Goal: Task Accomplishment & Management: Complete application form

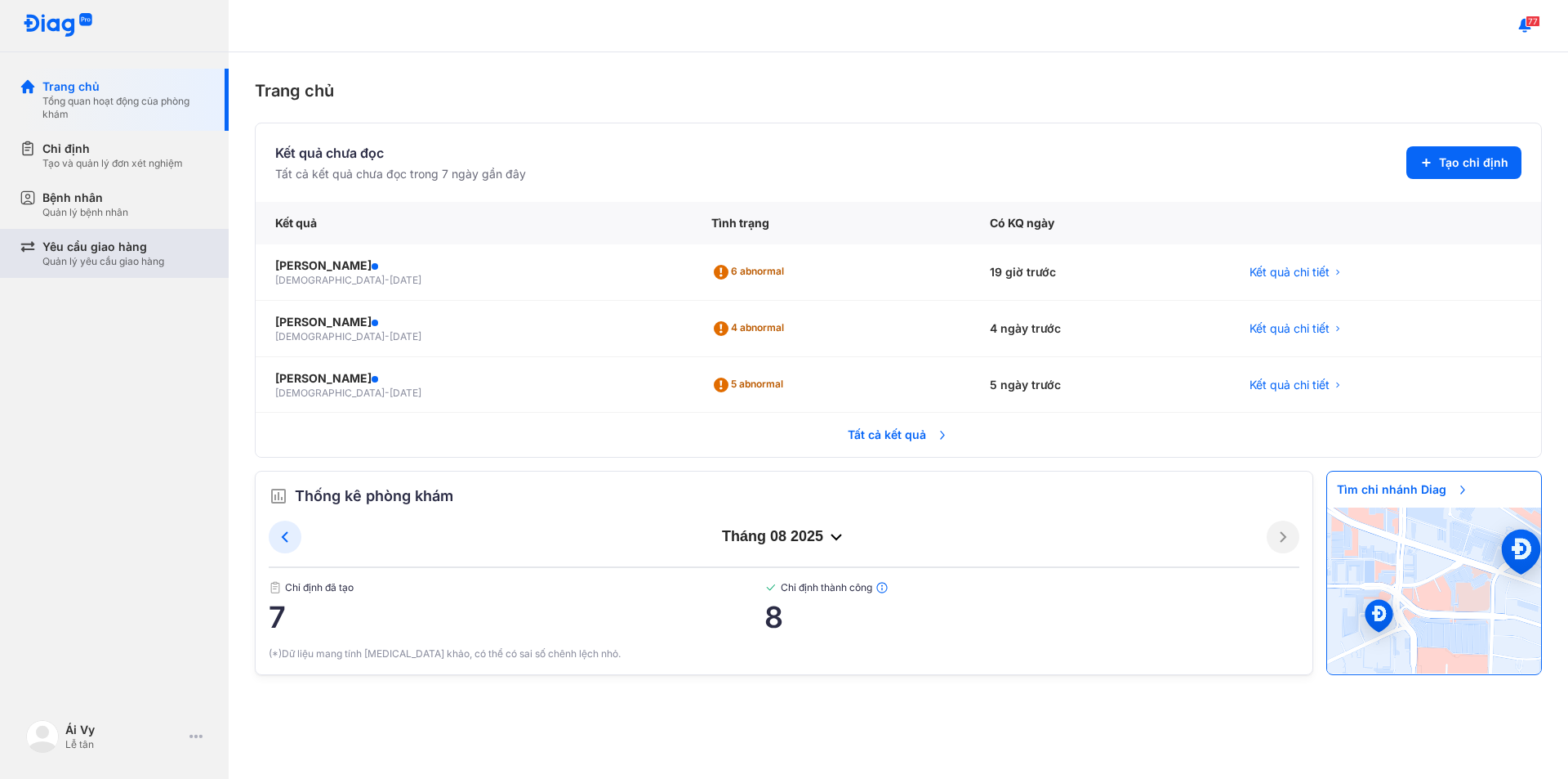
click at [87, 258] on div "Quản lý yêu cầu giao hàng" at bounding box center [103, 262] width 122 height 13
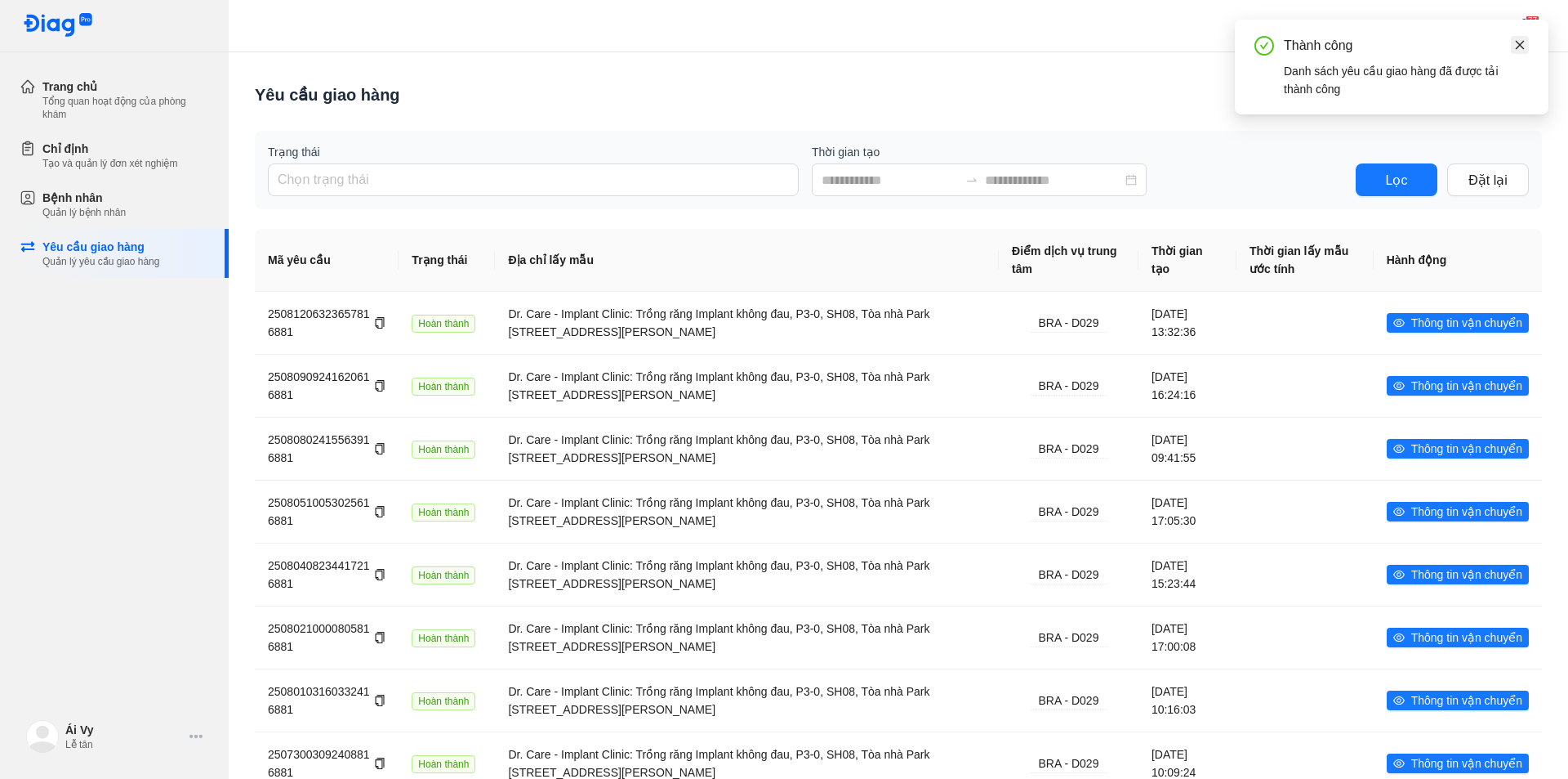
click at [1525, 44] on icon "close" at bounding box center [1520, 45] width 11 height 11
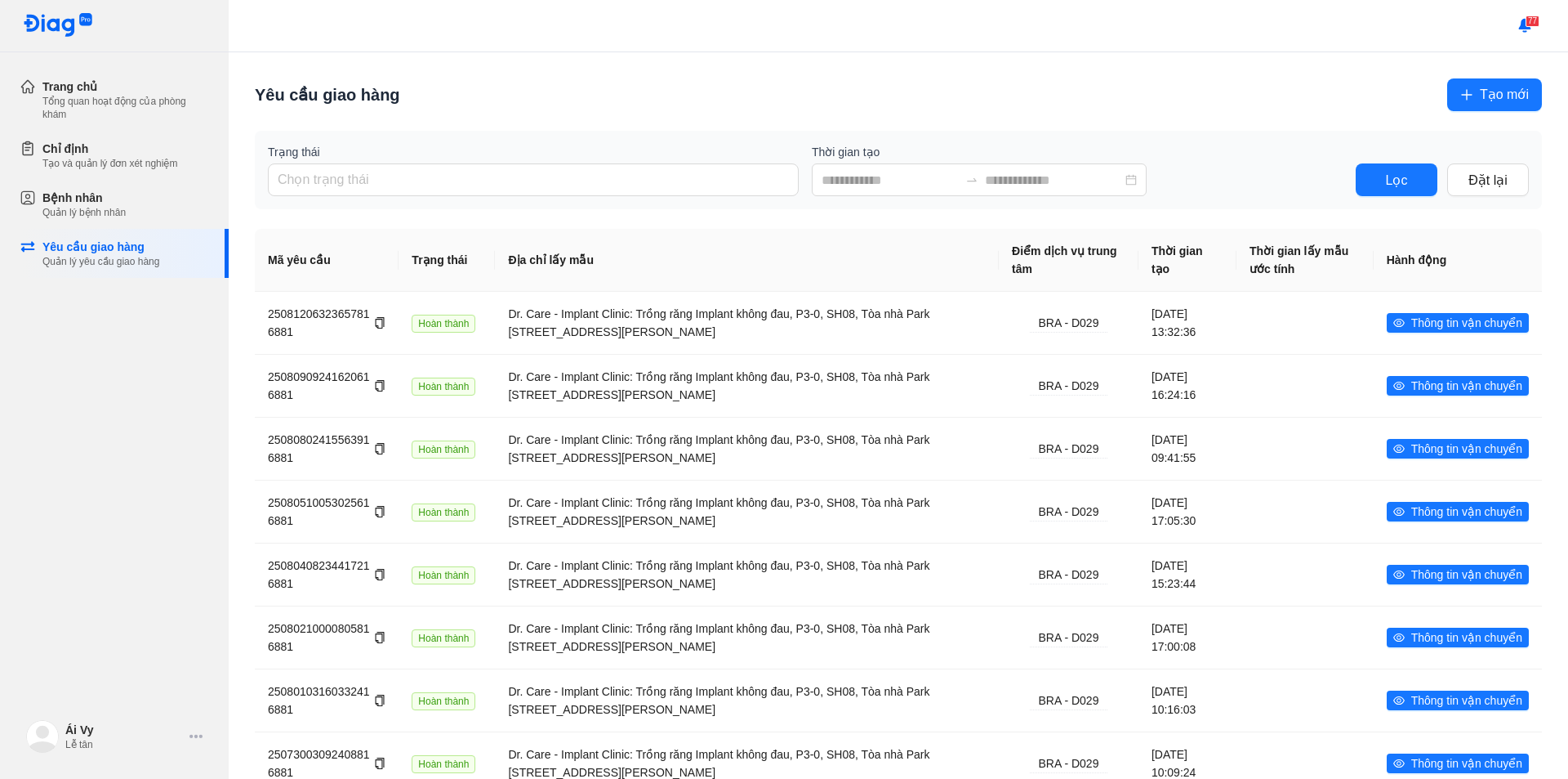
click at [1486, 92] on span "Tạo mới" at bounding box center [1504, 94] width 49 height 20
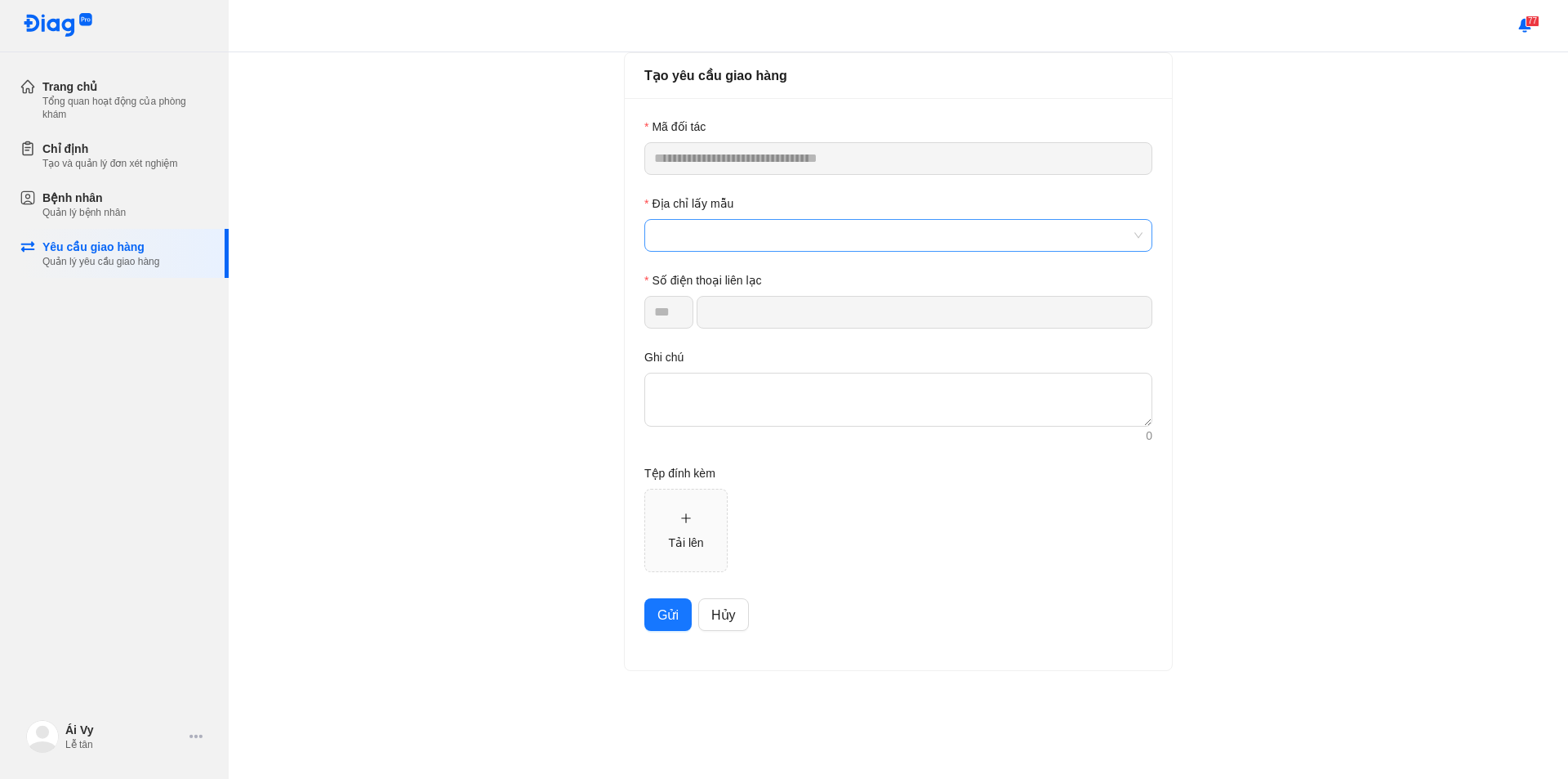
click at [771, 248] on span at bounding box center [899, 235] width 489 height 31
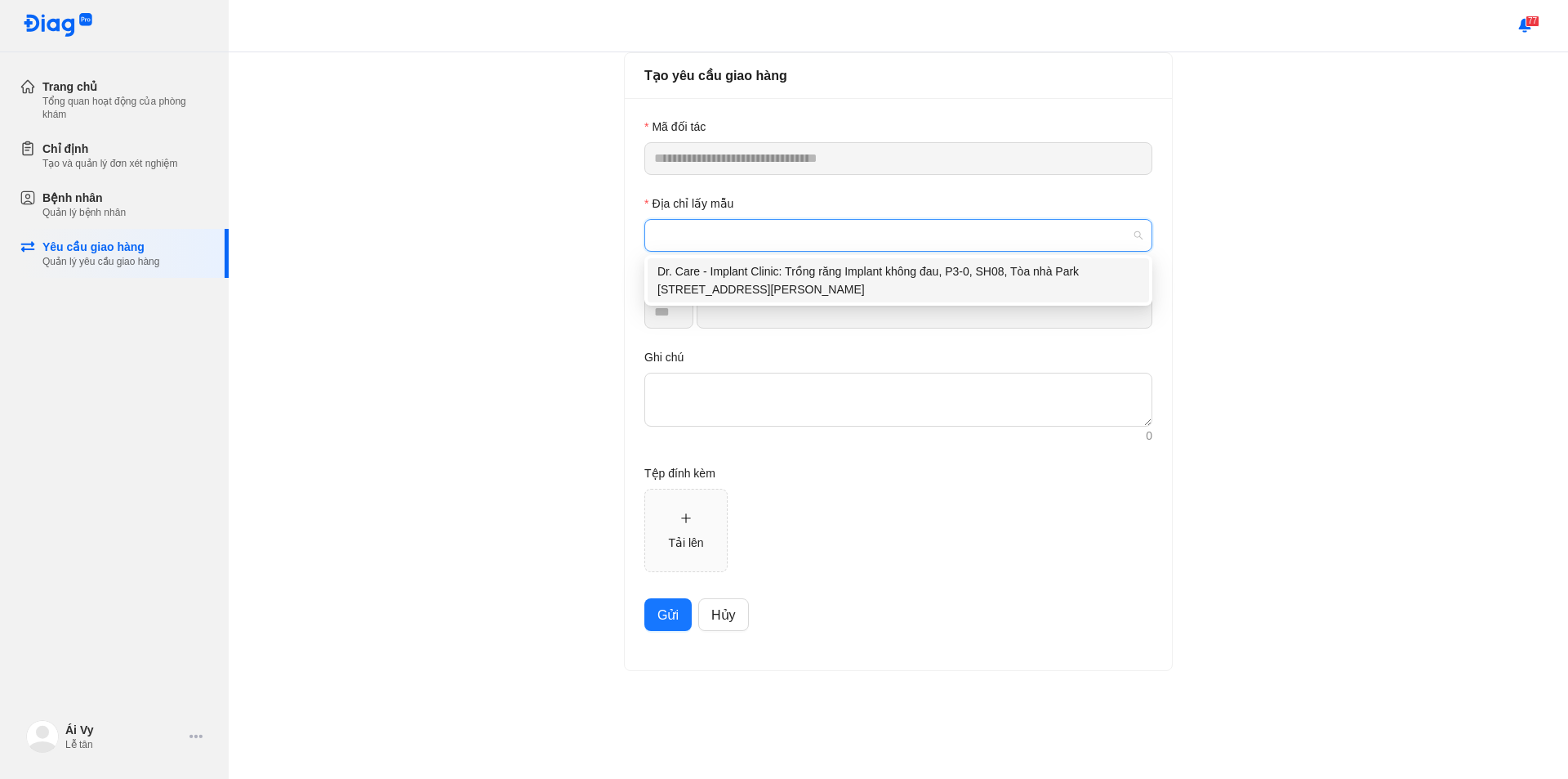
click at [785, 286] on div "Dr. Care - Implant Clinic: Trồng răng Implant không đau, P3-0, SH08, Tòa nhà Pa…" at bounding box center [899, 280] width 482 height 36
type input "*********"
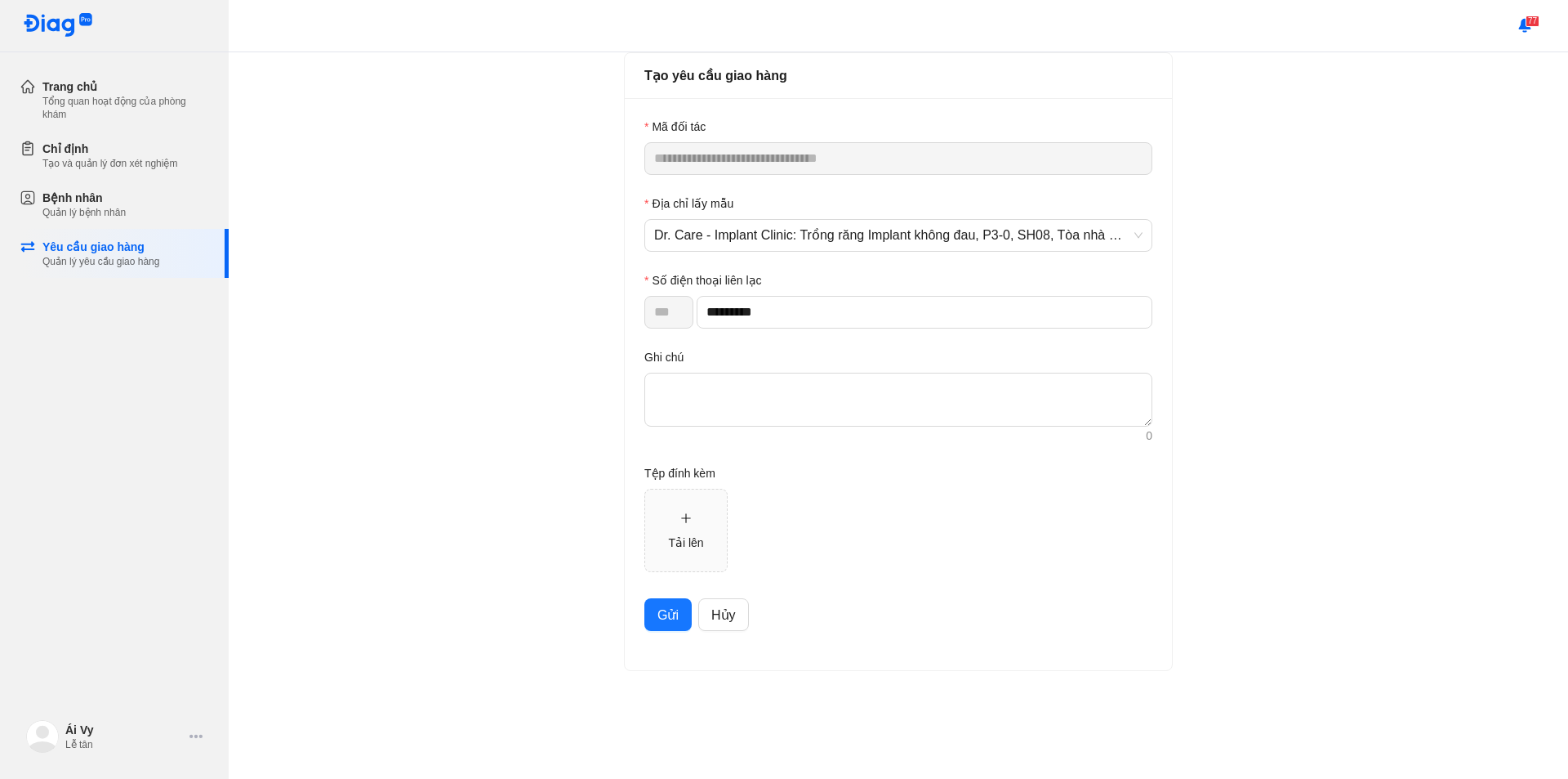
click at [661, 617] on span "Gửi" at bounding box center [668, 615] width 21 height 20
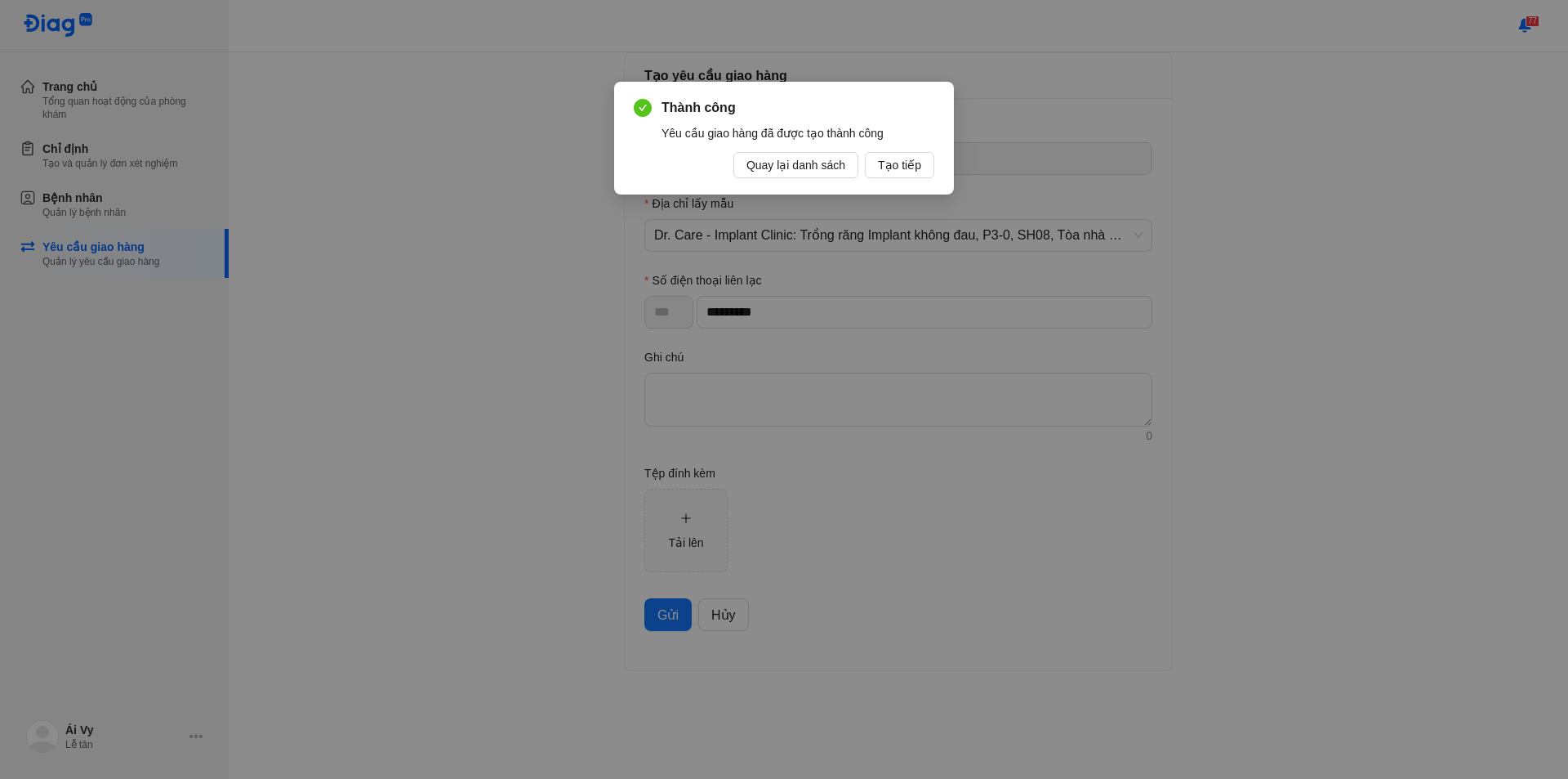
click at [771, 167] on span "Quay lại danh sách" at bounding box center [796, 165] width 99 height 18
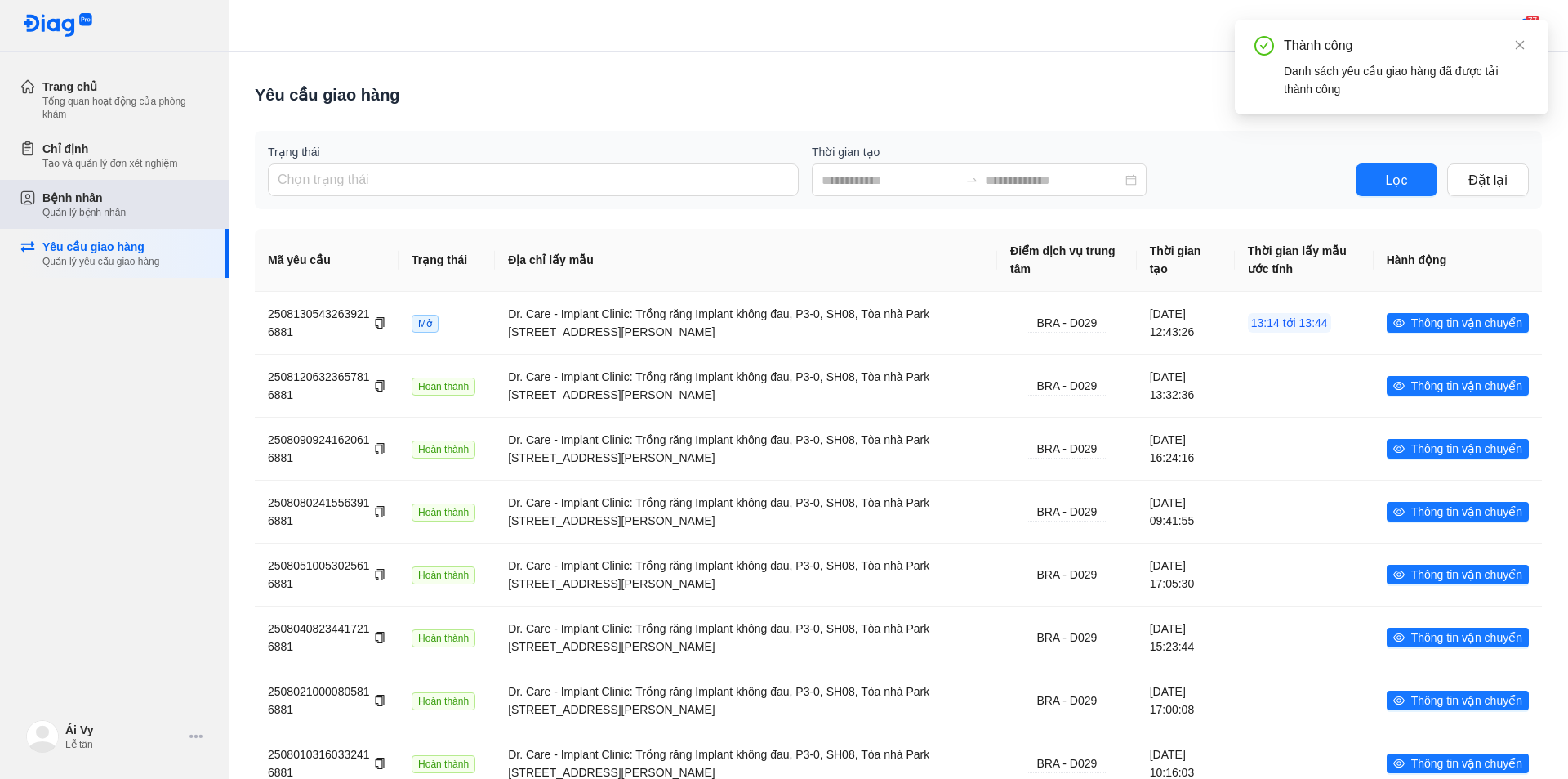
click at [111, 212] on div "Quản lý bệnh nhân" at bounding box center [84, 213] width 83 height 13
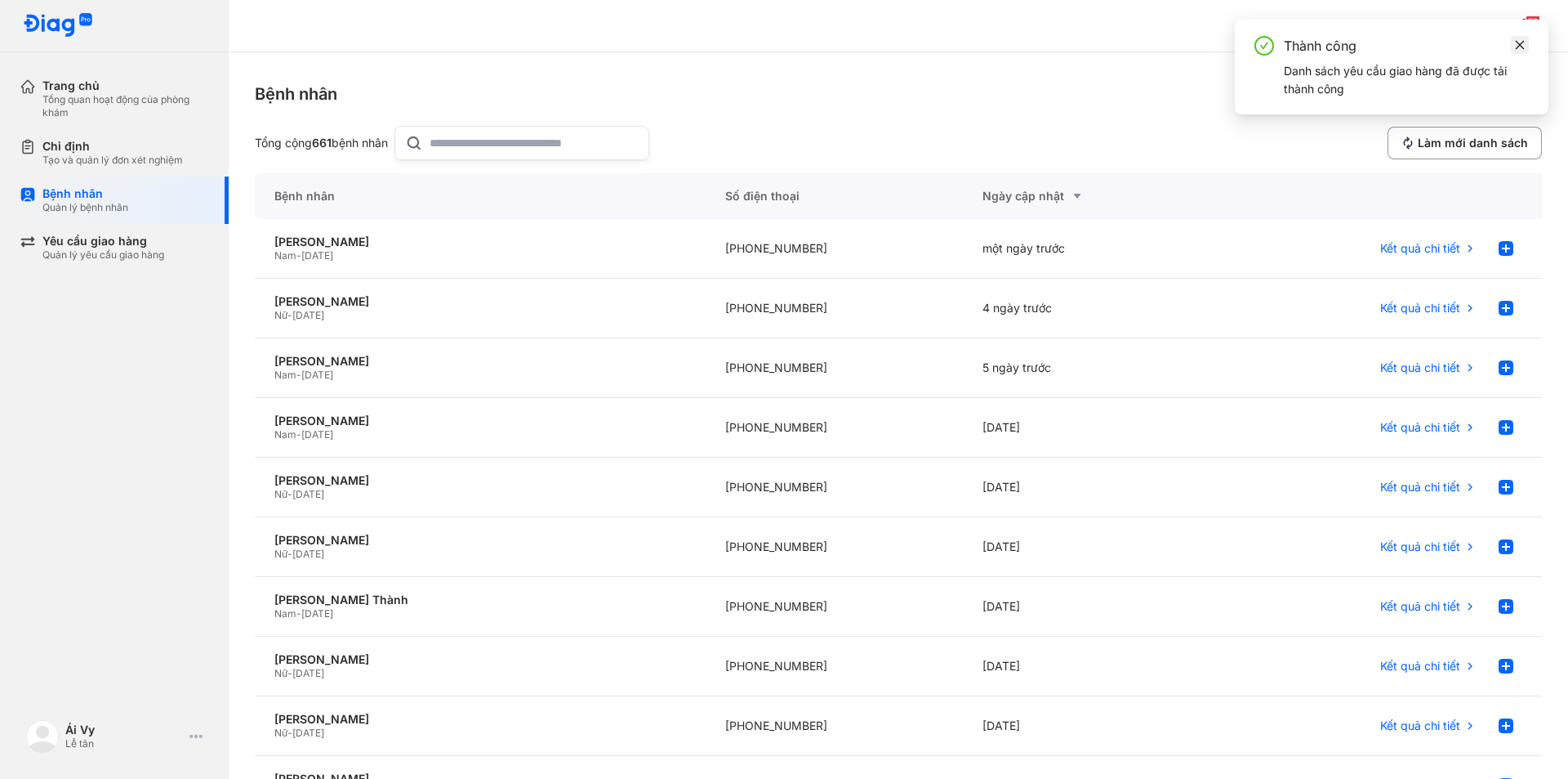
click at [1521, 47] on icon "close" at bounding box center [1520, 44] width 9 height 9
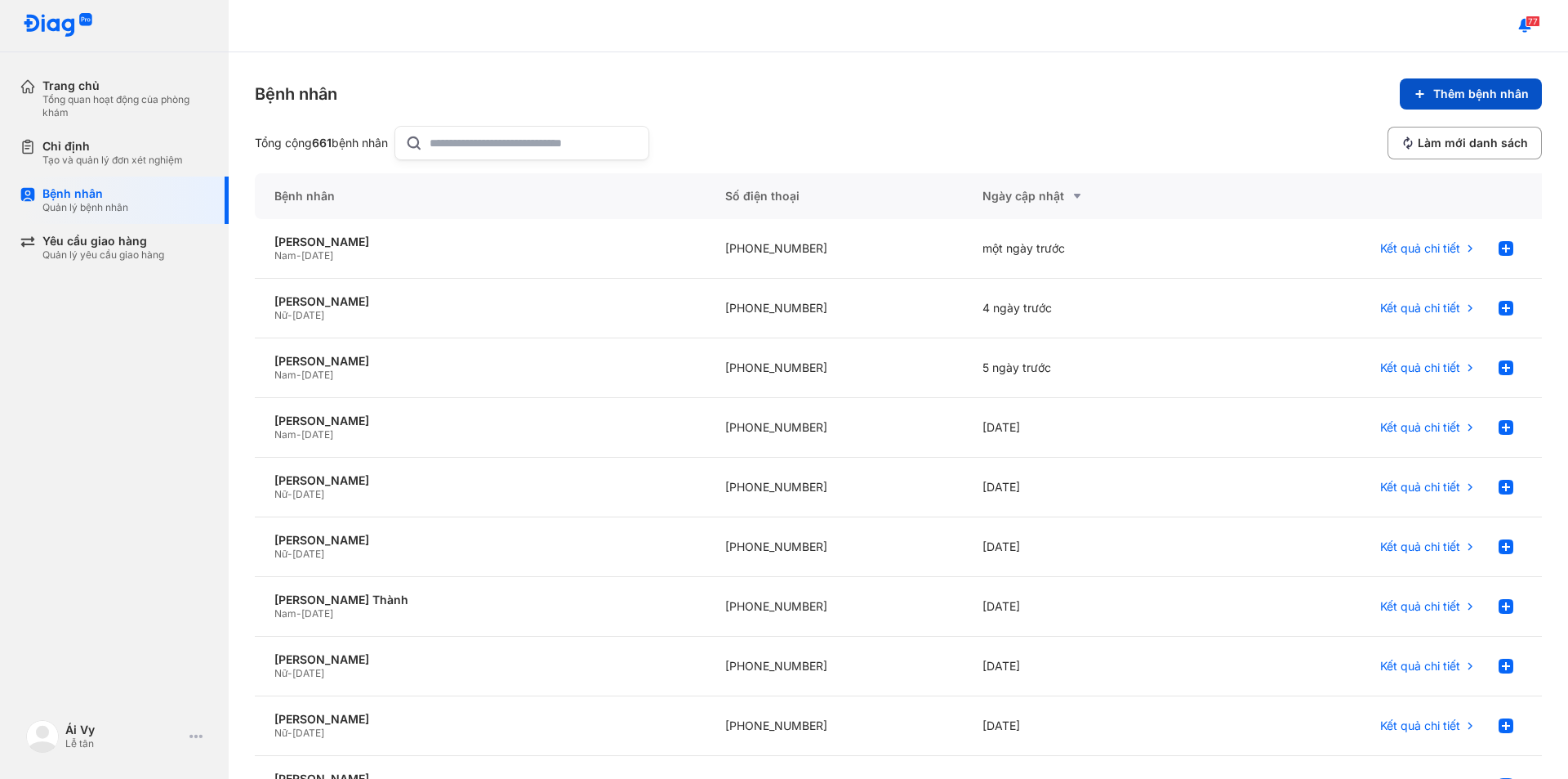
click at [1433, 95] on span "Thêm bệnh nhân" at bounding box center [1481, 94] width 96 height 15
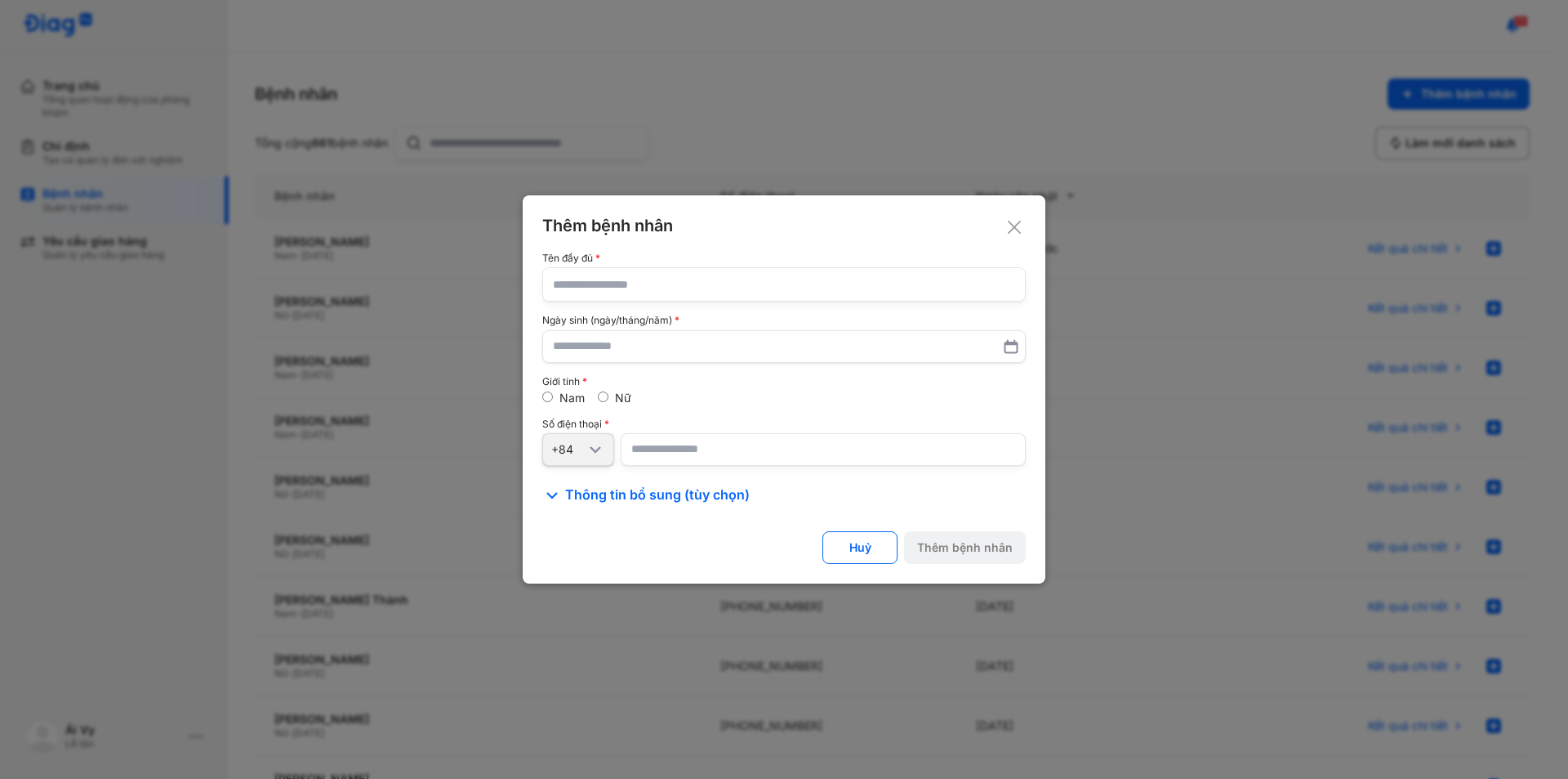
drag, startPoint x: 607, startPoint y: 290, endPoint x: 1148, endPoint y: 132, distance: 563.6
click at [683, 285] on input "text" at bounding box center [784, 284] width 462 height 33
type input "**********"
click at [775, 347] on input "text" at bounding box center [784, 347] width 462 height 29
type input "**********"
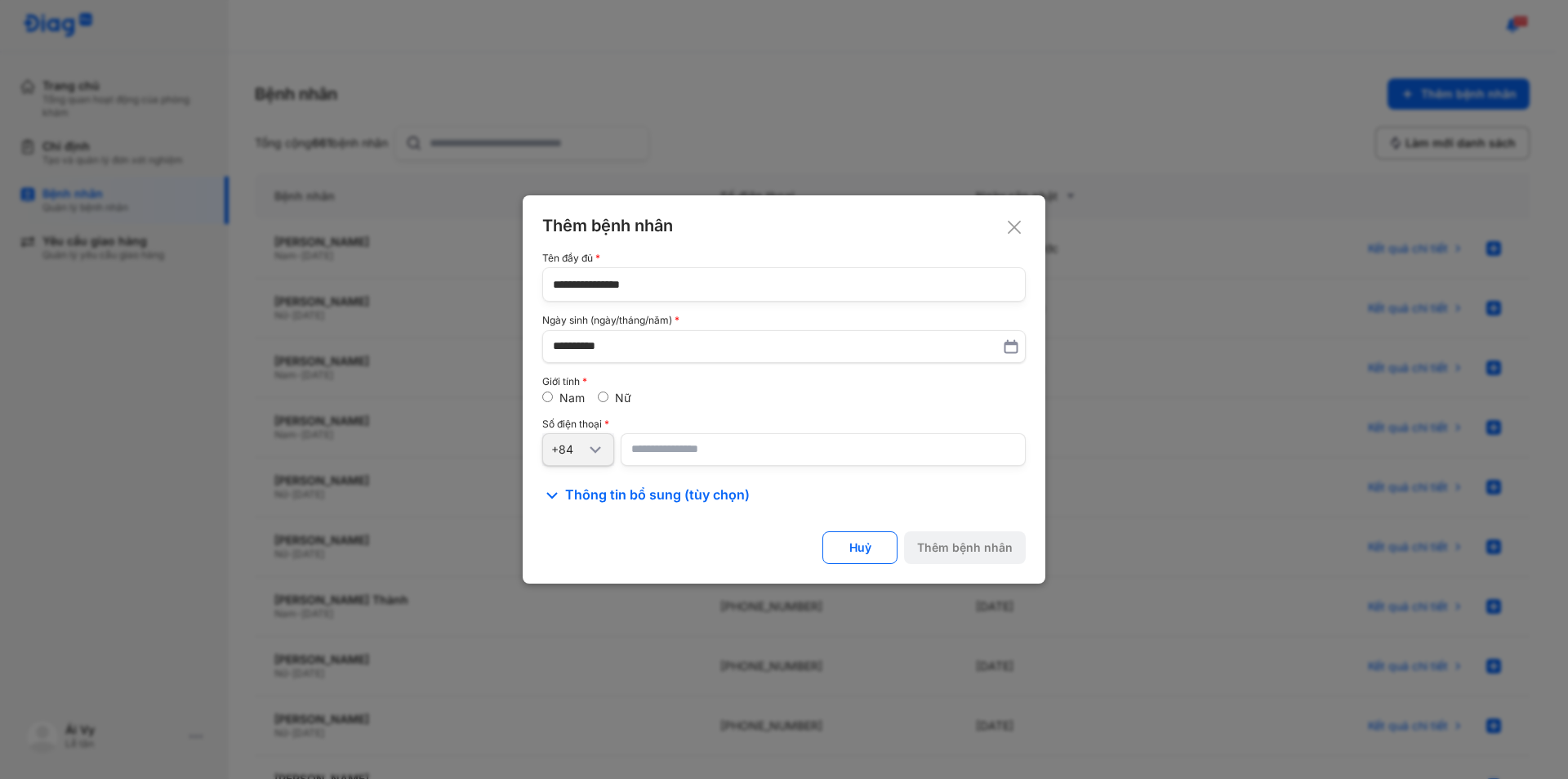
click at [663, 454] on input "number" at bounding box center [824, 450] width 405 height 33
paste input "**********"
type input "**********"
click at [956, 549] on div "Thêm bệnh nhân" at bounding box center [965, 548] width 96 height 15
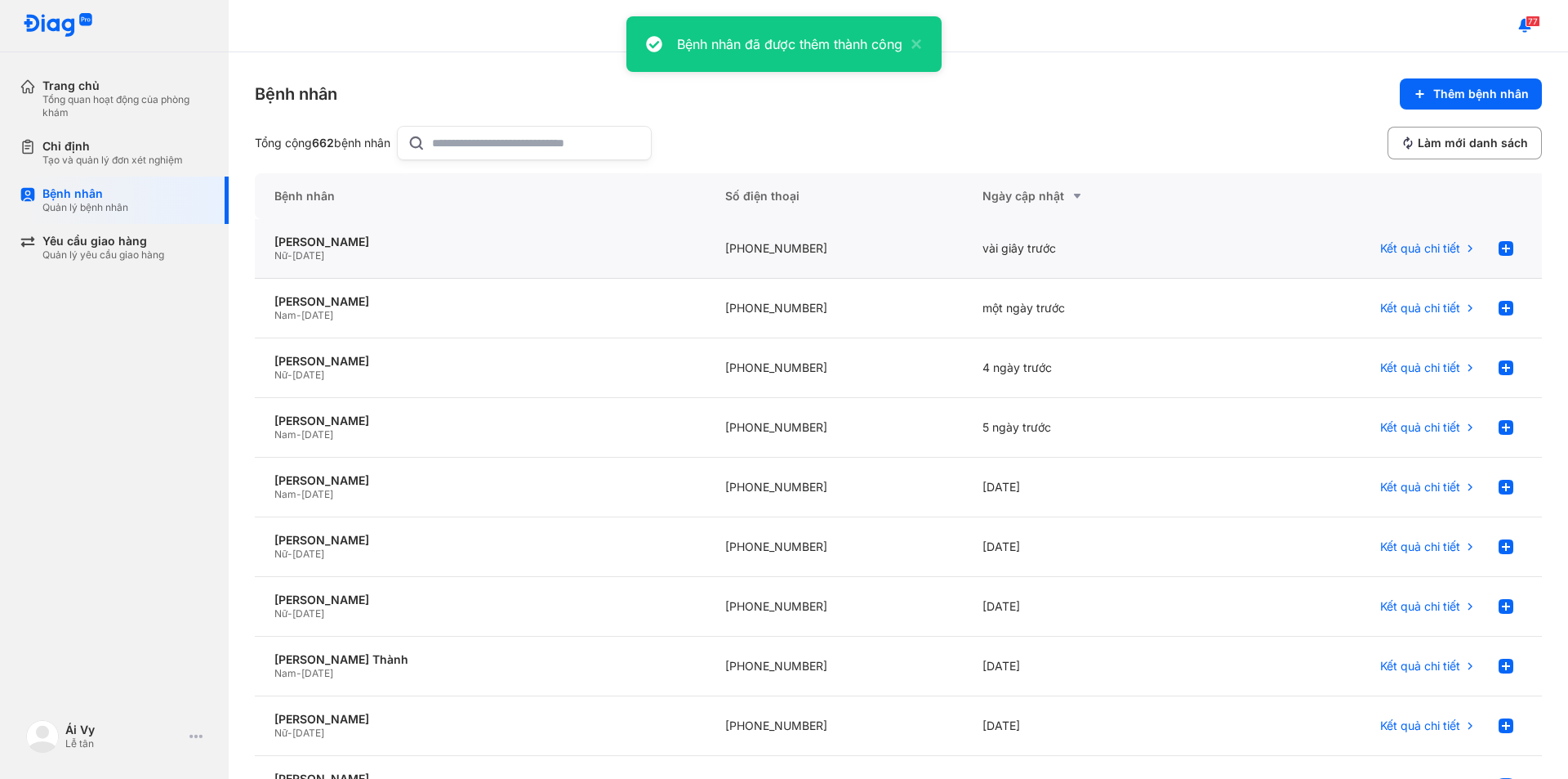
click at [455, 258] on div "Nữ - 27/08/1991" at bounding box center [480, 256] width 412 height 13
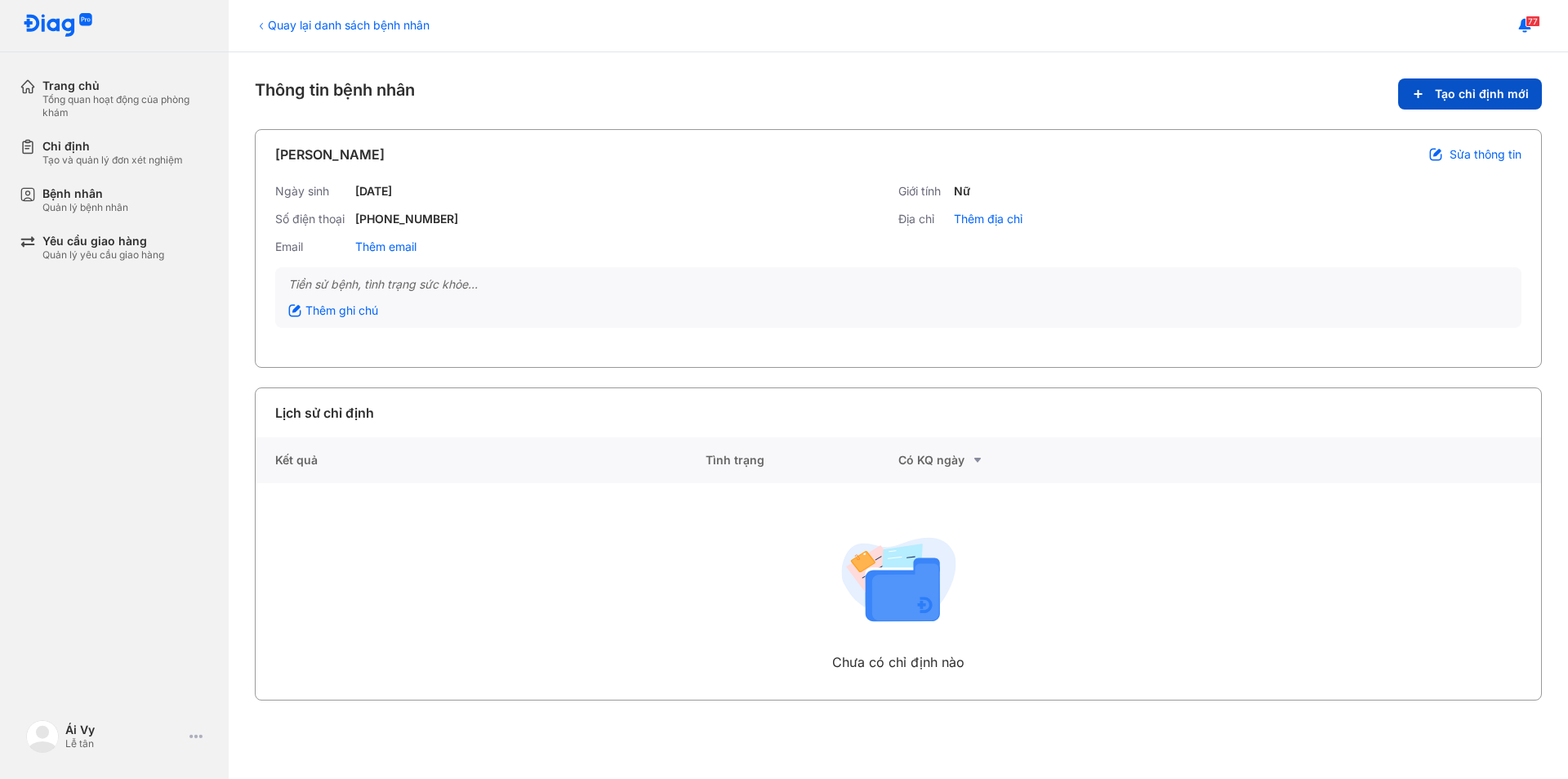
click at [1486, 91] on span "Tạo chỉ định mới" at bounding box center [1481, 94] width 94 height 15
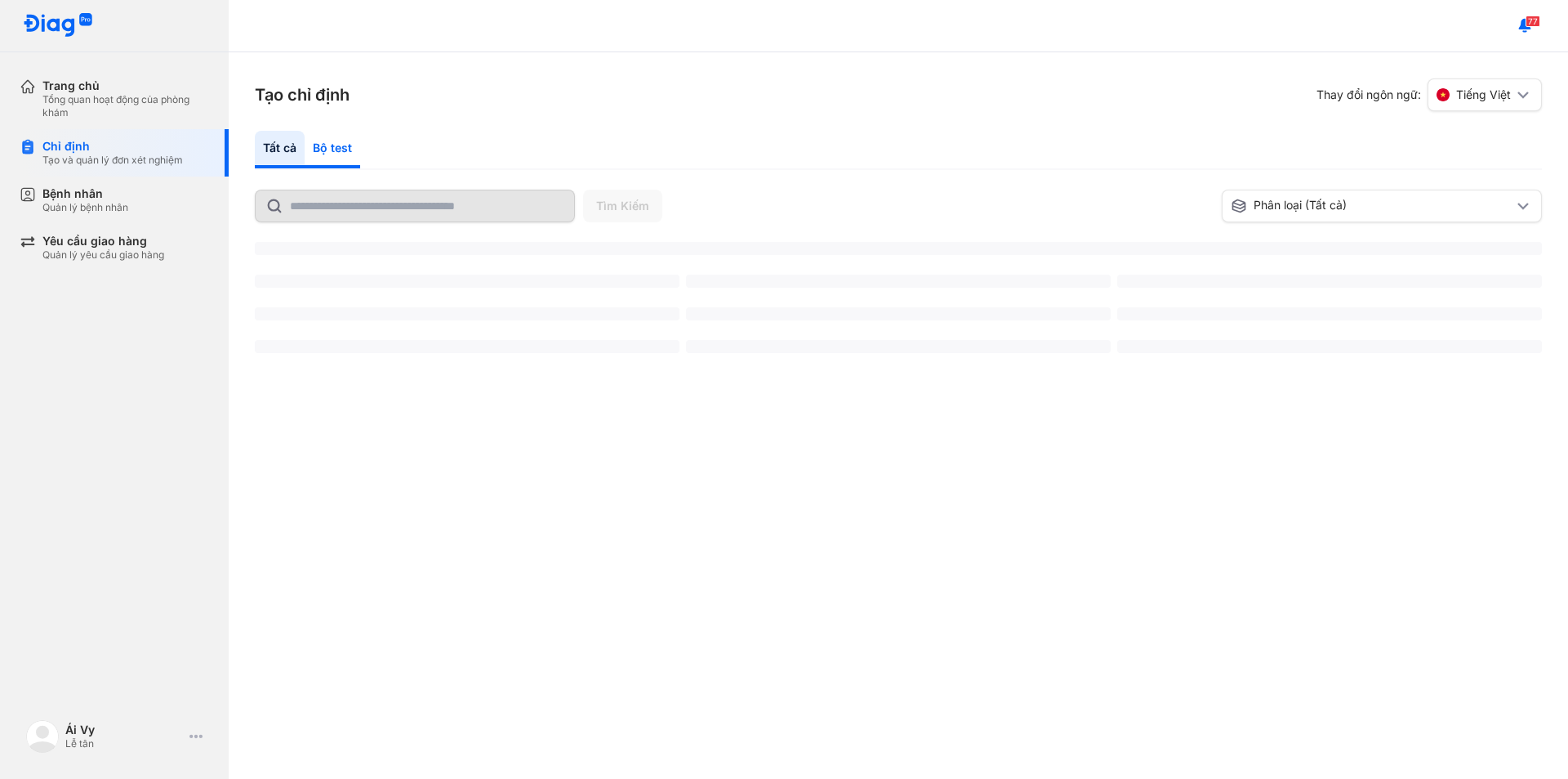
click at [330, 145] on div "Bộ test" at bounding box center [333, 150] width 56 height 38
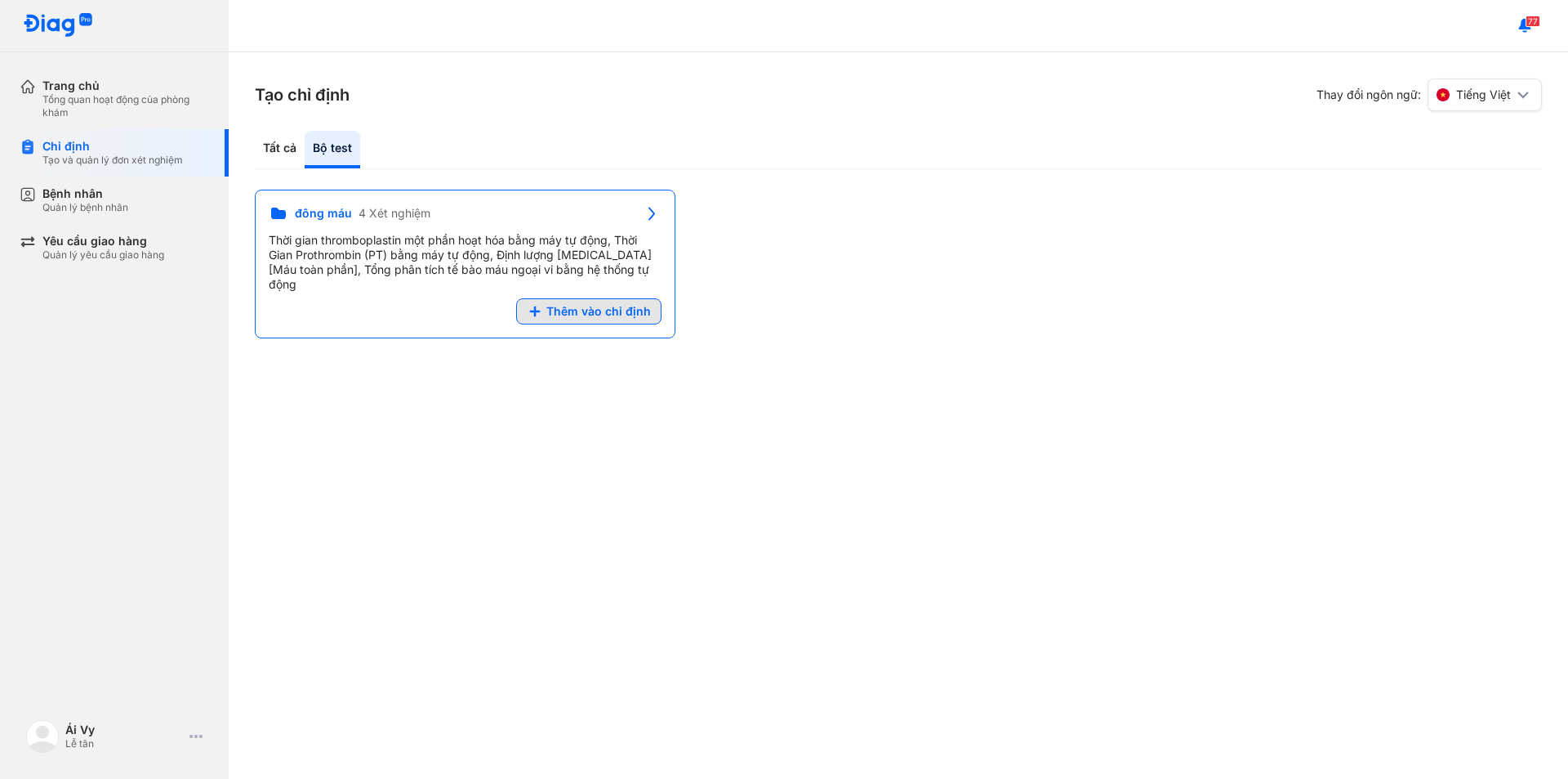
click at [600, 304] on span "Thêm vào chỉ định" at bounding box center [599, 311] width 105 height 15
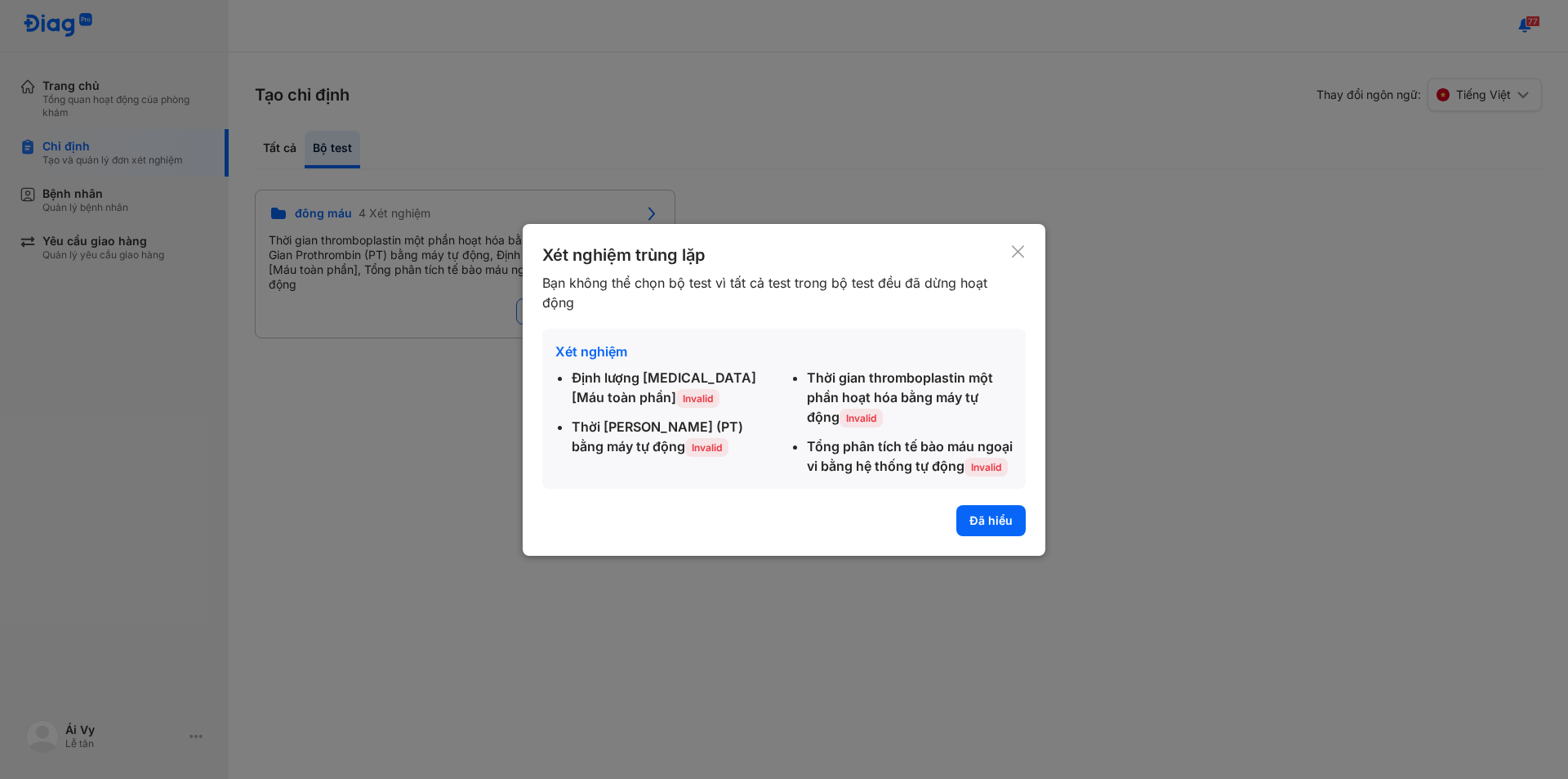
click at [1004, 531] on button "Đã hiểu" at bounding box center [991, 521] width 69 height 31
click at [991, 531] on div "Tạo chỉ định Thay đổi ngôn ngữ: Tiếng Việt Tất cả Bộ test Tìm Kiếm Phân loại (T…" at bounding box center [898, 415] width 1339 height 727
click at [1017, 245] on div "đông máu 4 Xét nghiệm Thời gian thromboplastin một phần hoạt hóa bằng máy tự độ…" at bounding box center [898, 264] width 1287 height 149
click at [234, 500] on div "Tạo chỉ định Thay đổi ngôn ngữ: Tiếng Việt Tất cả Bộ test Tìm Kiếm Phân loại (T…" at bounding box center [898, 415] width 1339 height 727
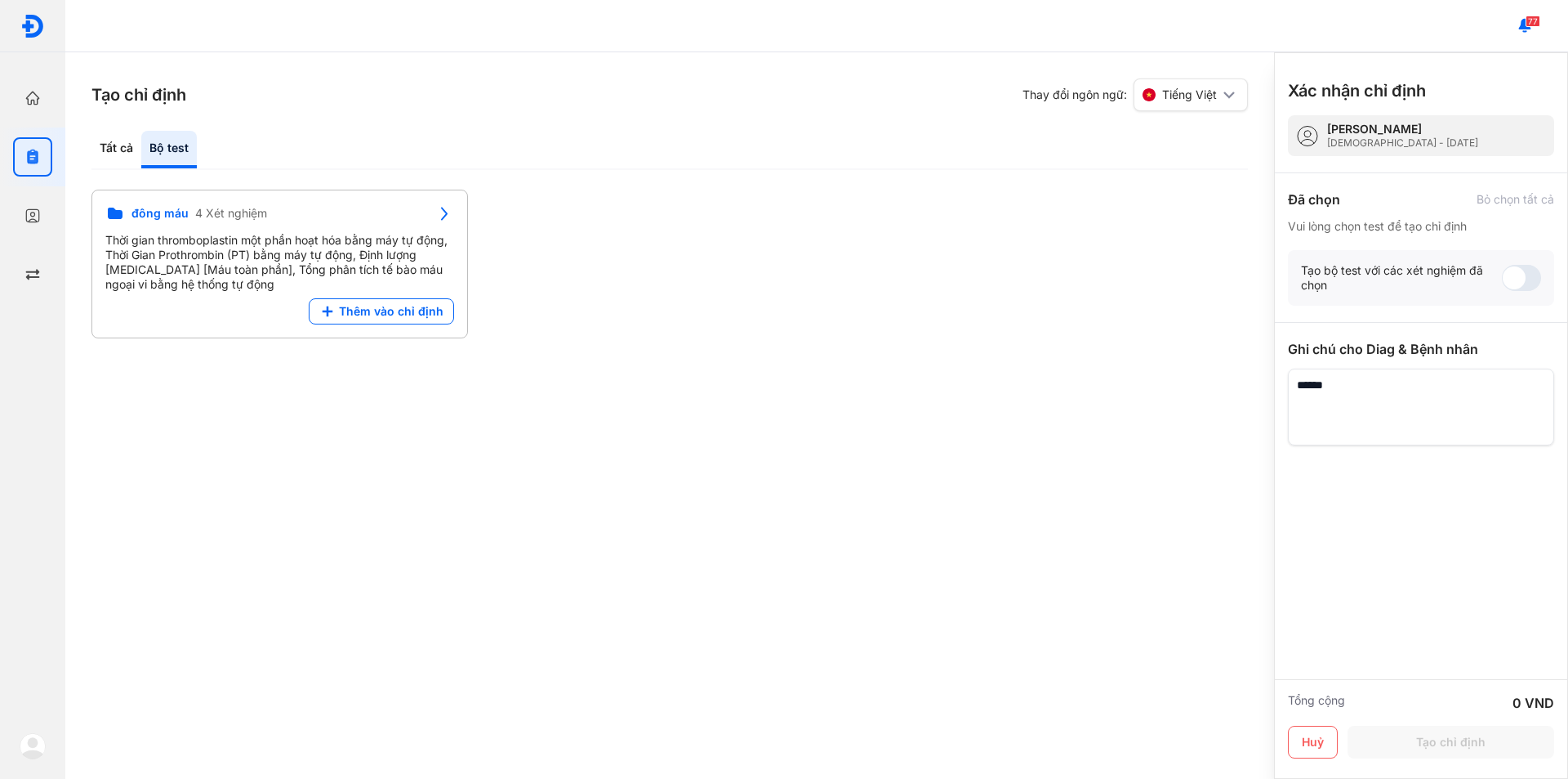
click at [233, 500] on div "Tạo chỉ định Thay đổi ngôn ngữ: Tiếng Việt Tất cả Bộ test Tìm Kiếm Phân loại (T…" at bounding box center [669, 415] width 1208 height 727
click at [233, 498] on div "Tạo chỉ định Thay đổi ngôn ngữ: Tiếng Việt Tất cả Bộ test Tìm Kiếm Phân loại (T…" at bounding box center [669, 415] width 1208 height 727
click at [392, 317] on span "Thêm vào chỉ định" at bounding box center [391, 311] width 105 height 15
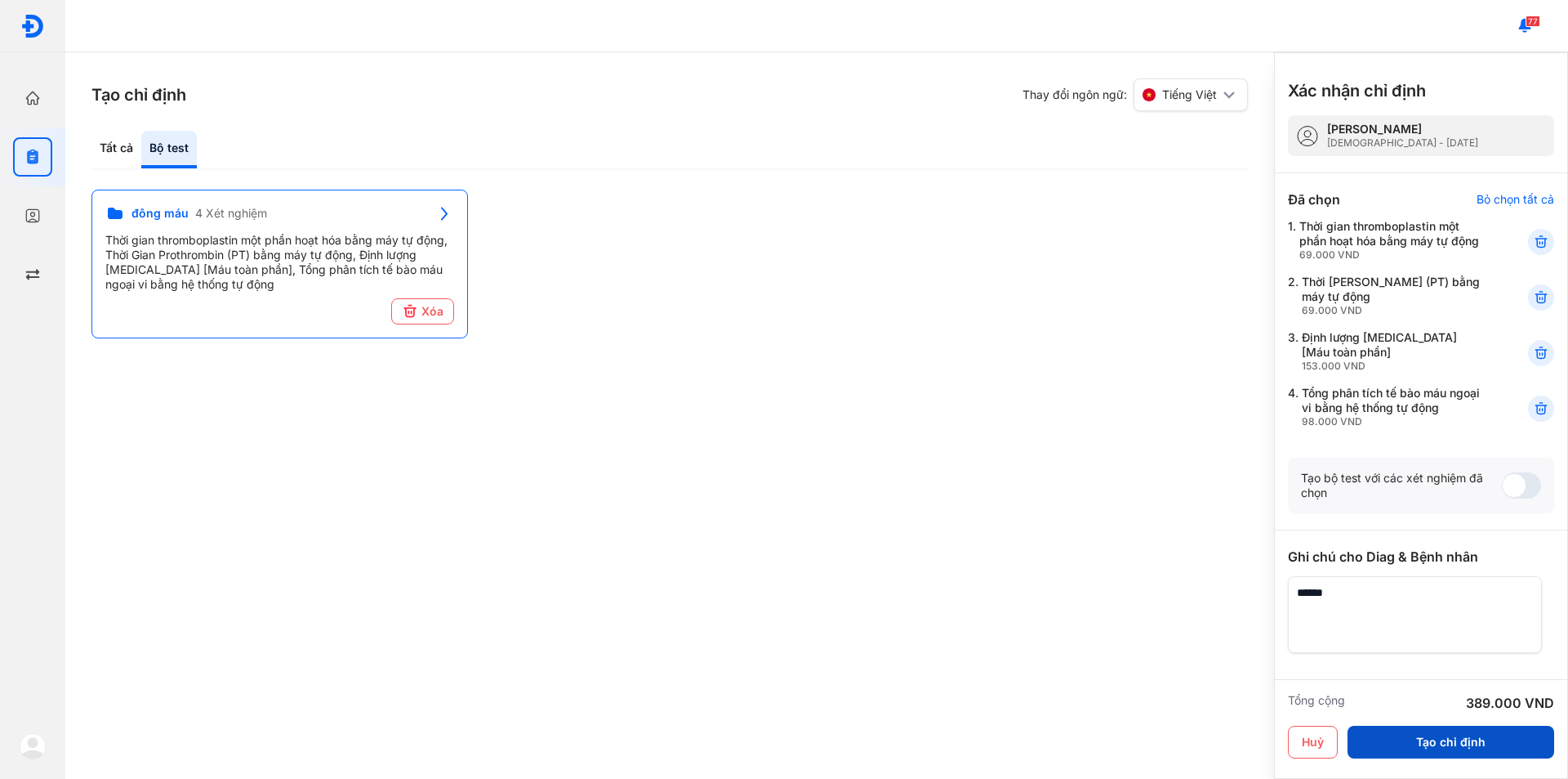
click at [1441, 751] on button "Tạo chỉ định" at bounding box center [1450, 742] width 207 height 33
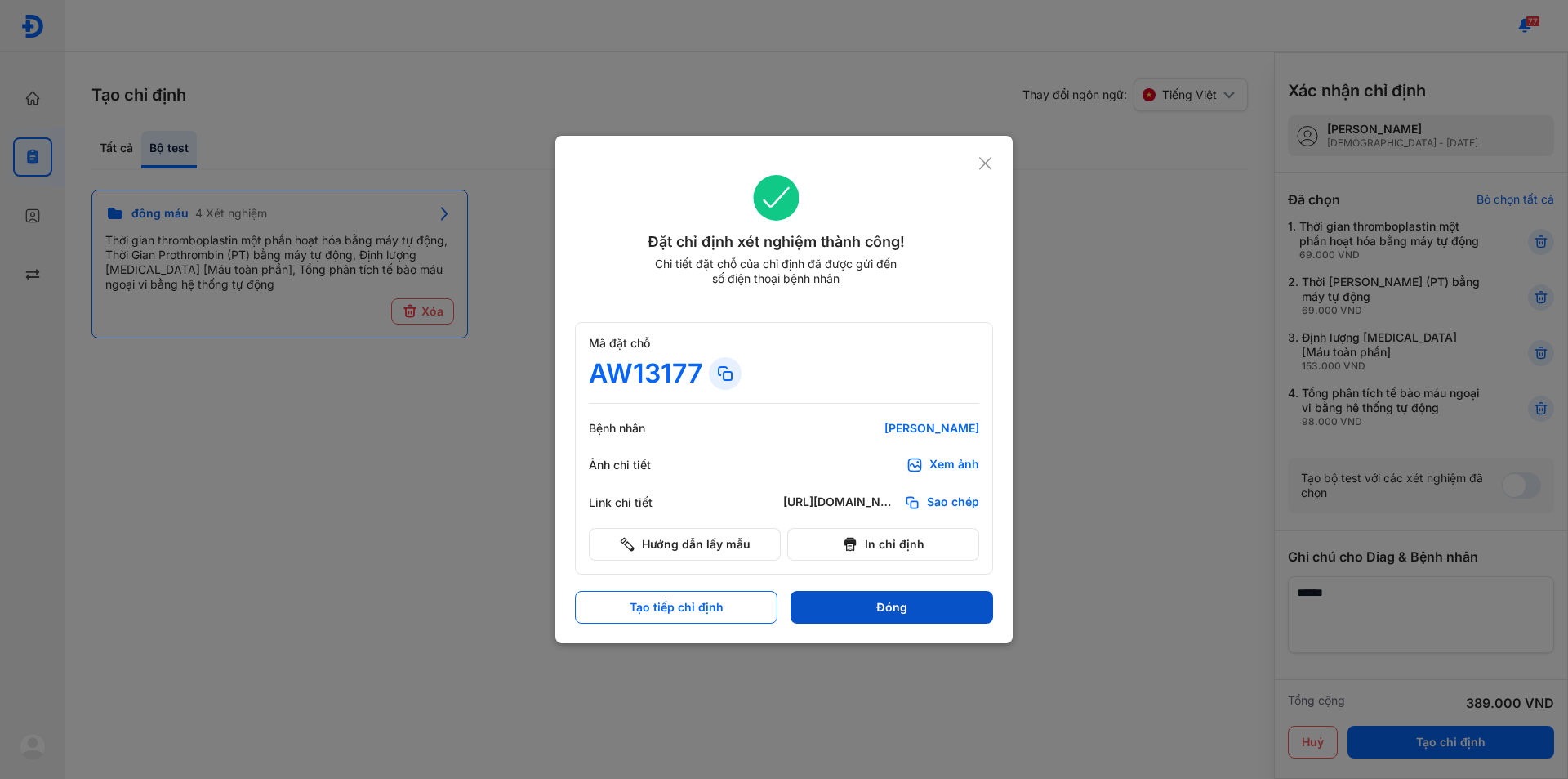
click at [943, 594] on button "Đóng" at bounding box center [892, 607] width 203 height 33
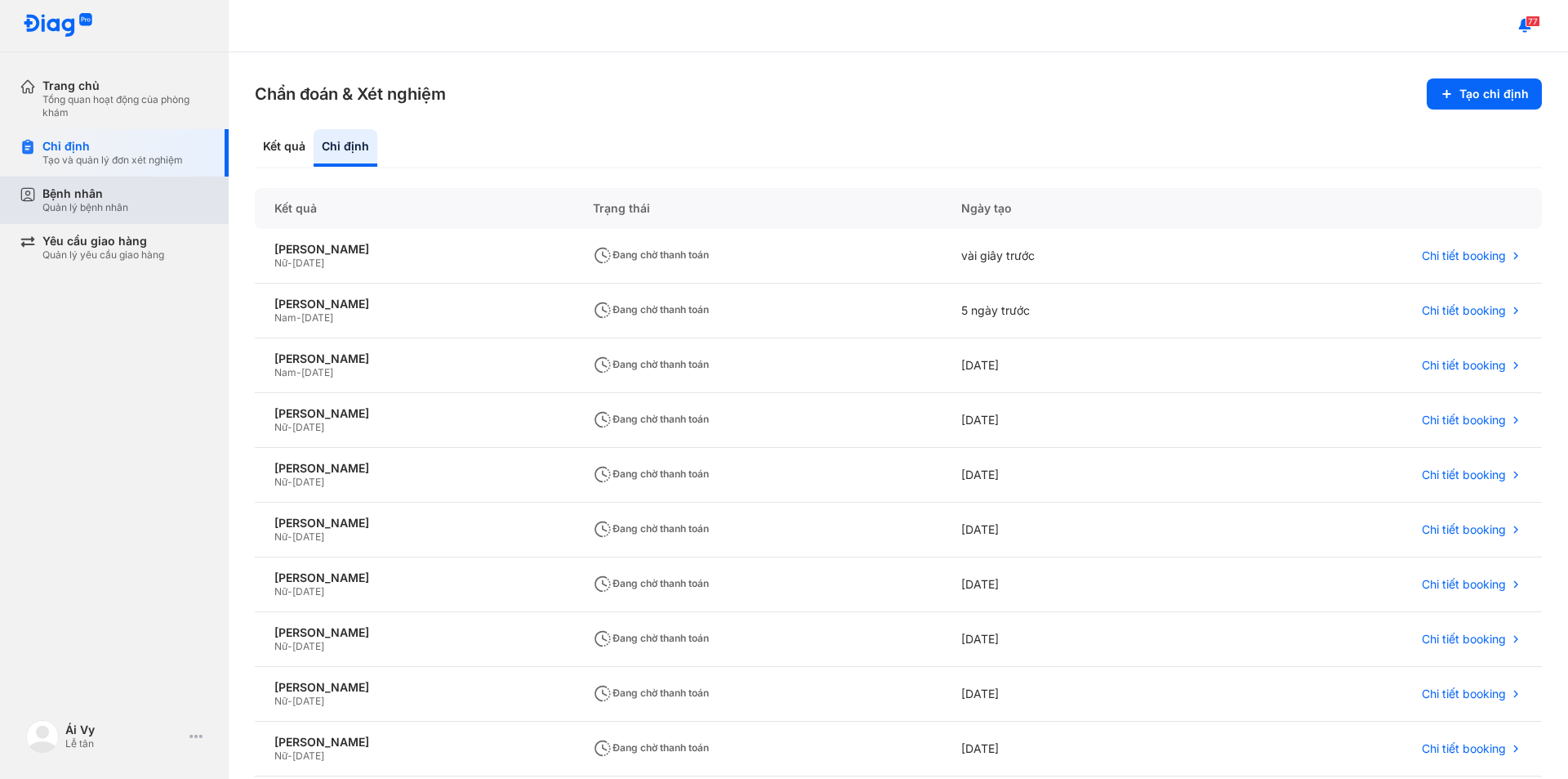
click at [77, 204] on div "Quản lý bệnh nhân" at bounding box center [85, 208] width 86 height 13
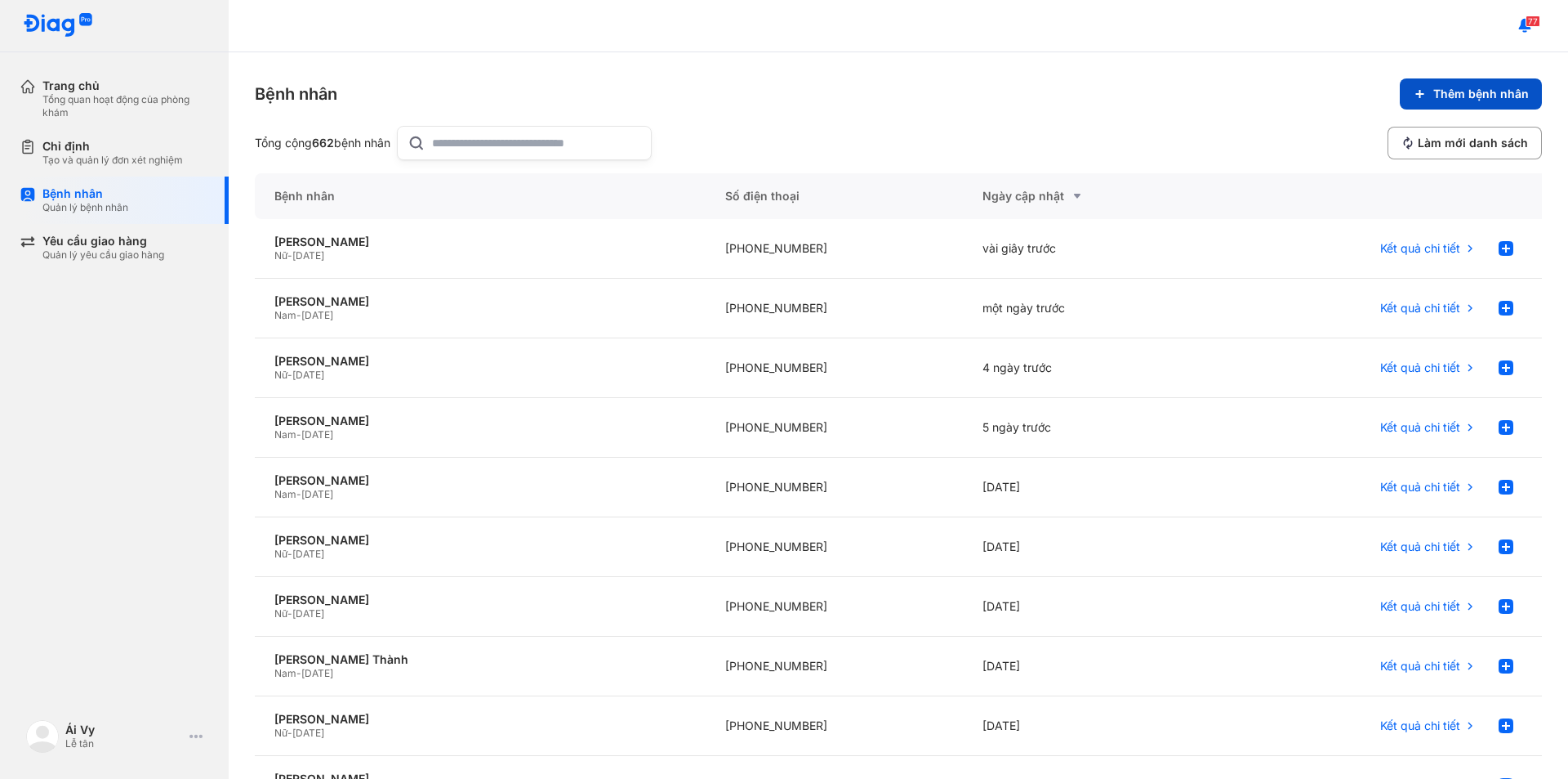
click at [1484, 83] on button "Thêm bệnh nhân" at bounding box center [1471, 94] width 142 height 31
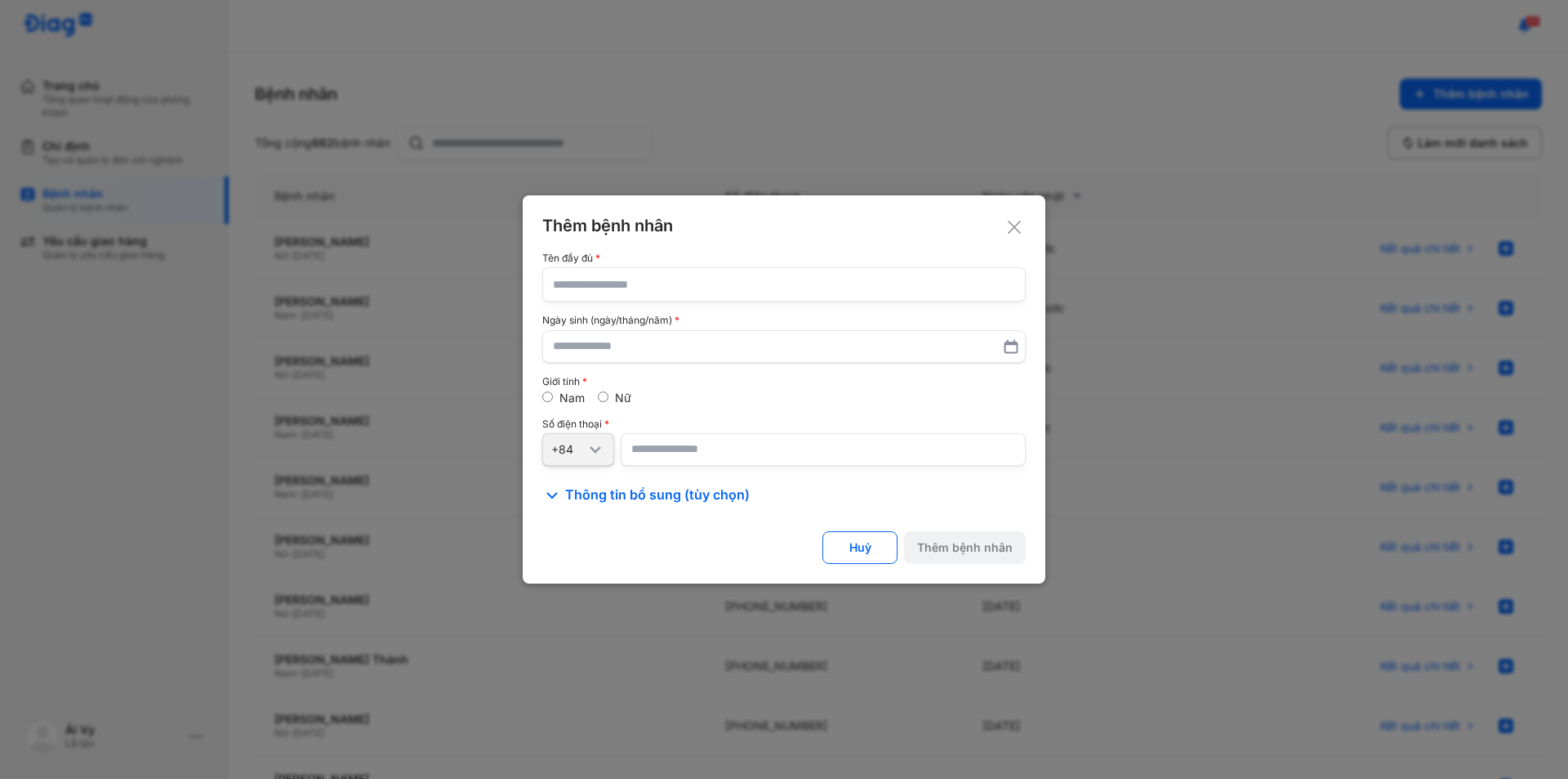
click at [672, 285] on input "text" at bounding box center [784, 284] width 462 height 33
type input "*"
type input "**********"
click at [681, 337] on input "text" at bounding box center [784, 347] width 461 height 29
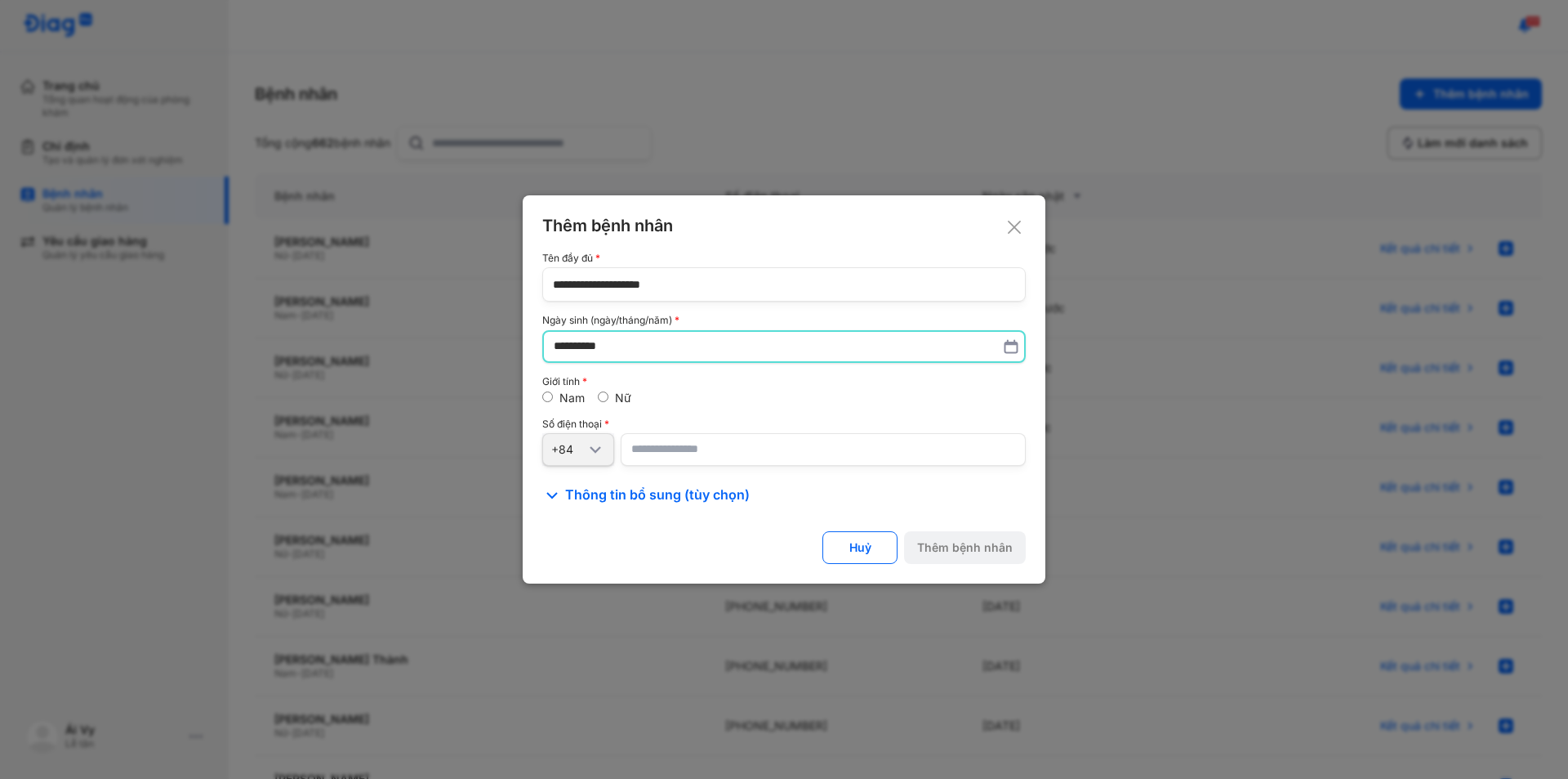
type input "**********"
click at [704, 468] on div "**********" at bounding box center [784, 378] width 484 height 252
click at [704, 454] on input "number" at bounding box center [824, 450] width 405 height 33
paste input "**********"
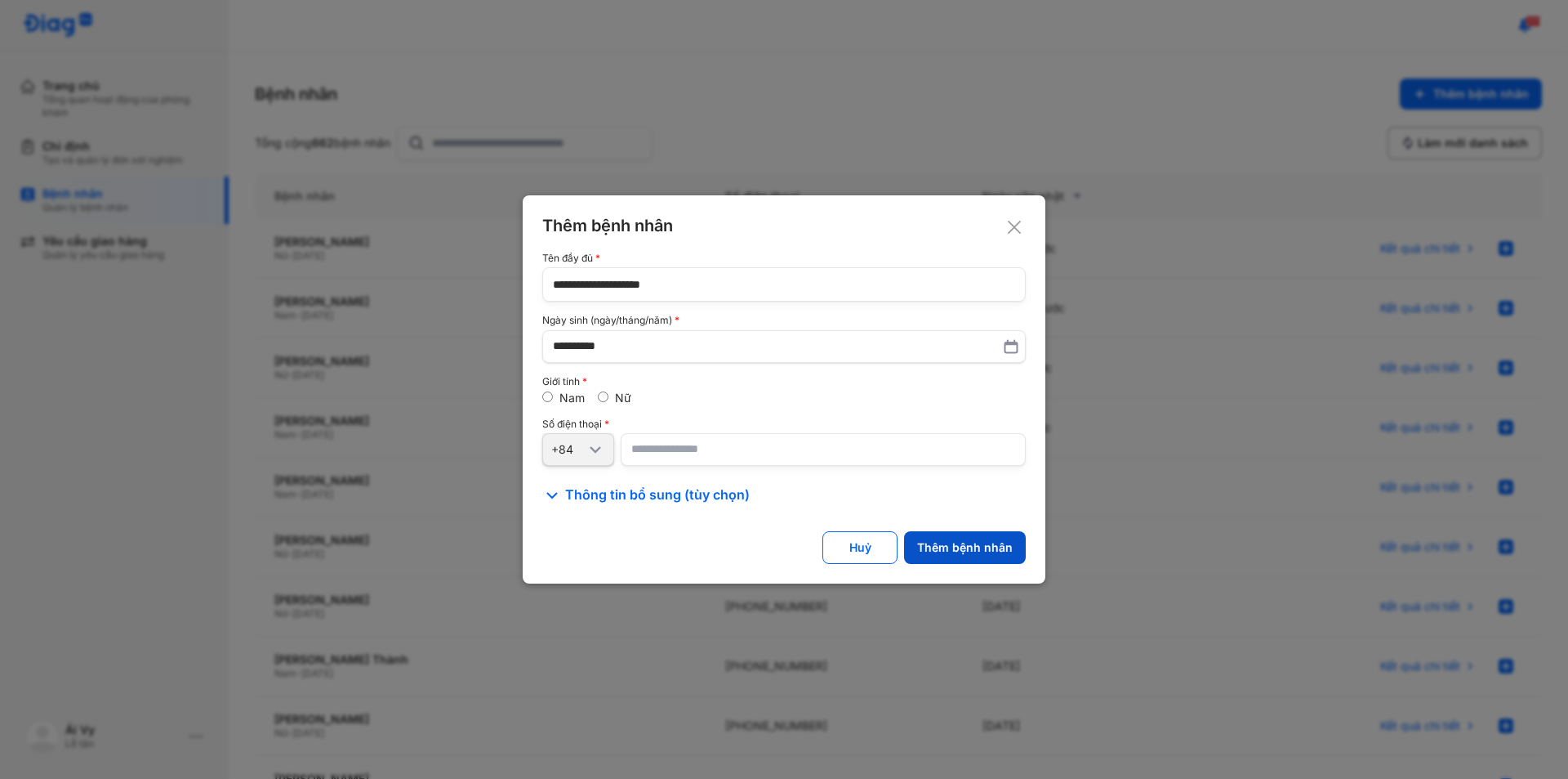
type input "**********"
click at [993, 547] on div "Thêm bệnh nhân" at bounding box center [965, 548] width 96 height 15
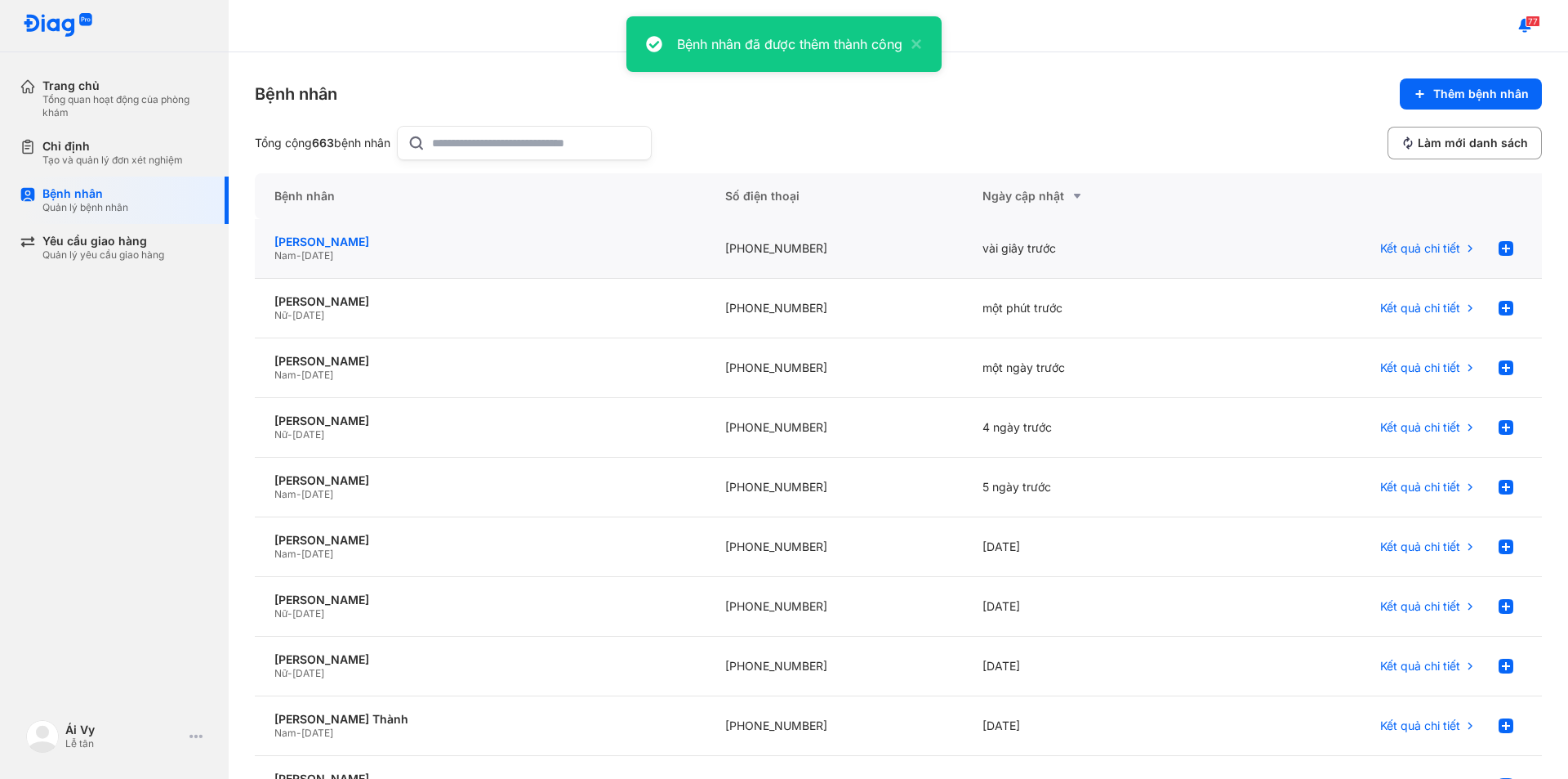
click at [358, 242] on div "Nguyễn Văn Thanh Đàm" at bounding box center [480, 242] width 412 height 15
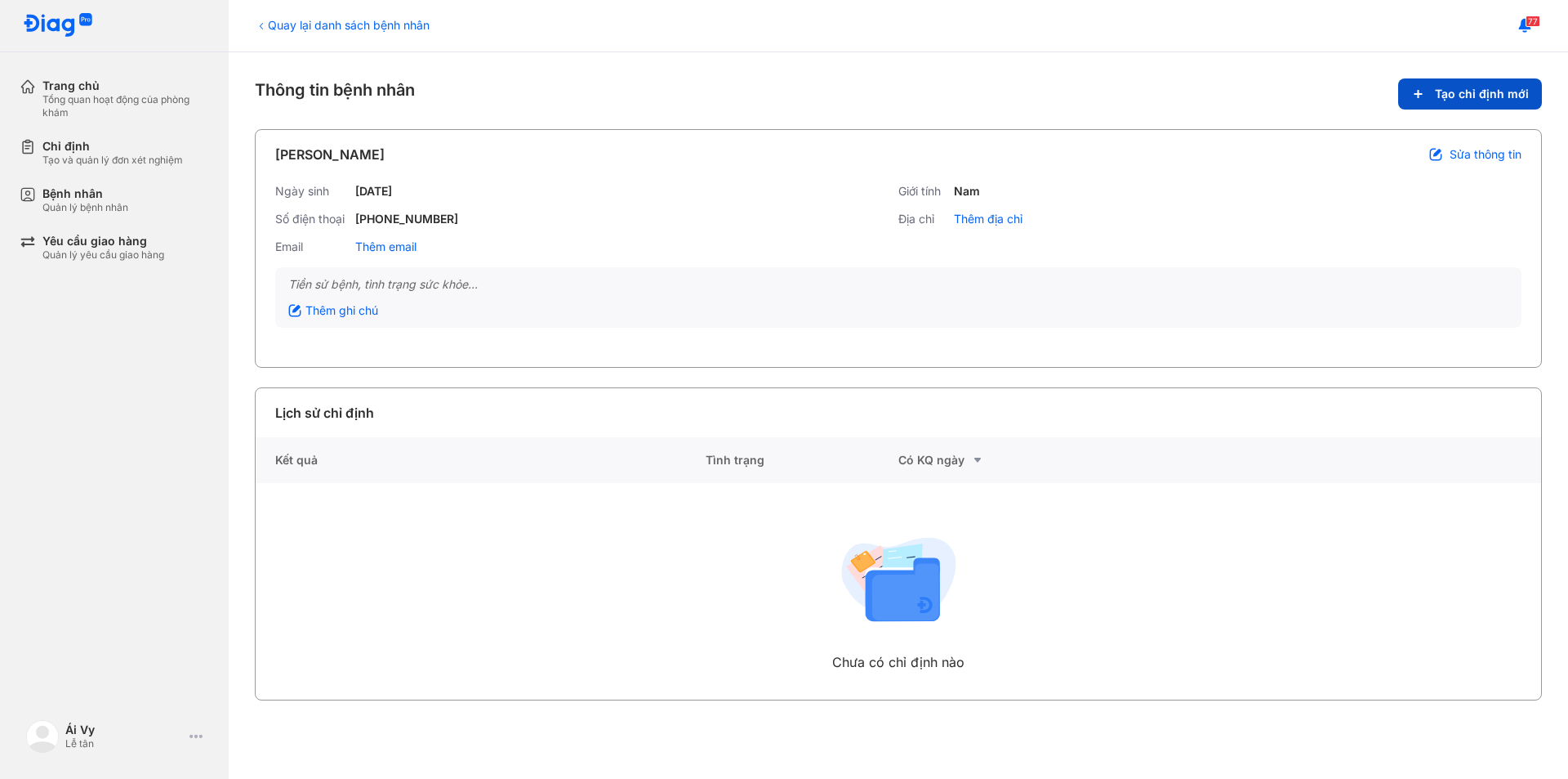
click at [1487, 95] on span "Tạo chỉ định mới" at bounding box center [1481, 94] width 94 height 15
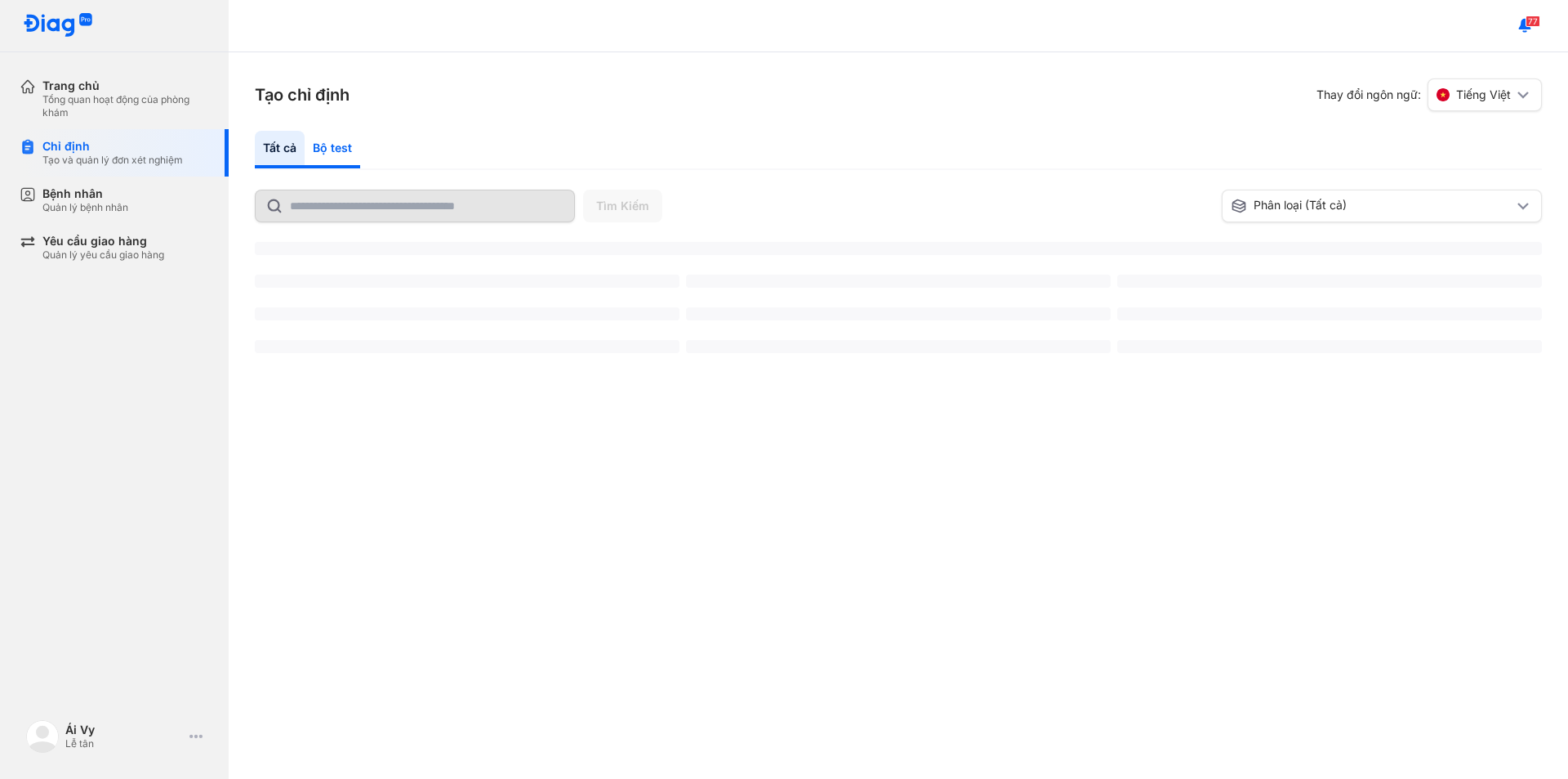
click at [333, 150] on div "Bộ test" at bounding box center [333, 150] width 56 height 38
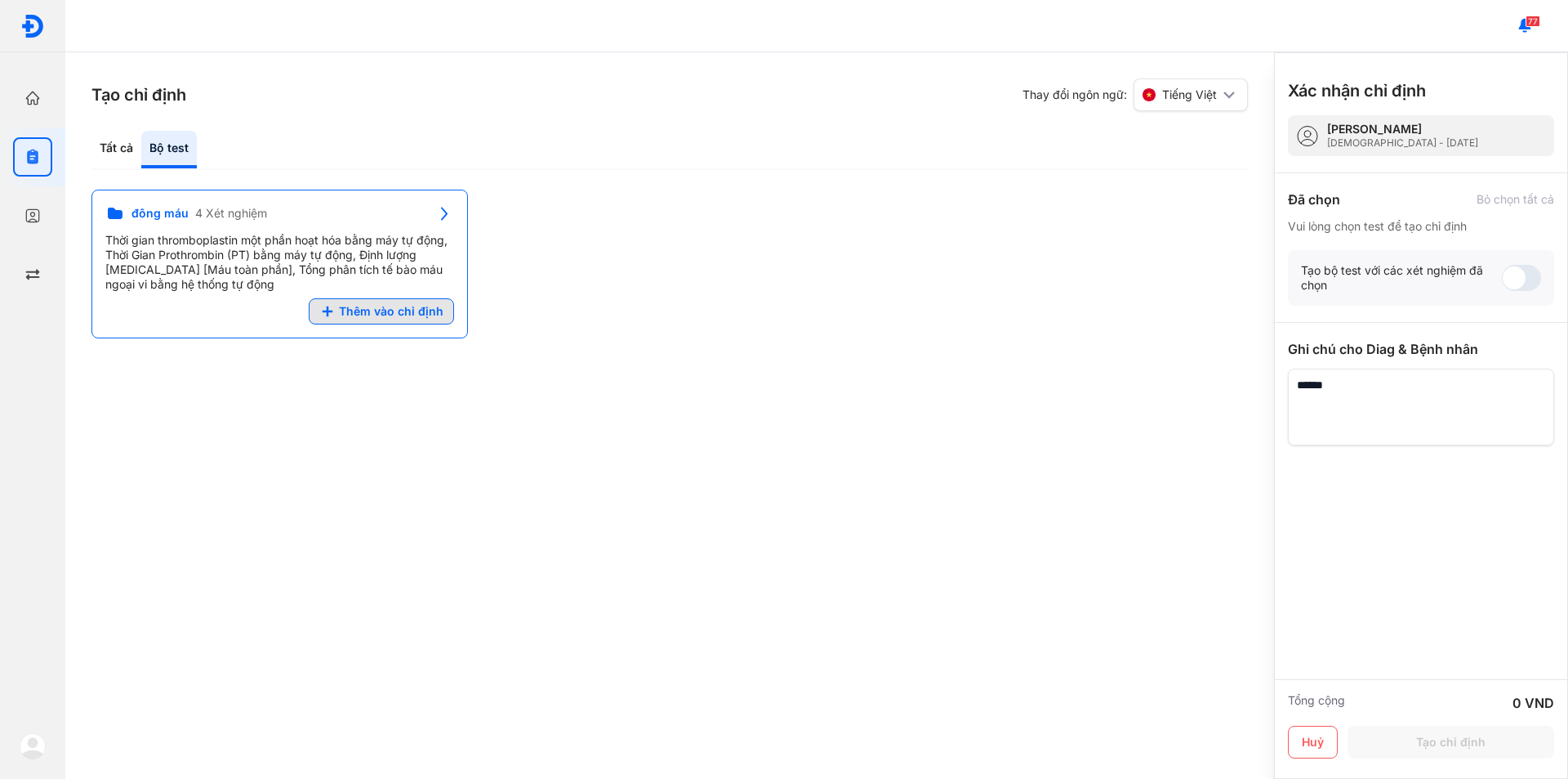
click at [348, 316] on span "Thêm vào chỉ định" at bounding box center [391, 311] width 105 height 15
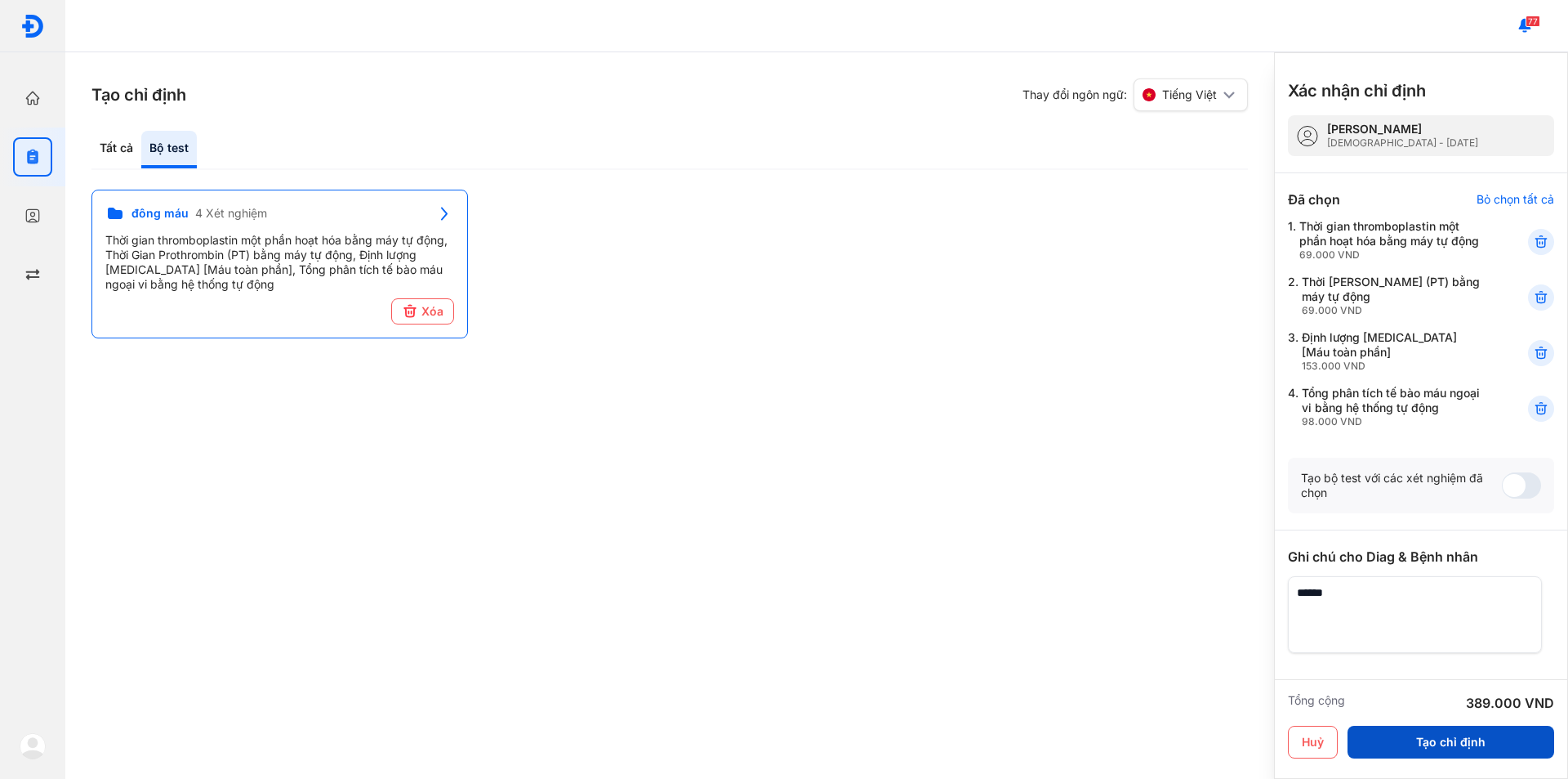
click at [1424, 730] on button "Tạo chỉ định" at bounding box center [1450, 742] width 207 height 33
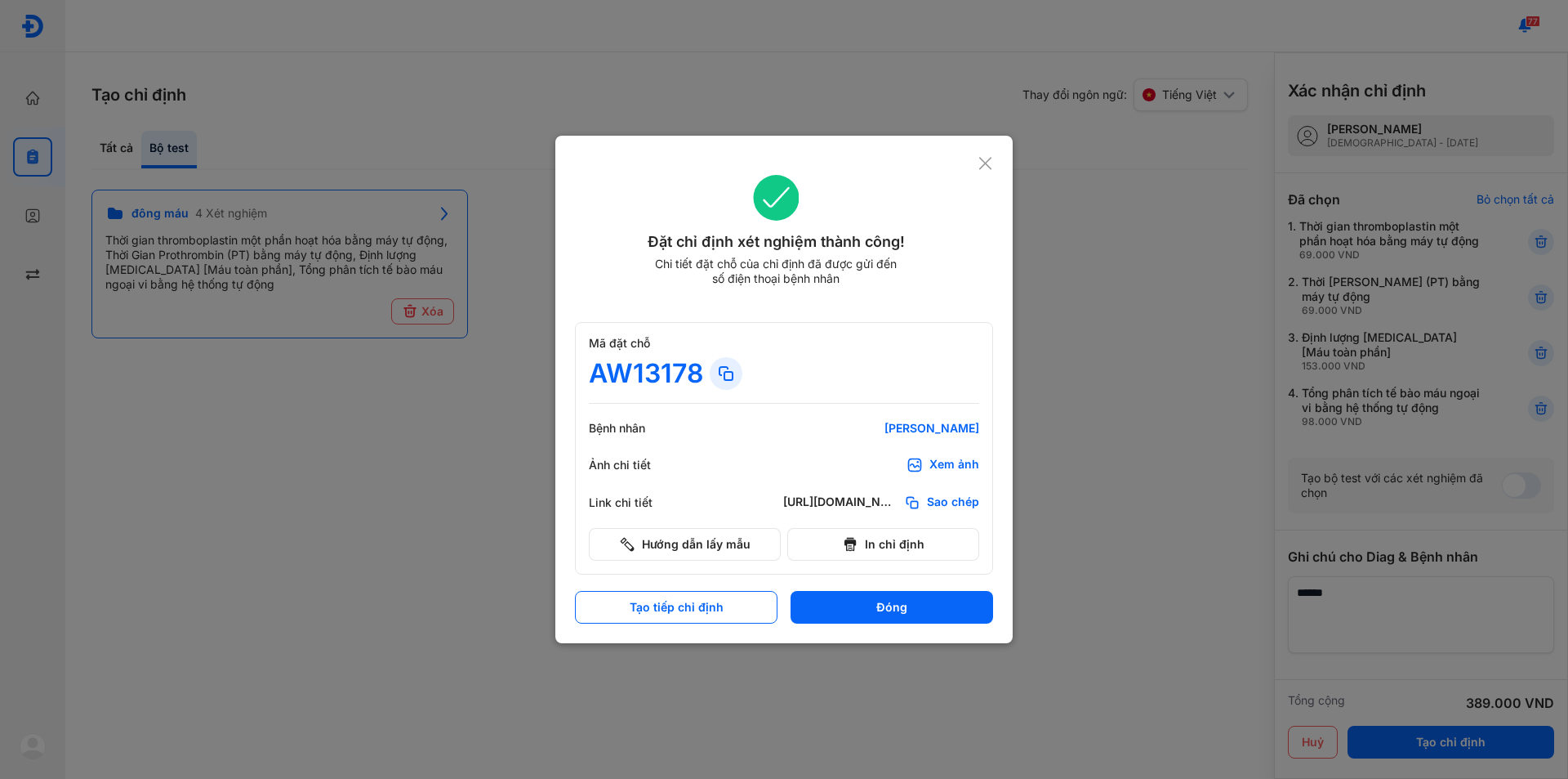
click at [1165, 438] on div at bounding box center [784, 389] width 1568 height 779
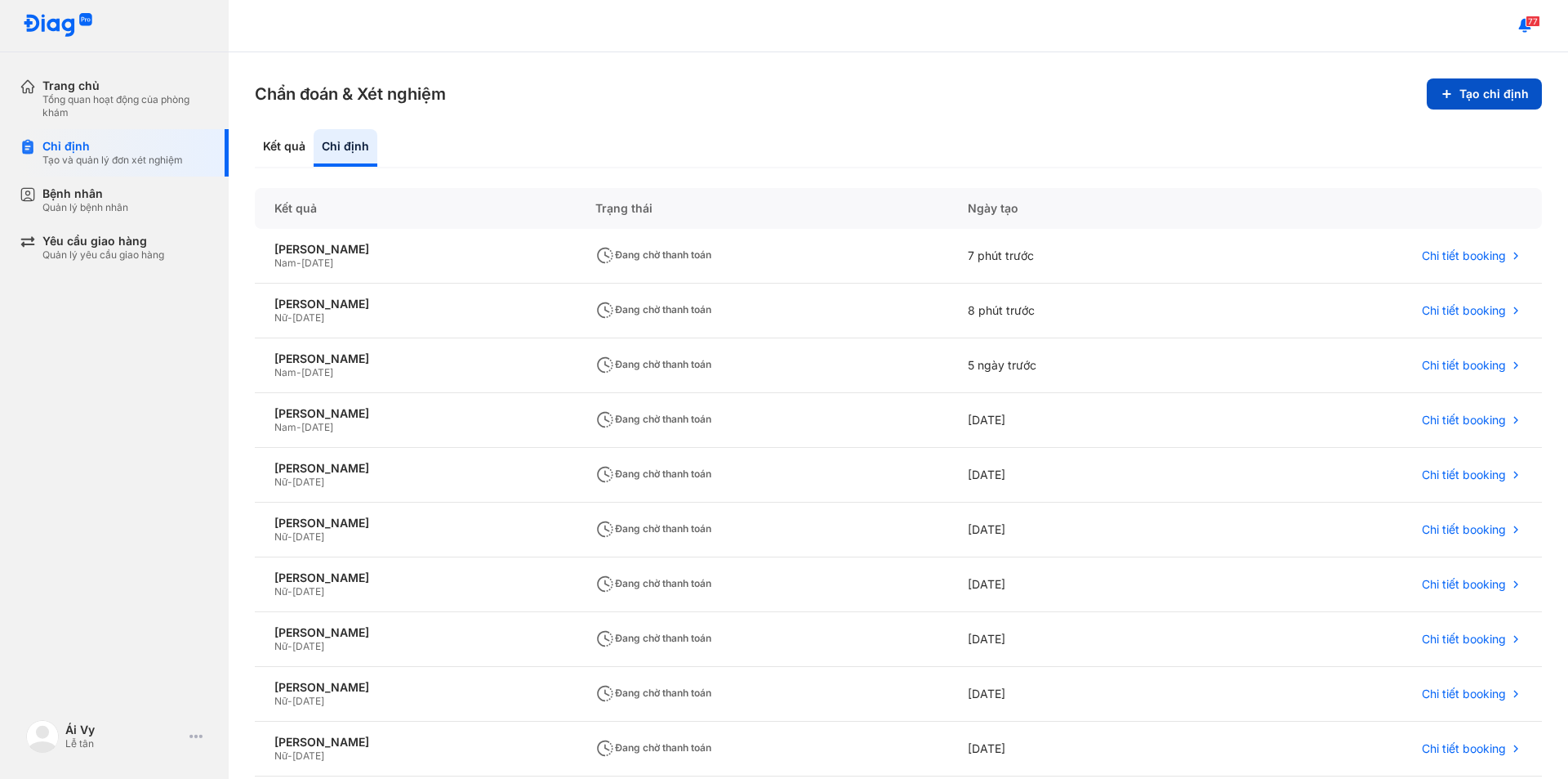
click at [1481, 99] on button "Tạo chỉ định" at bounding box center [1484, 94] width 115 height 31
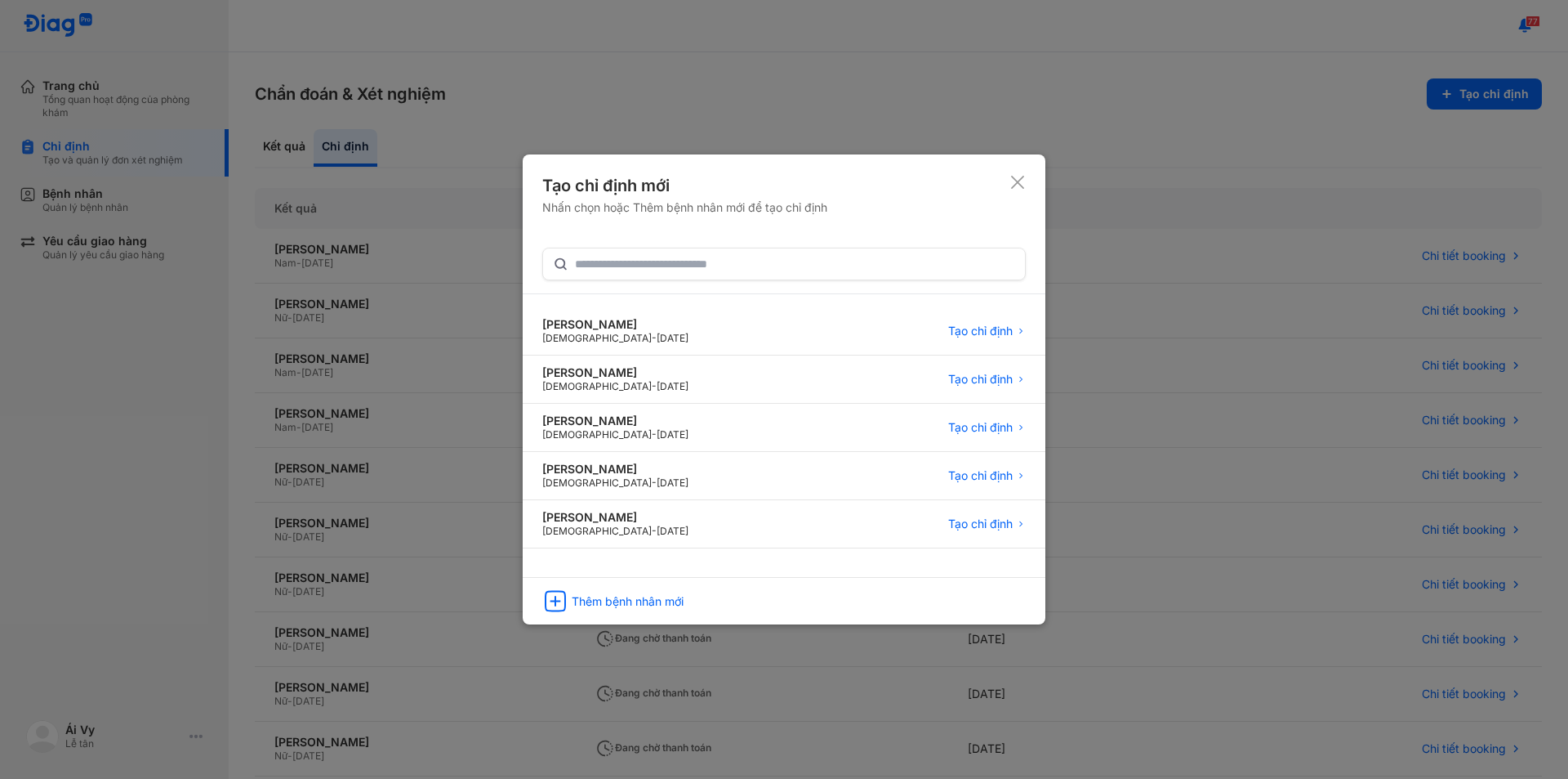
click at [60, 291] on div at bounding box center [784, 389] width 1568 height 779
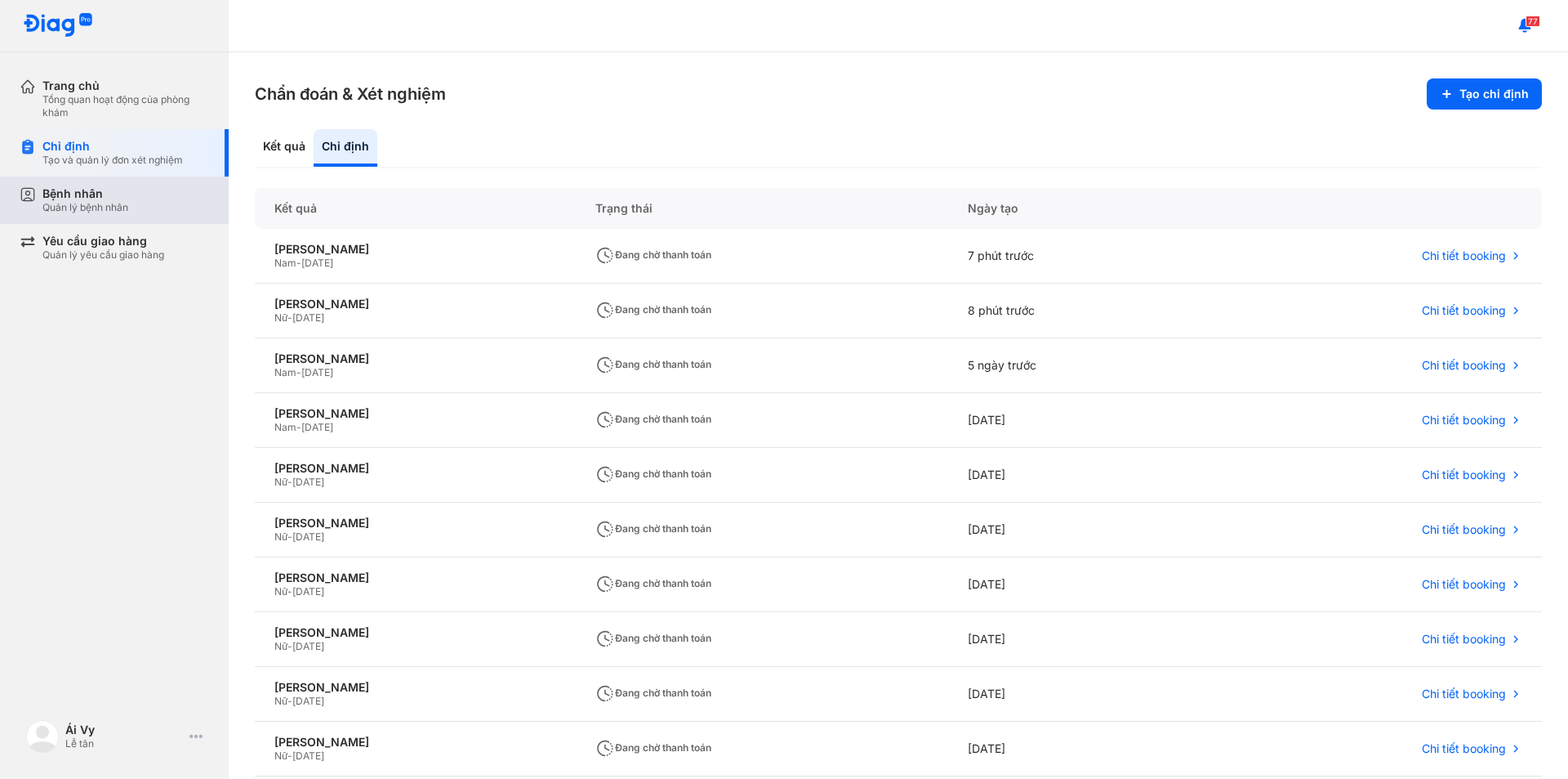
click at [92, 191] on div "Bệnh nhân" at bounding box center [85, 194] width 86 height 15
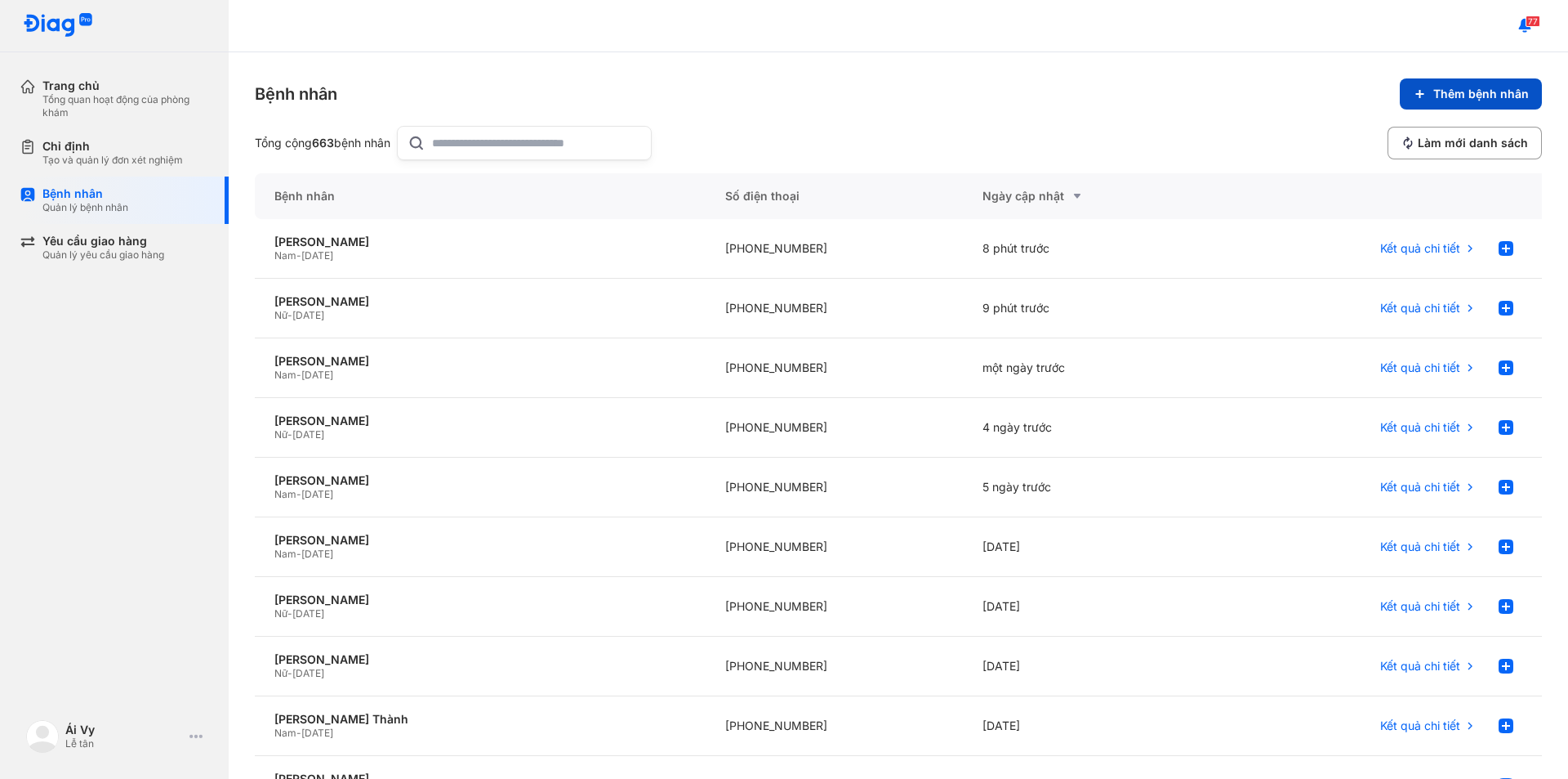
click at [1482, 96] on span "Thêm bệnh nhân" at bounding box center [1481, 94] width 96 height 15
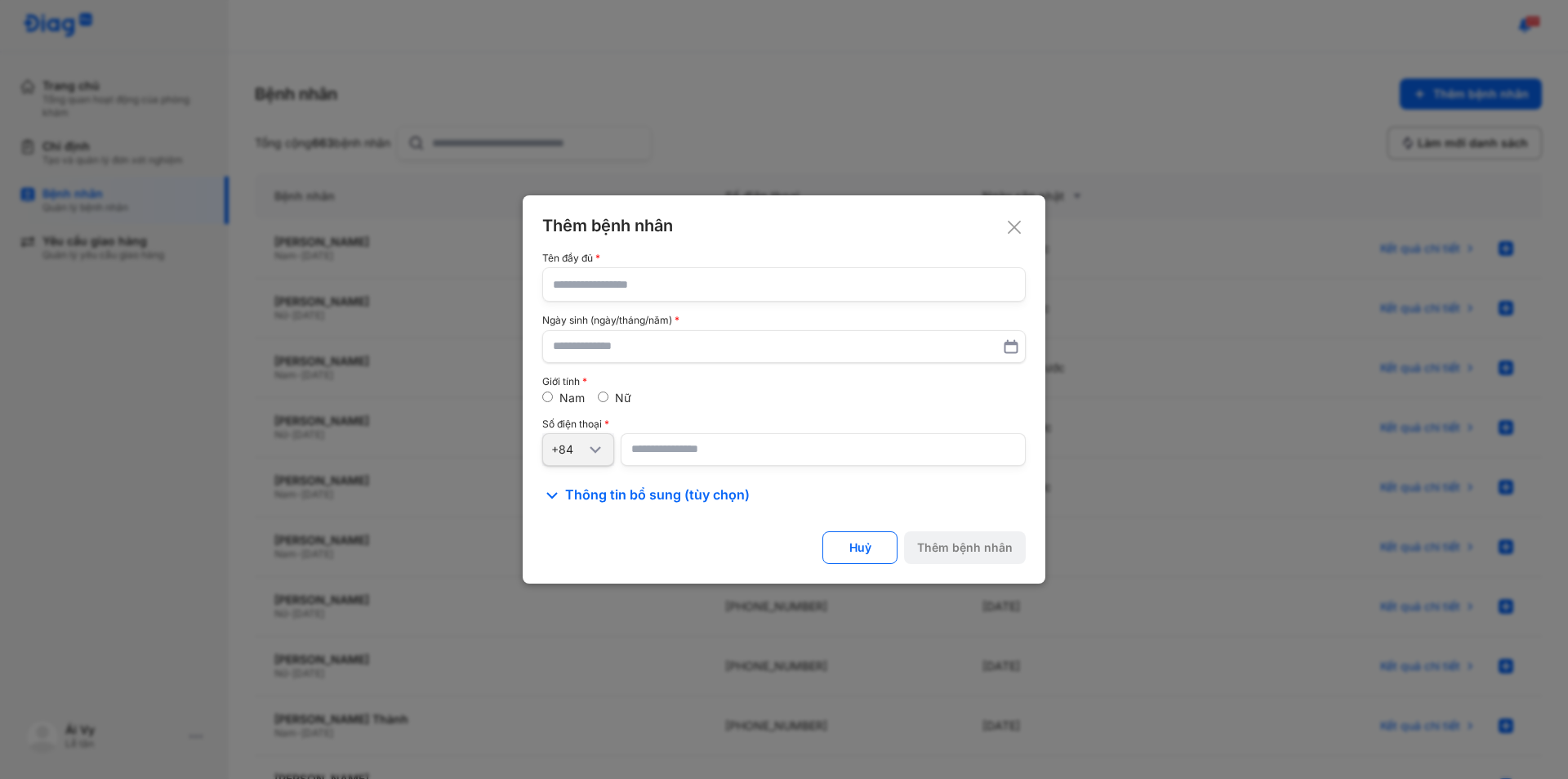
click at [583, 281] on input "text" at bounding box center [784, 284] width 462 height 33
type input "**********"
click at [597, 345] on input "text" at bounding box center [784, 347] width 462 height 29
type input "**********"
click at [610, 398] on div "Nữ" at bounding box center [614, 398] width 34 height 15
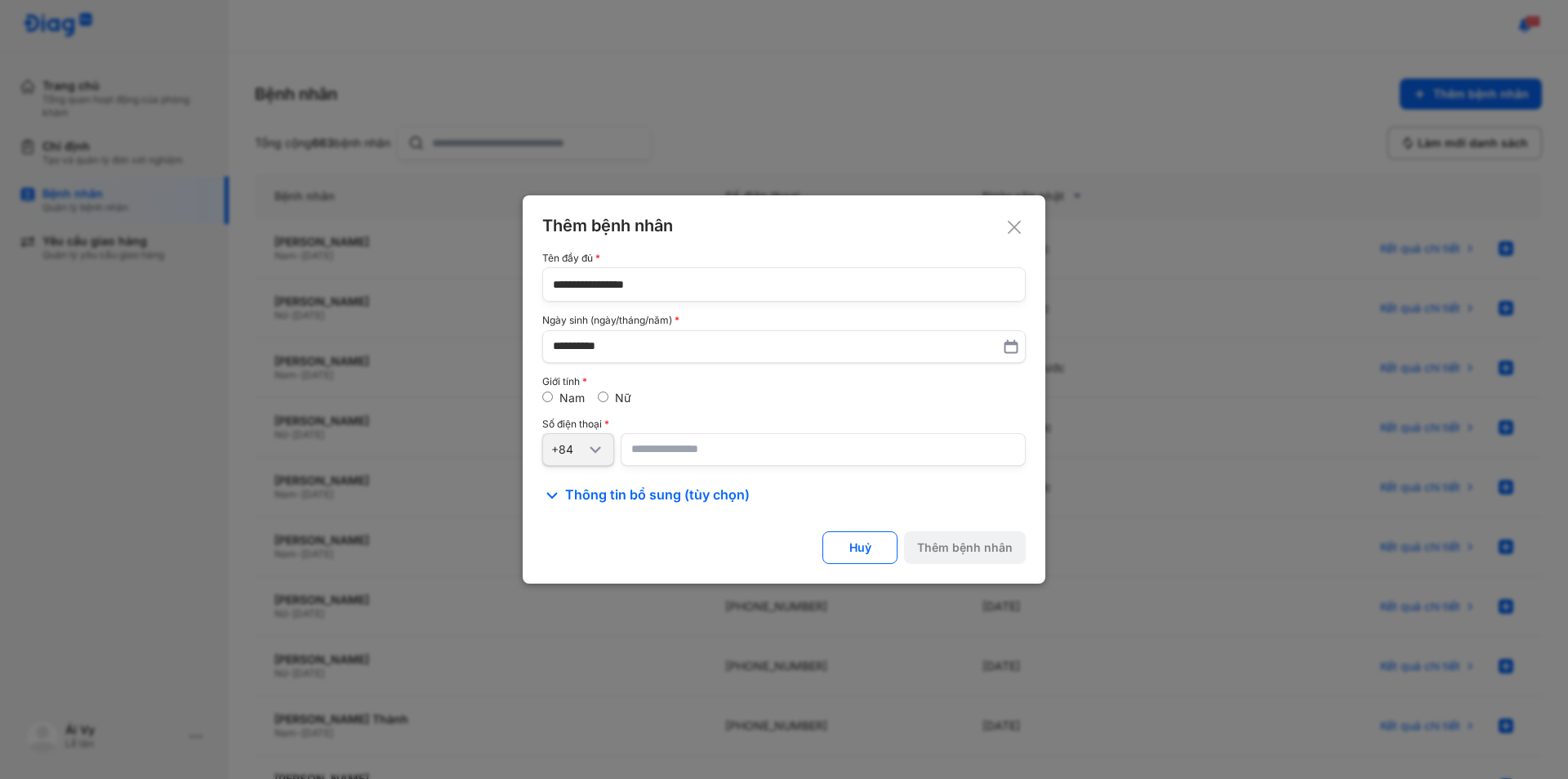
click at [610, 396] on div "Nữ" at bounding box center [614, 398] width 34 height 15
click at [714, 452] on input "number" at bounding box center [824, 450] width 405 height 33
paste input "**********"
type input "**********"
click at [970, 546] on div "Thêm bệnh nhân" at bounding box center [965, 548] width 96 height 15
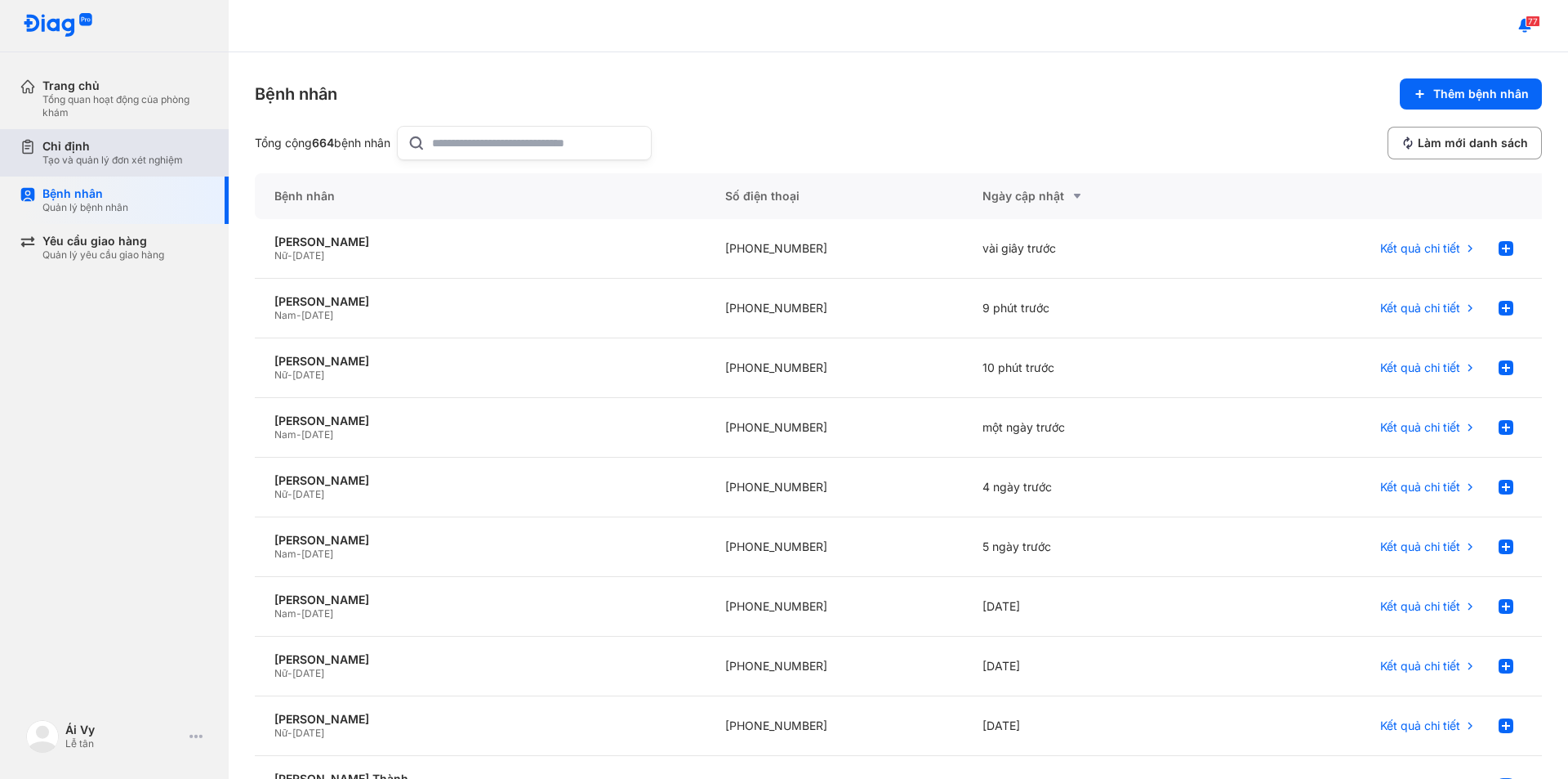
click at [121, 141] on div "Chỉ định" at bounding box center [113, 146] width 141 height 15
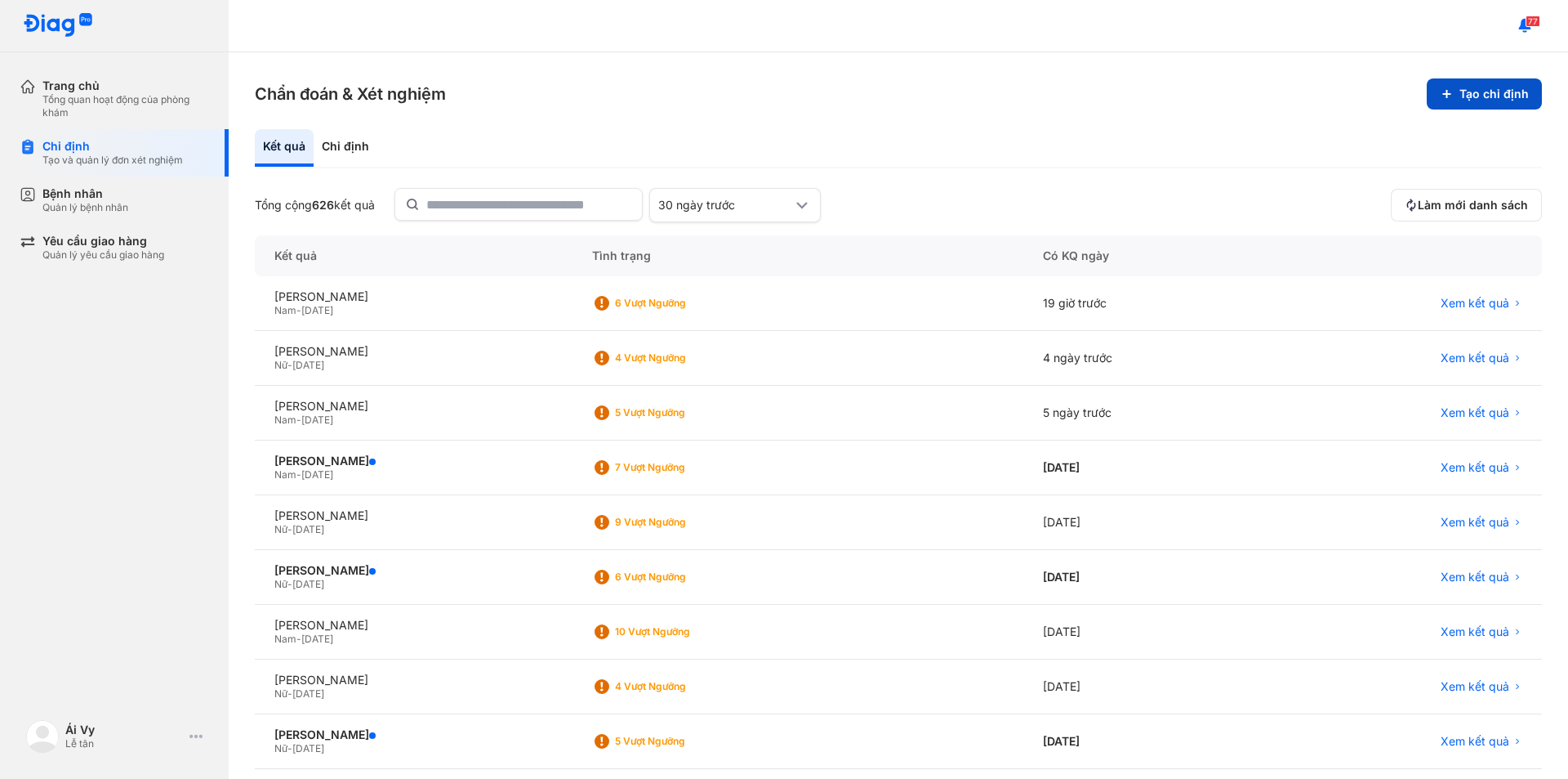
click at [1445, 84] on button "Tạo chỉ định" at bounding box center [1484, 94] width 115 height 31
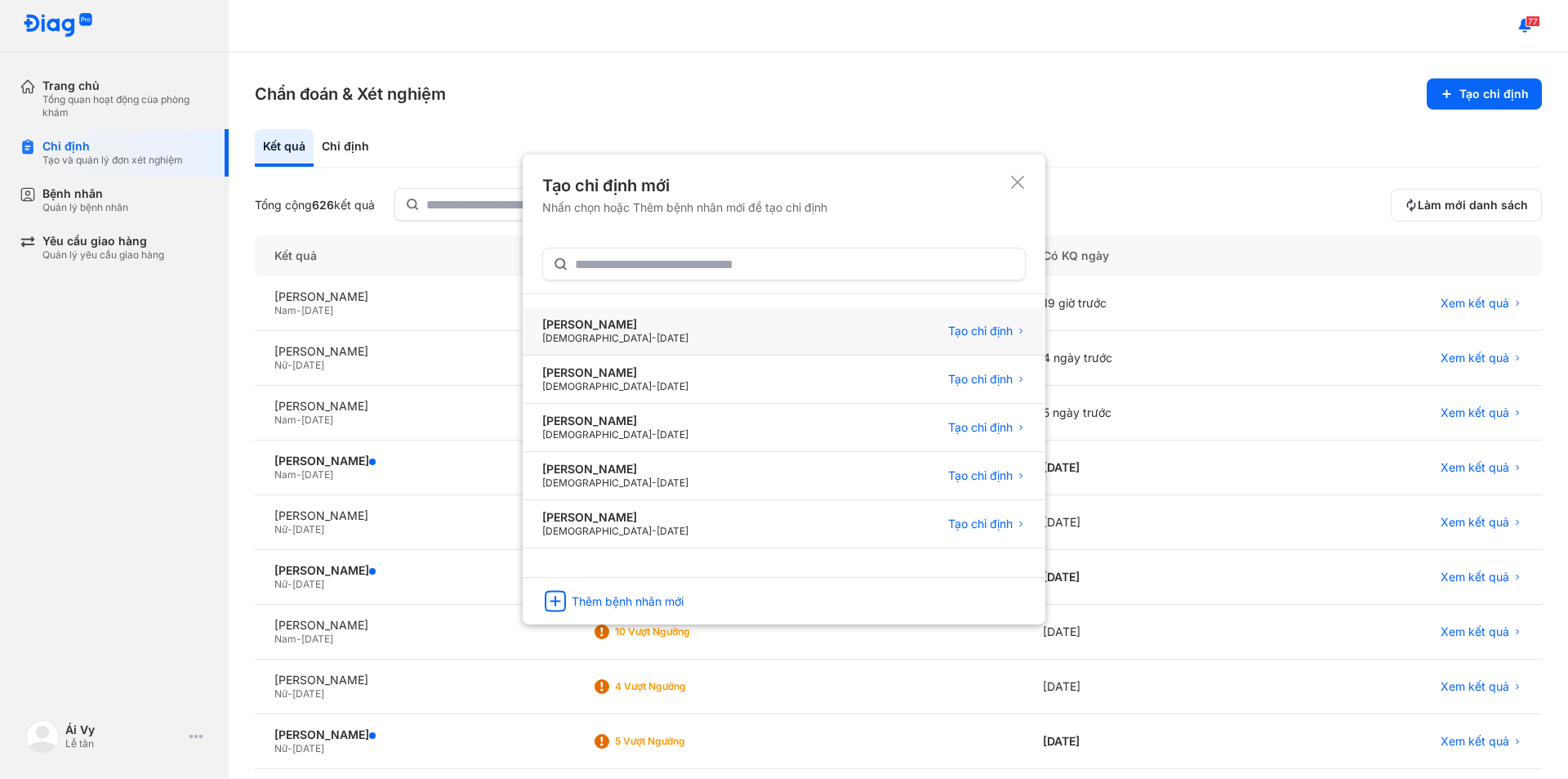
click at [657, 339] on span "10/04/1981" at bounding box center [672, 338] width 32 height 12
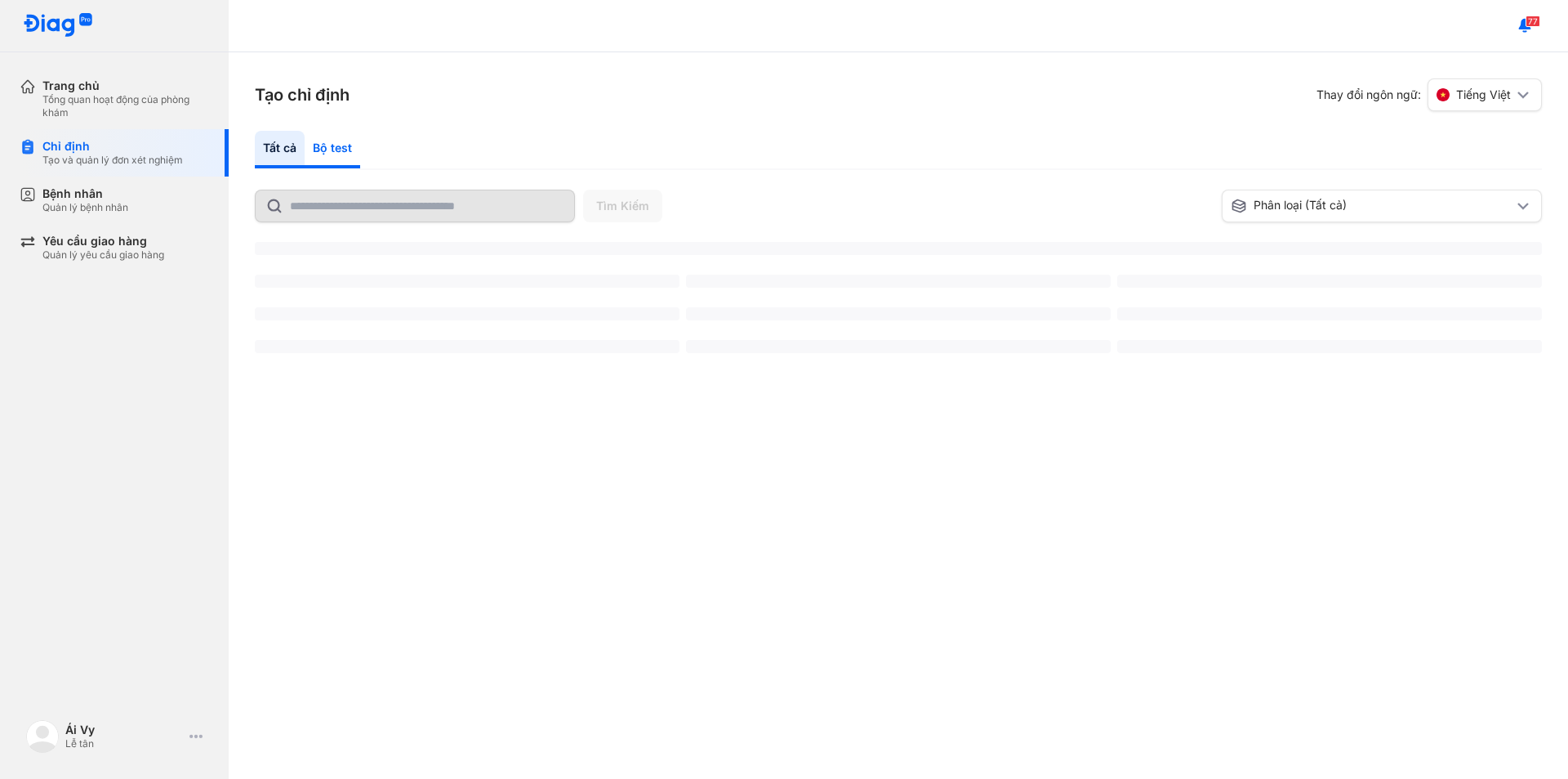
click at [323, 142] on div "Bộ test" at bounding box center [333, 150] width 56 height 38
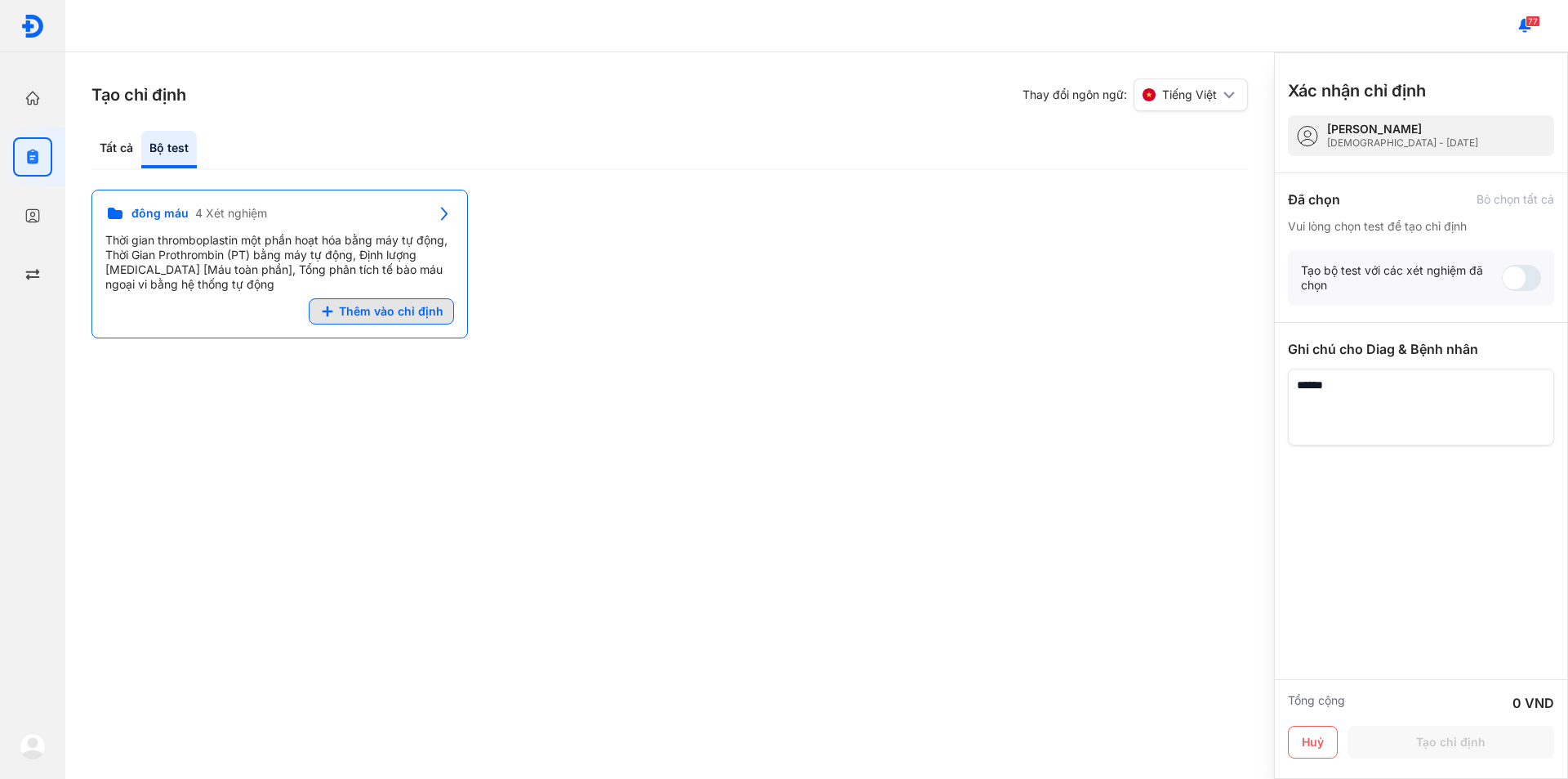
click at [400, 306] on span "Thêm vào chỉ định" at bounding box center [391, 311] width 105 height 15
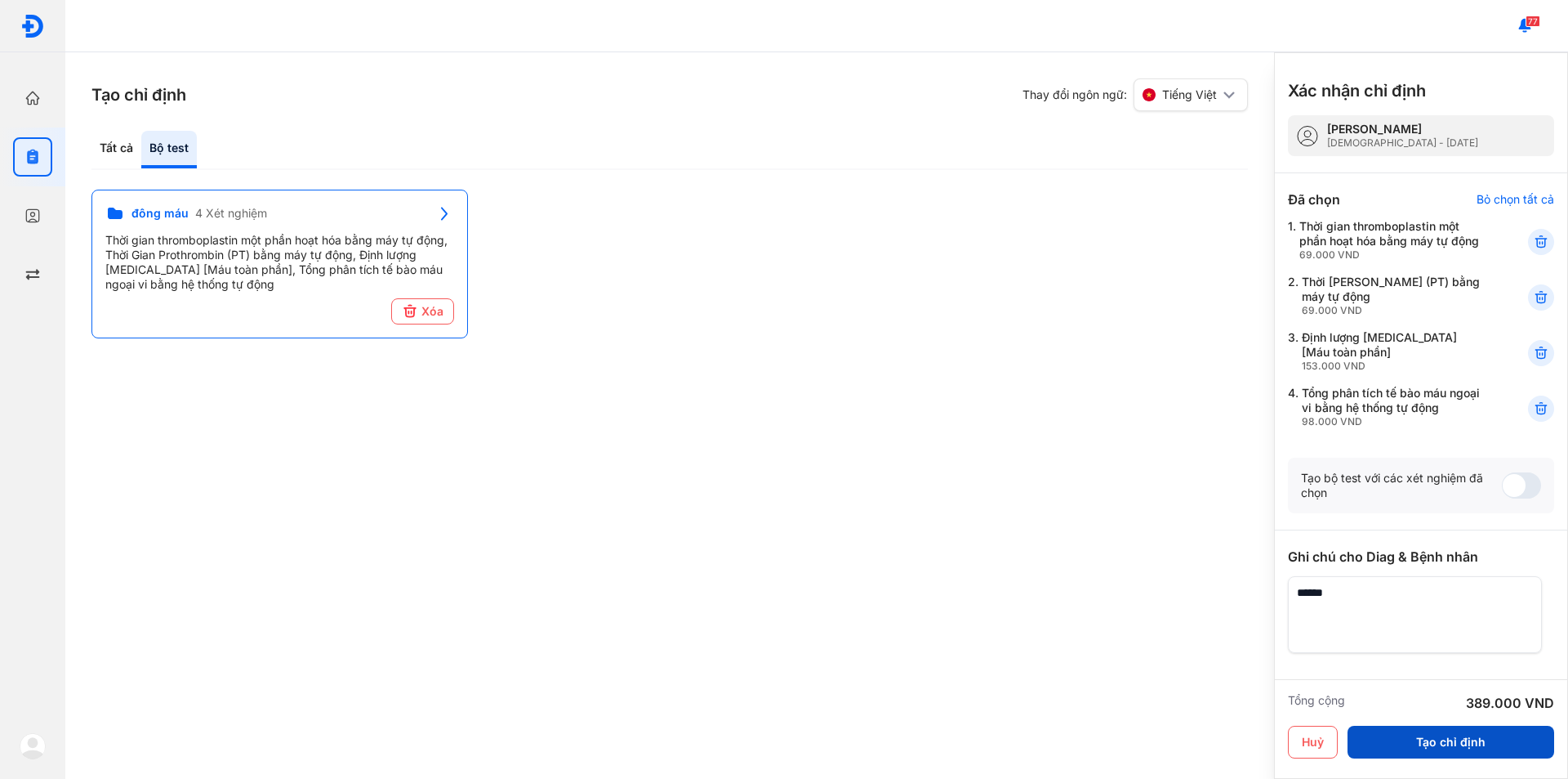
click at [1467, 744] on button "Tạo chỉ định" at bounding box center [1450, 742] width 207 height 33
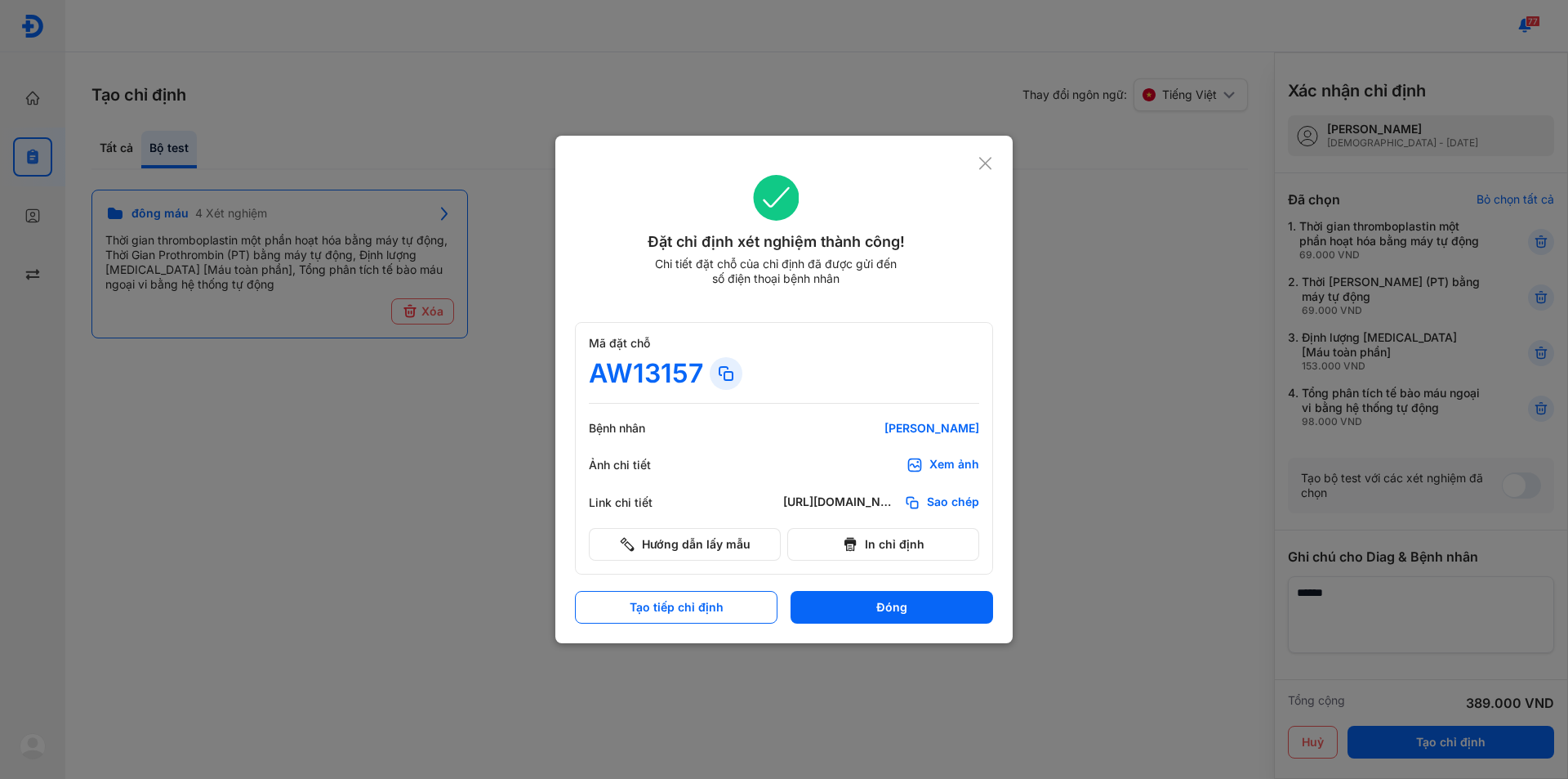
click at [1071, 374] on div at bounding box center [784, 389] width 1568 height 779
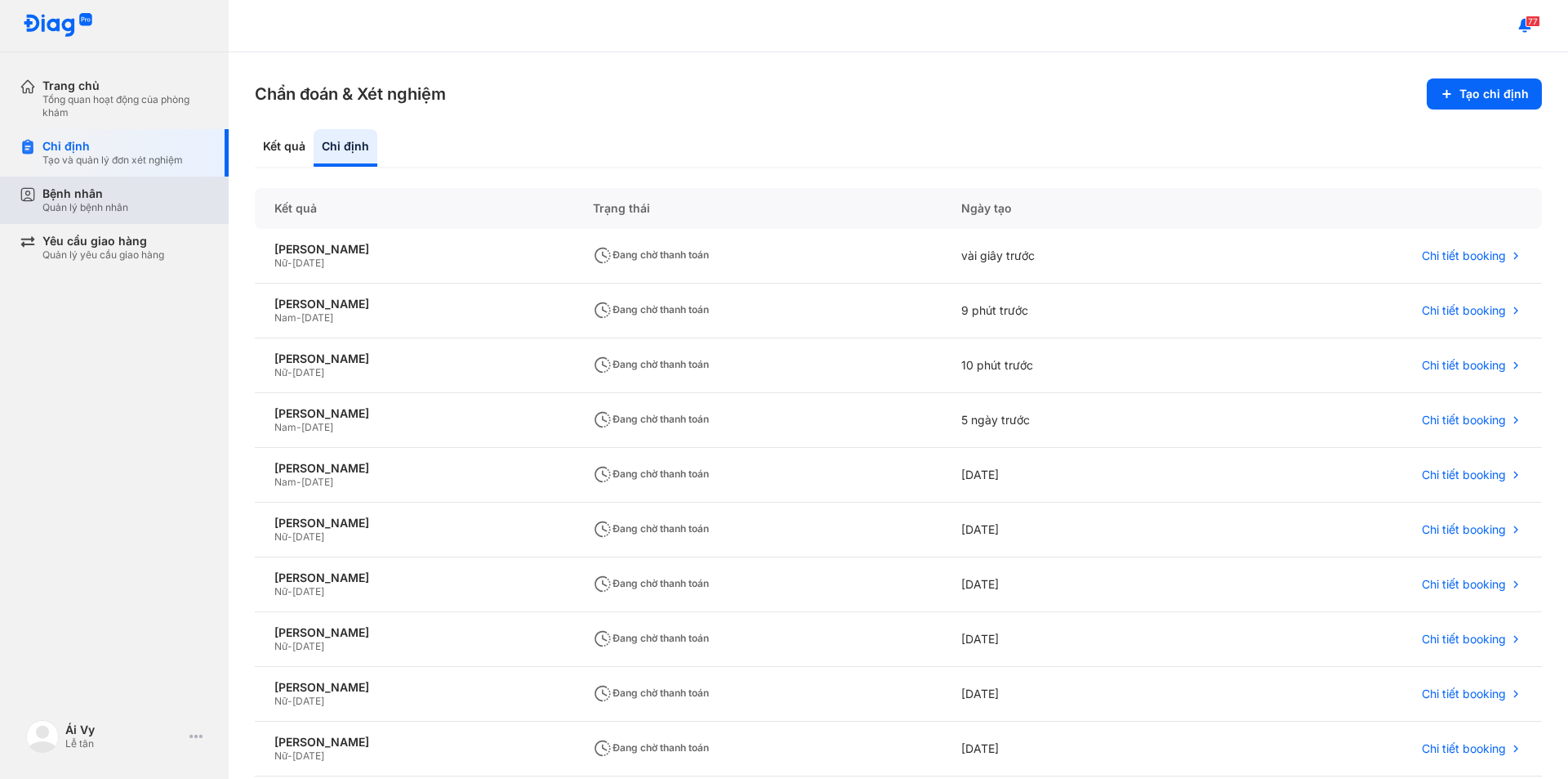
click at [60, 192] on div "Bệnh nhân" at bounding box center [85, 194] width 86 height 15
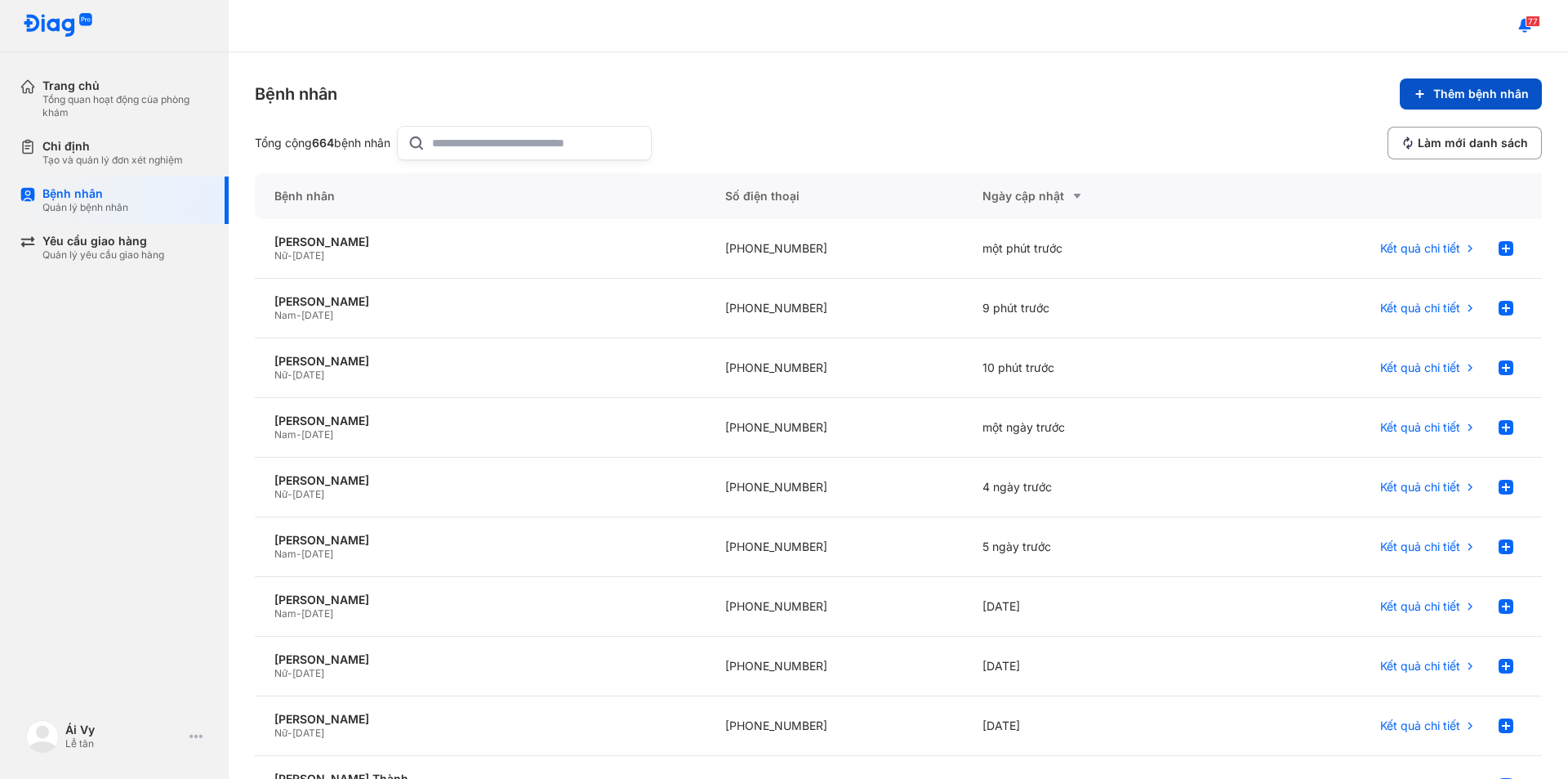
click at [1460, 87] on span "Thêm bệnh nhân" at bounding box center [1481, 94] width 96 height 15
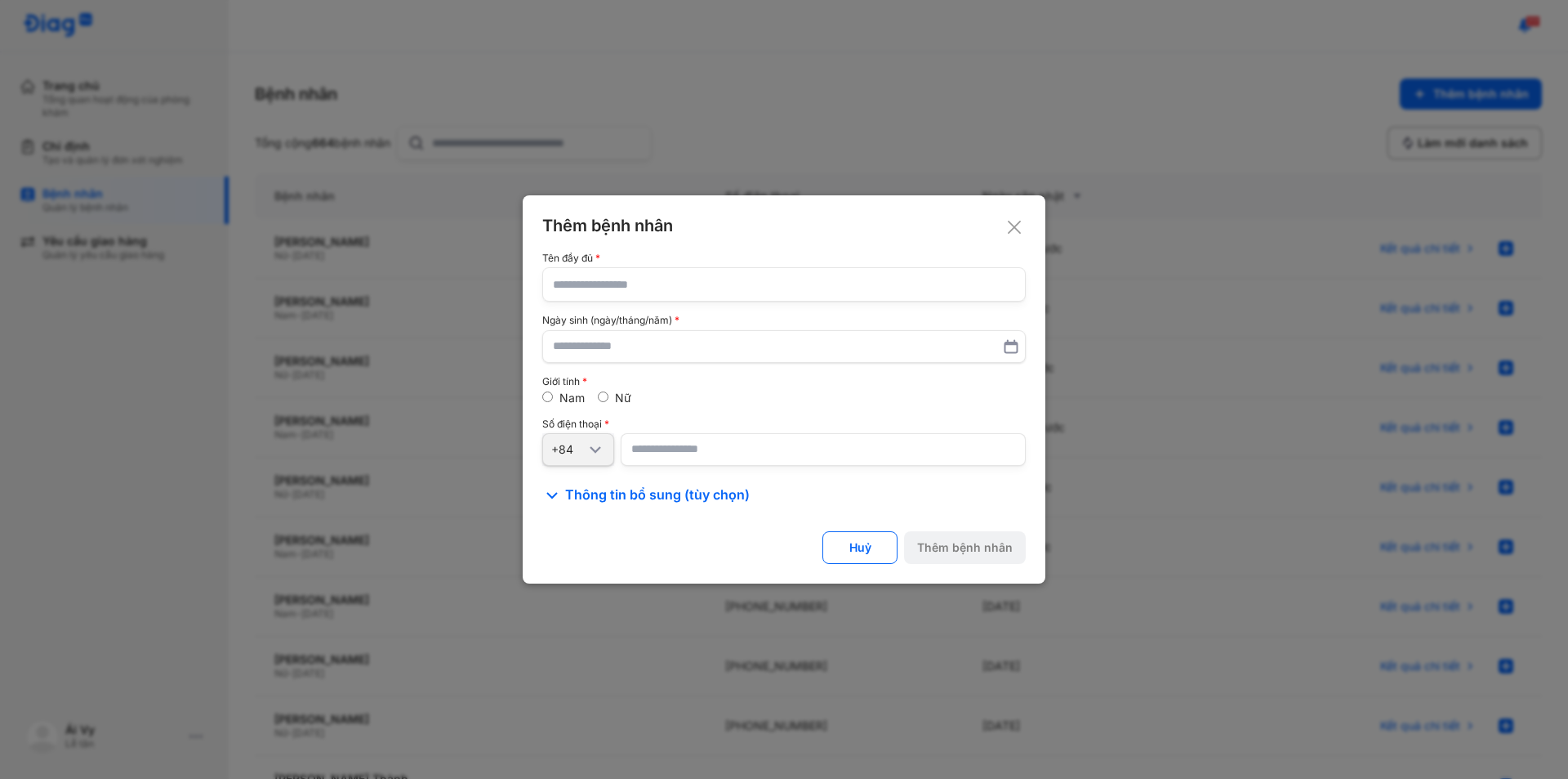
click at [679, 287] on input "text" at bounding box center [784, 284] width 462 height 33
type input "**********"
click at [649, 353] on input "text" at bounding box center [784, 347] width 461 height 29
type input "**********"
click at [650, 447] on input "number" at bounding box center [824, 450] width 405 height 33
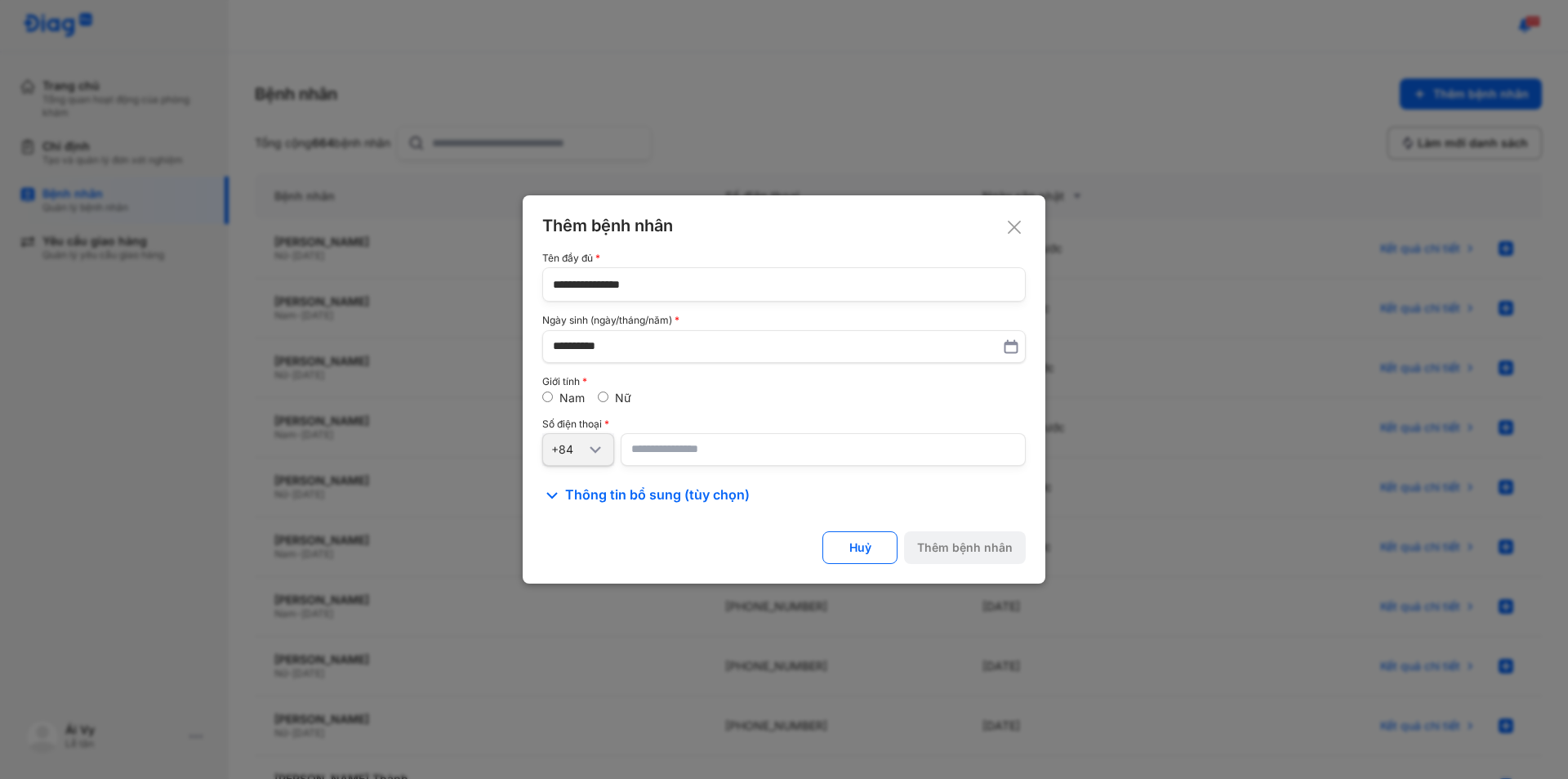
paste input "**********"
type input "**********"
click at [609, 396] on div "Nữ" at bounding box center [614, 398] width 34 height 15
click at [991, 553] on div "Thêm bệnh nhân" at bounding box center [965, 548] width 96 height 15
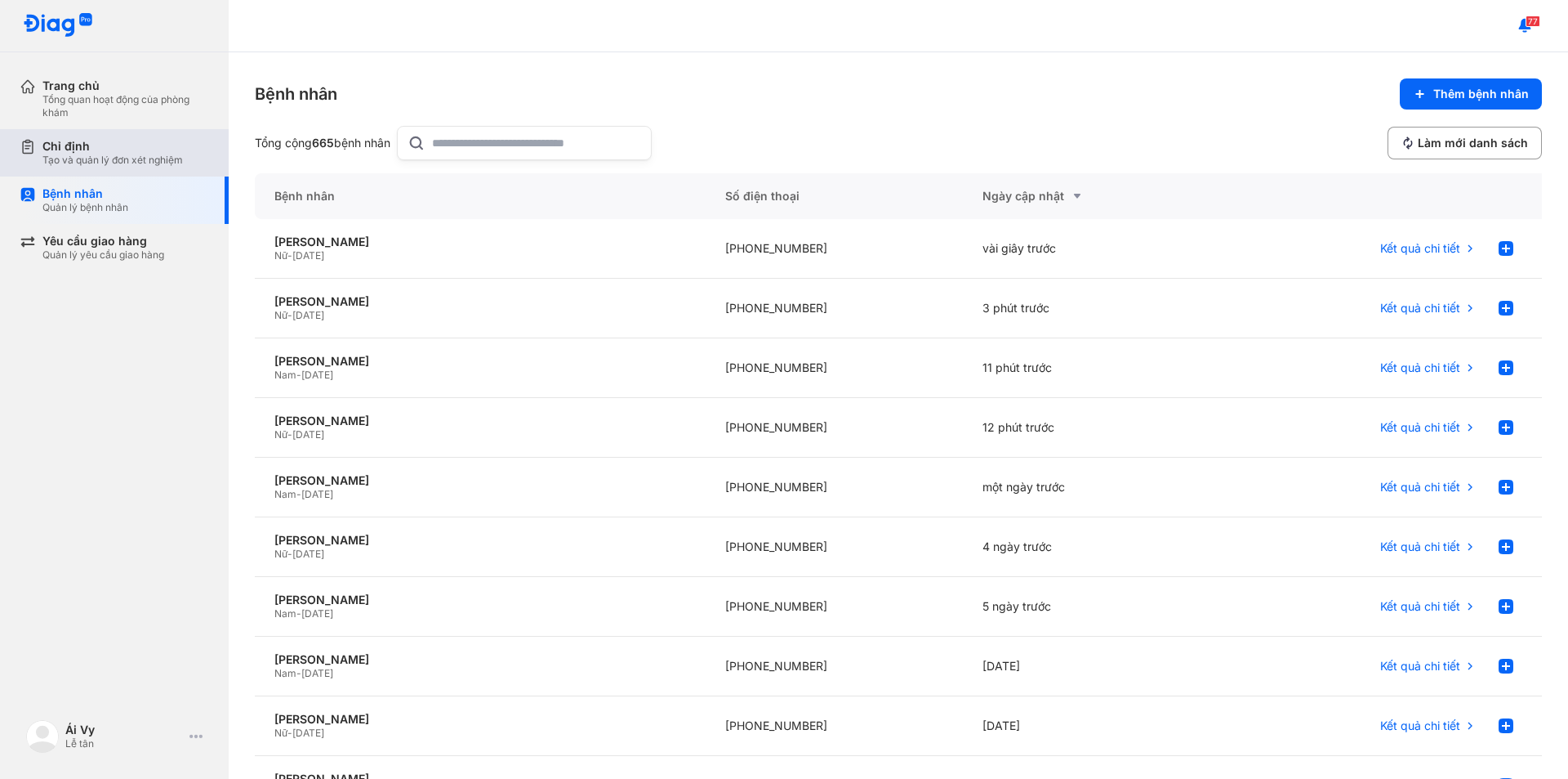
click at [51, 141] on div "Chỉ định" at bounding box center [113, 146] width 141 height 15
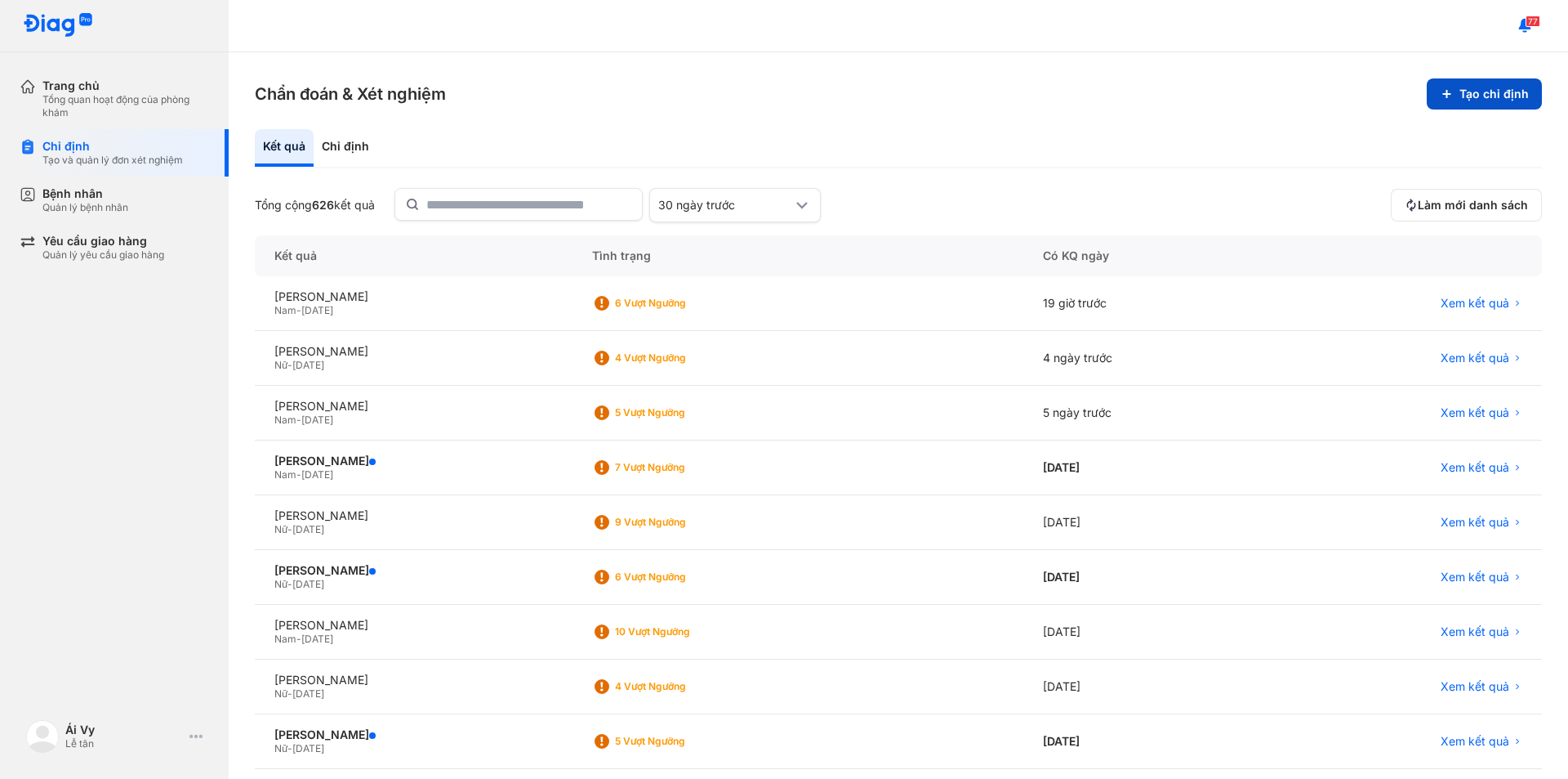
click at [1490, 97] on button "Tạo chỉ định" at bounding box center [1484, 94] width 115 height 31
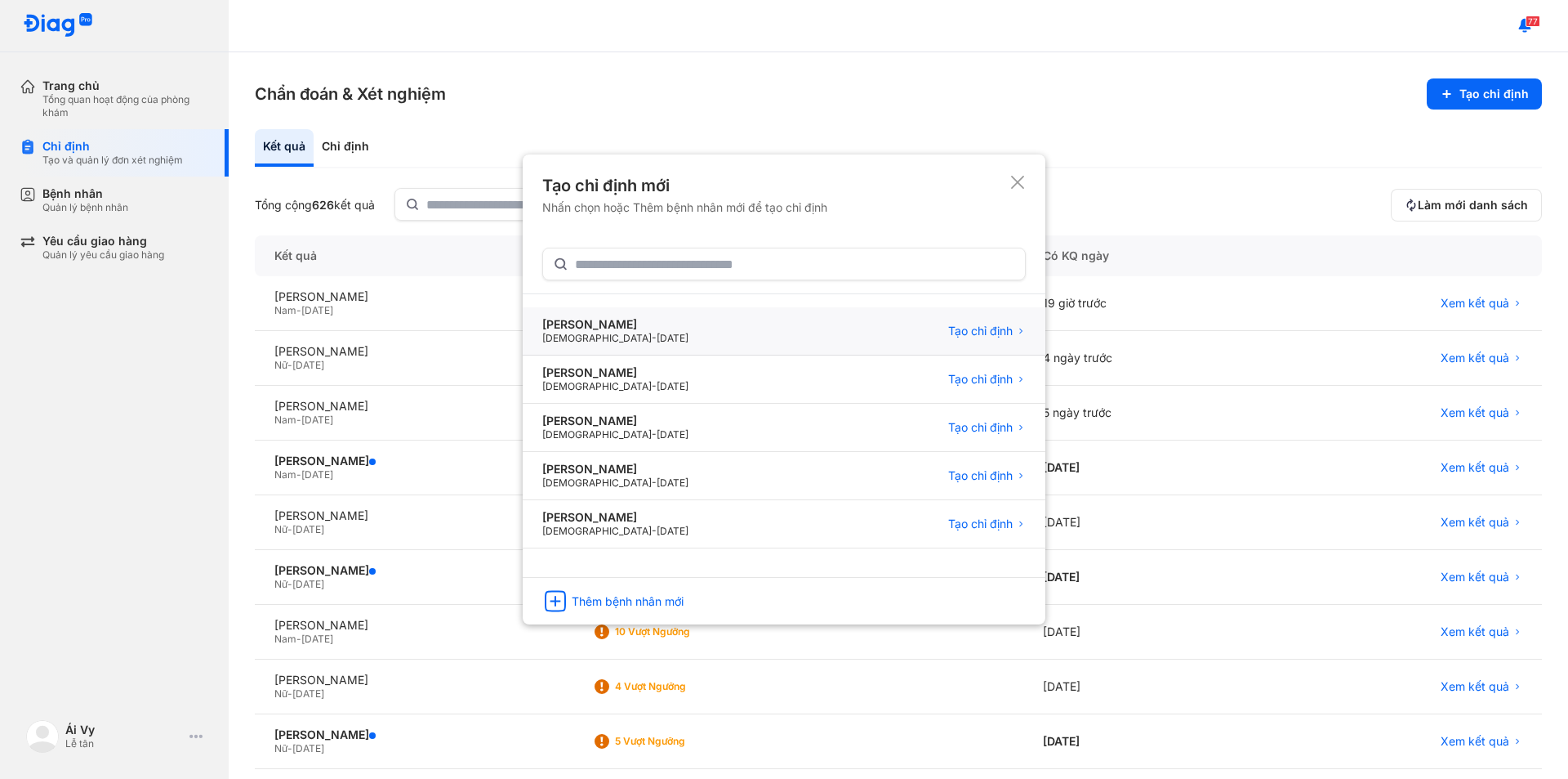
click at [624, 325] on div "Nguyễn Ngọc Hằng" at bounding box center [615, 325] width 146 height 15
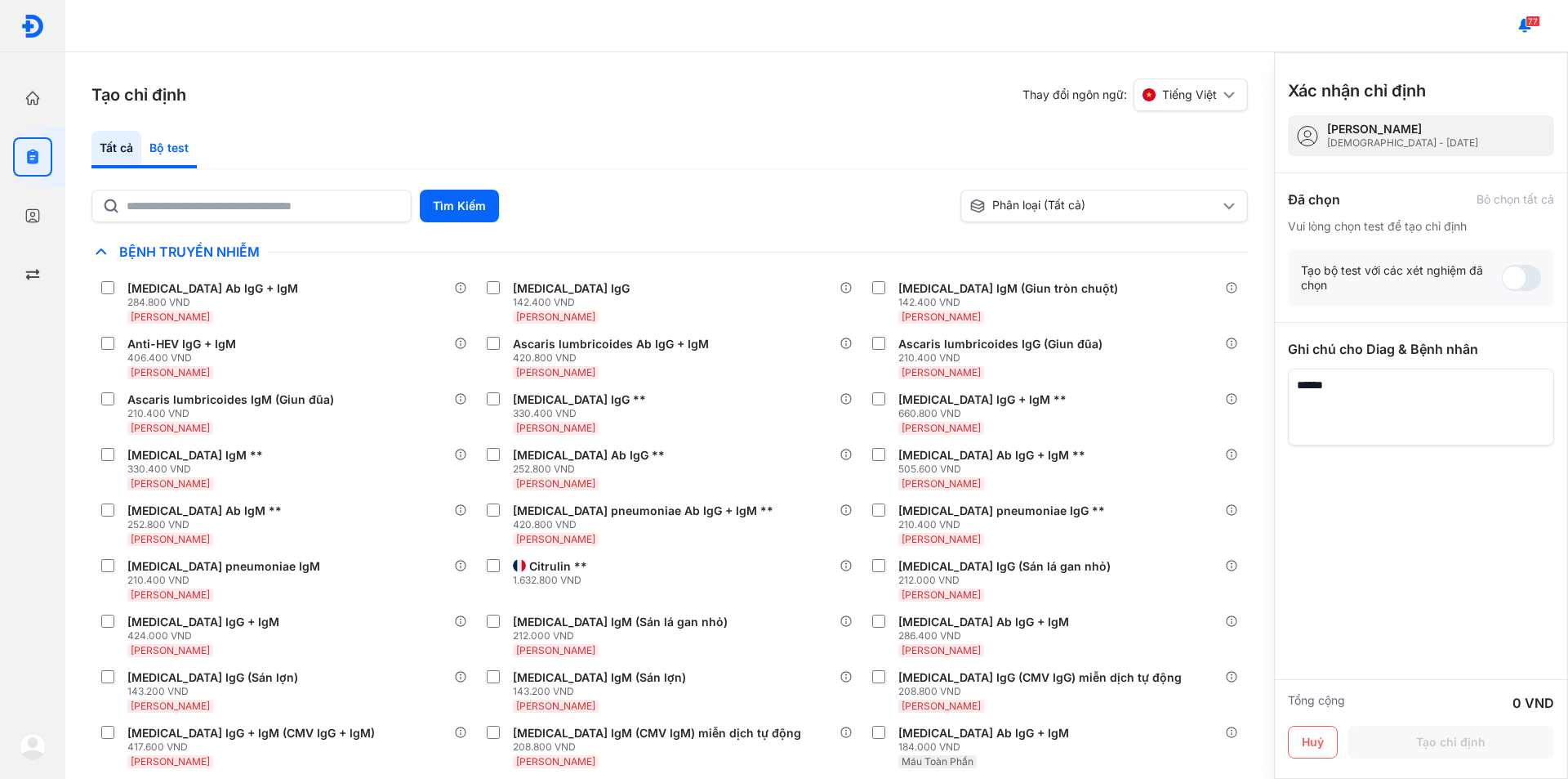
click at [319, 153] on div "Tất cả Bộ test" at bounding box center [669, 150] width 1156 height 39
click at [159, 150] on div "Bộ test" at bounding box center [169, 150] width 56 height 38
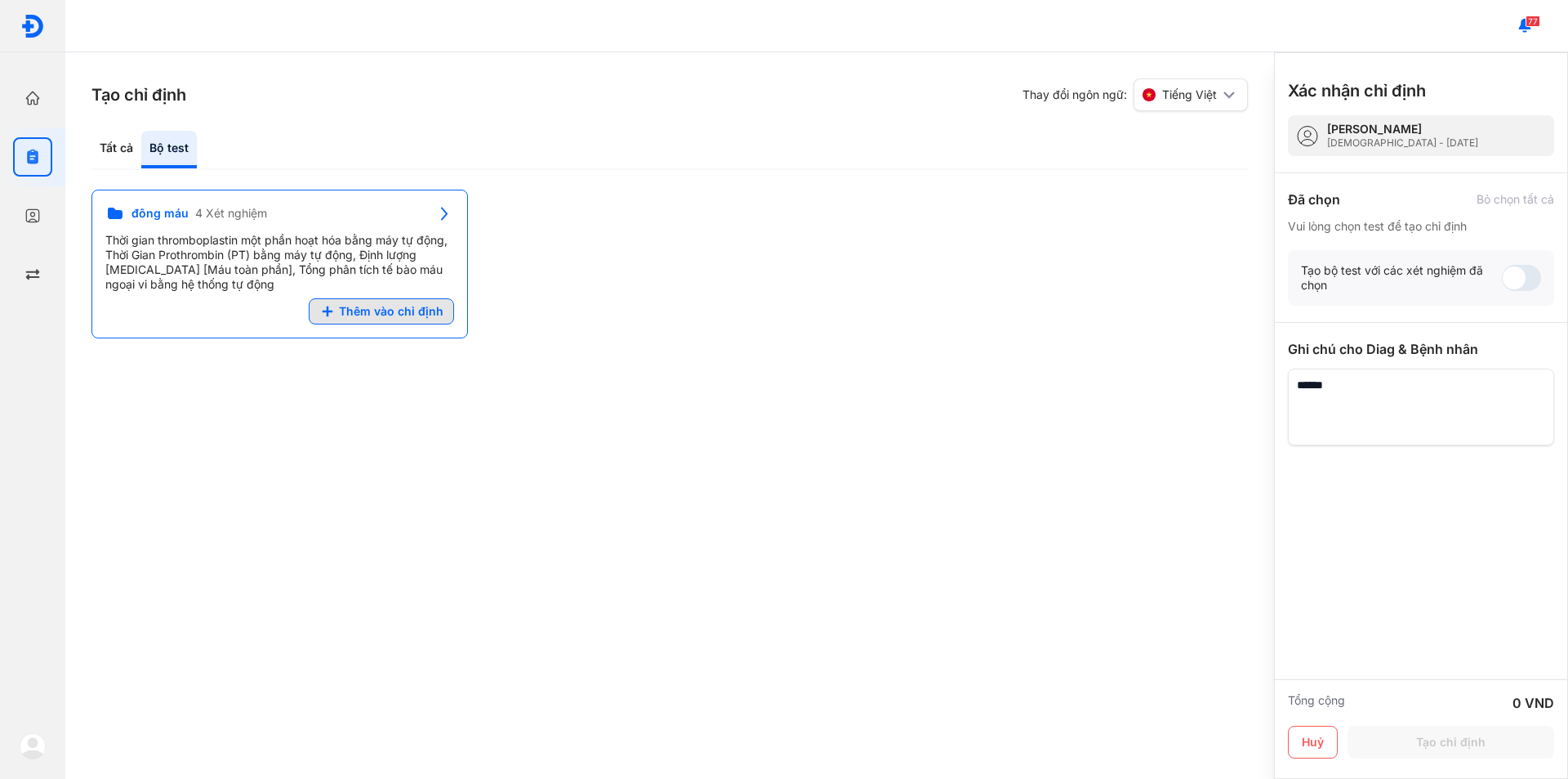
click at [441, 314] on span "Thêm vào chỉ định" at bounding box center [391, 311] width 105 height 15
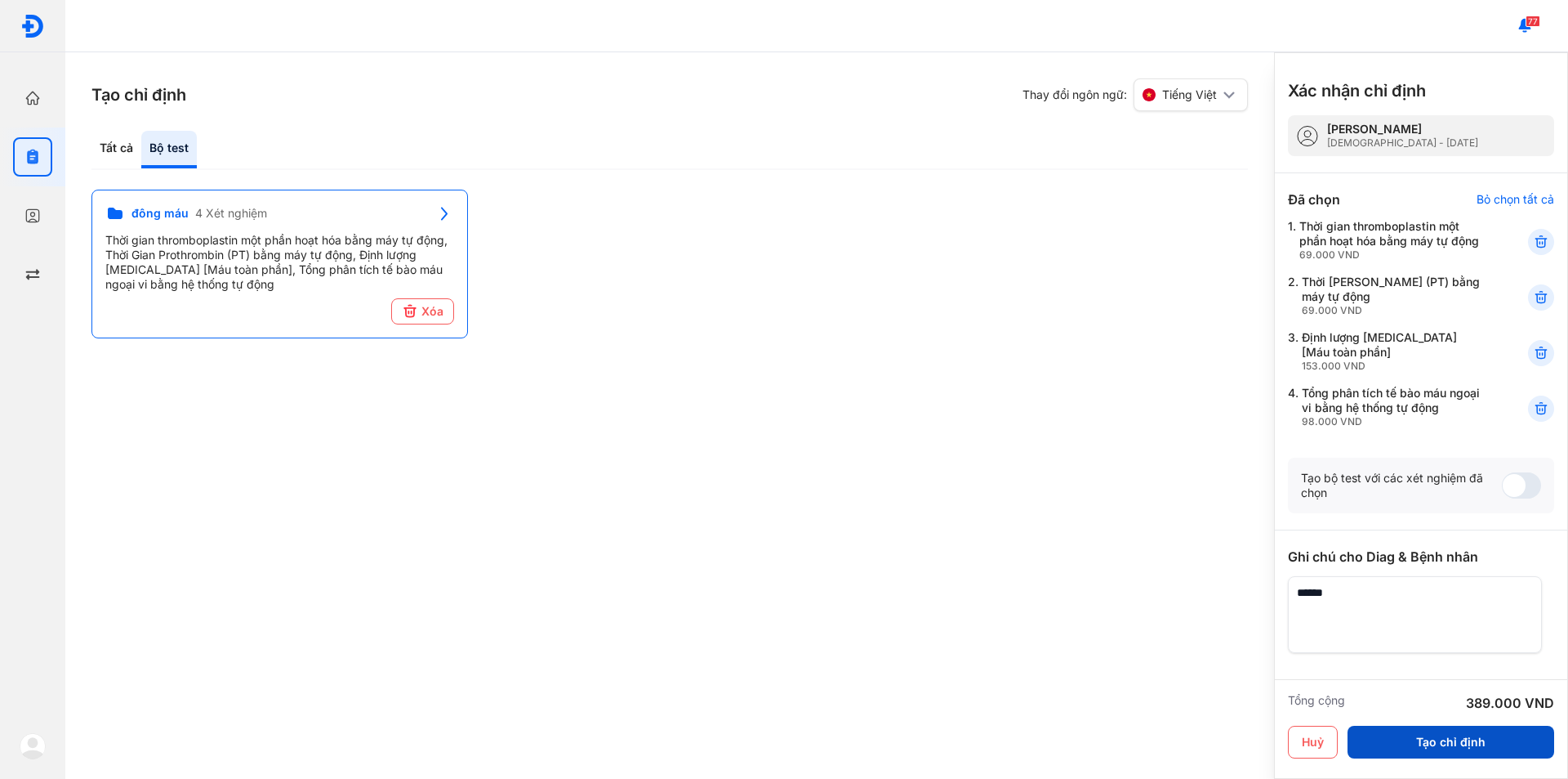
click at [1396, 745] on button "Tạo chỉ định" at bounding box center [1450, 742] width 207 height 33
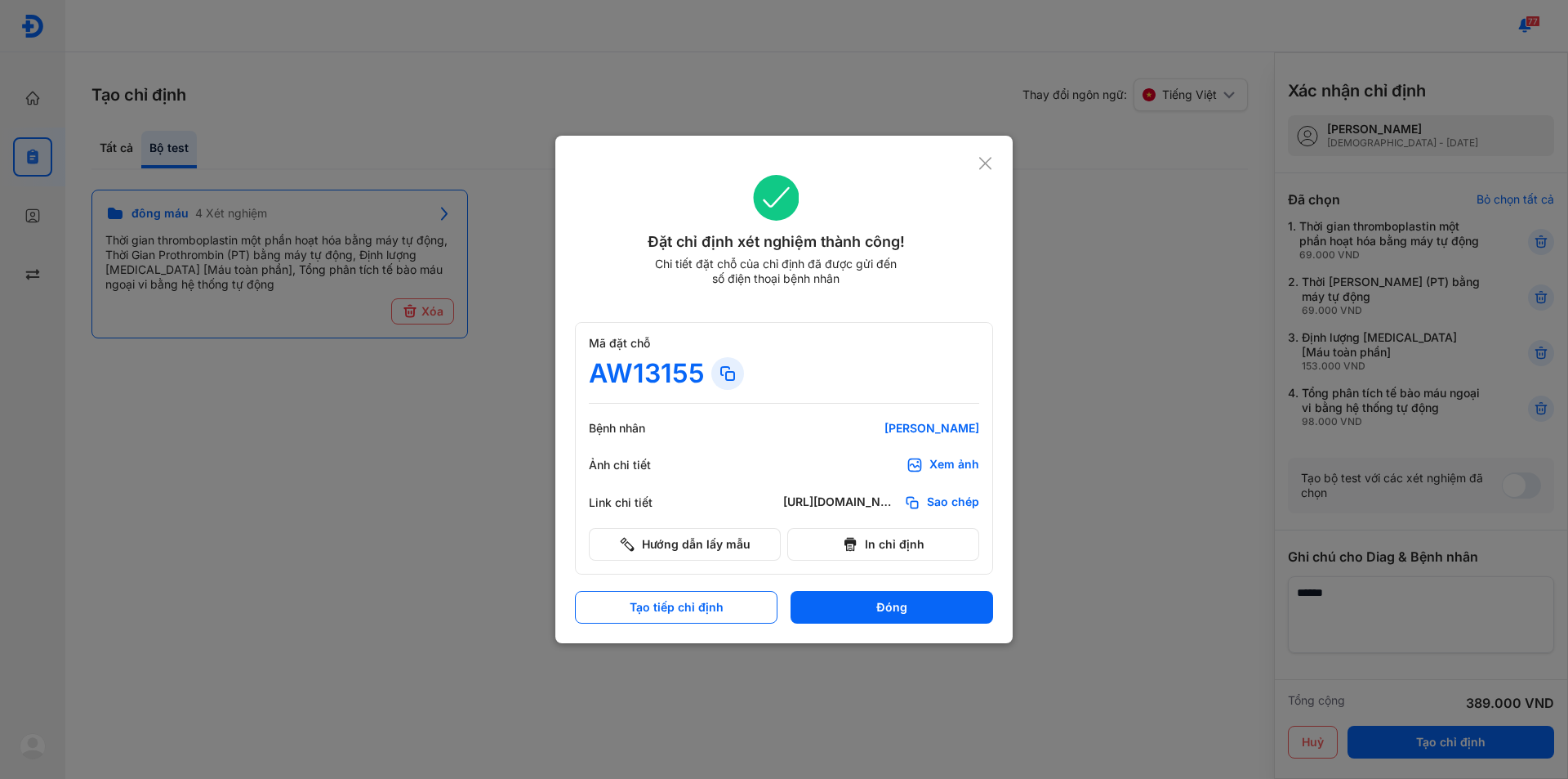
click at [1173, 521] on div at bounding box center [784, 389] width 1568 height 779
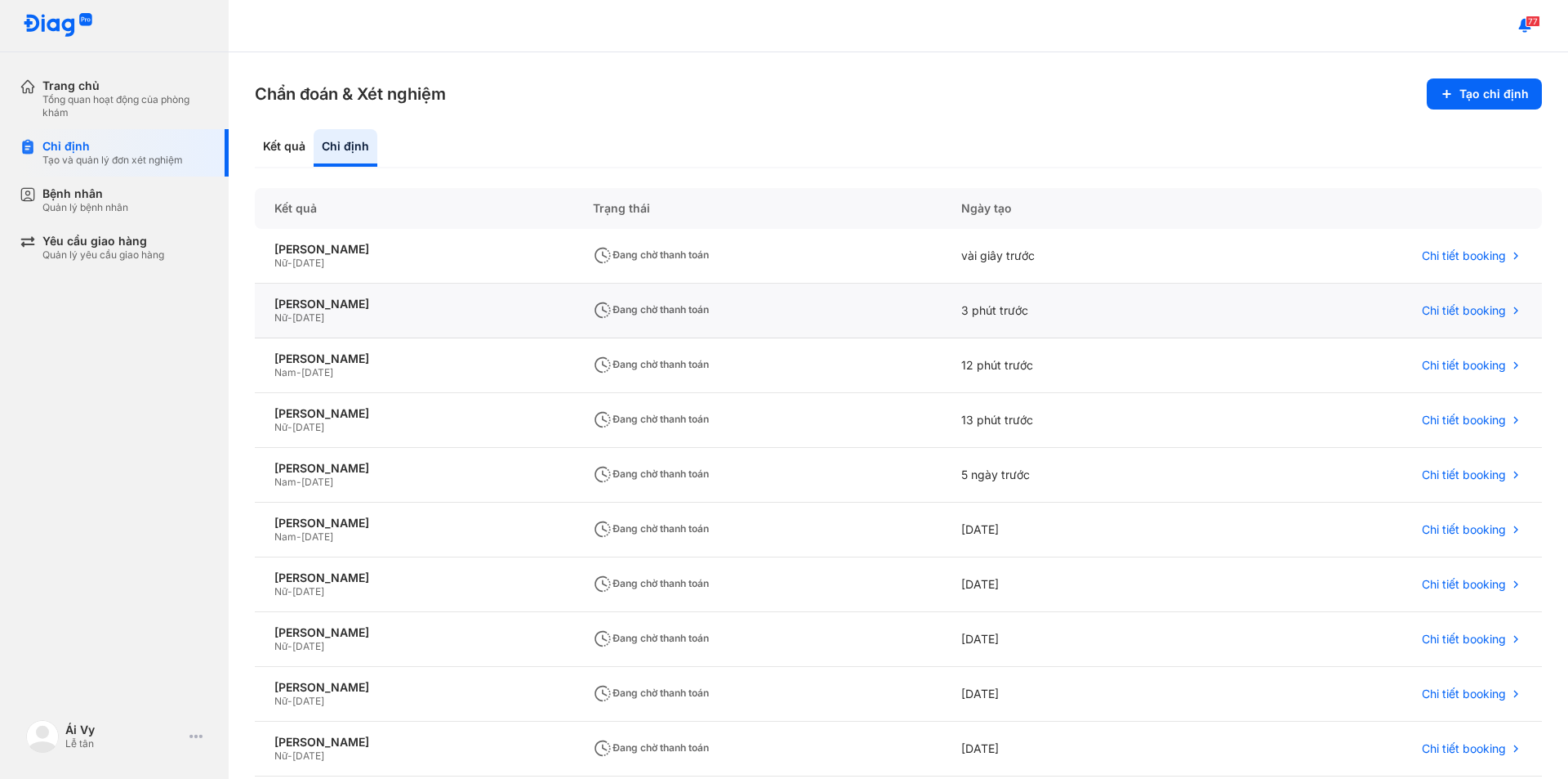
click at [435, 293] on div "Nguyễn Ngọc Hường Nữ - 10/04/1981" at bounding box center [414, 311] width 319 height 55
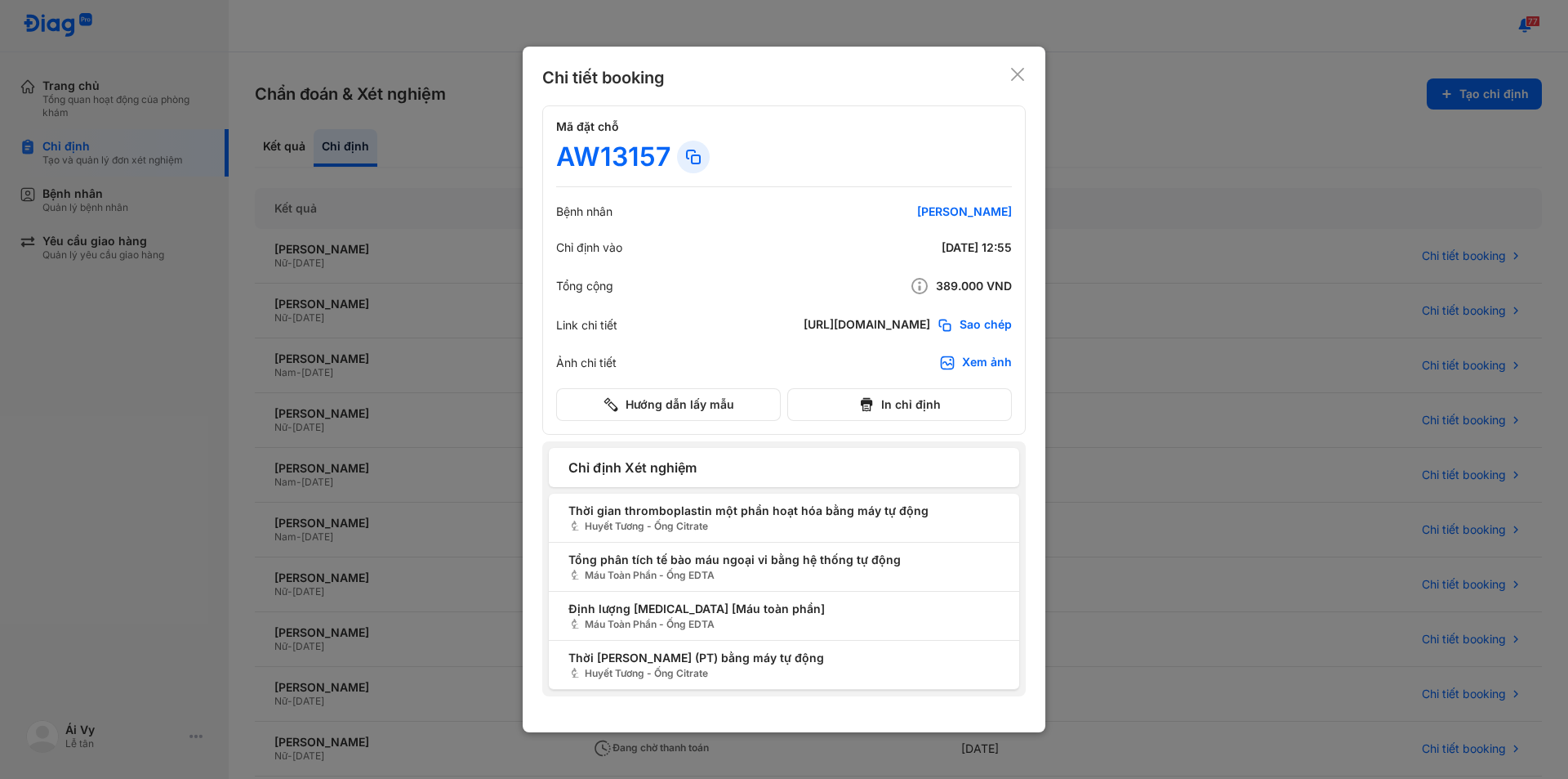
click at [1012, 74] on icon at bounding box center [1018, 74] width 16 height 16
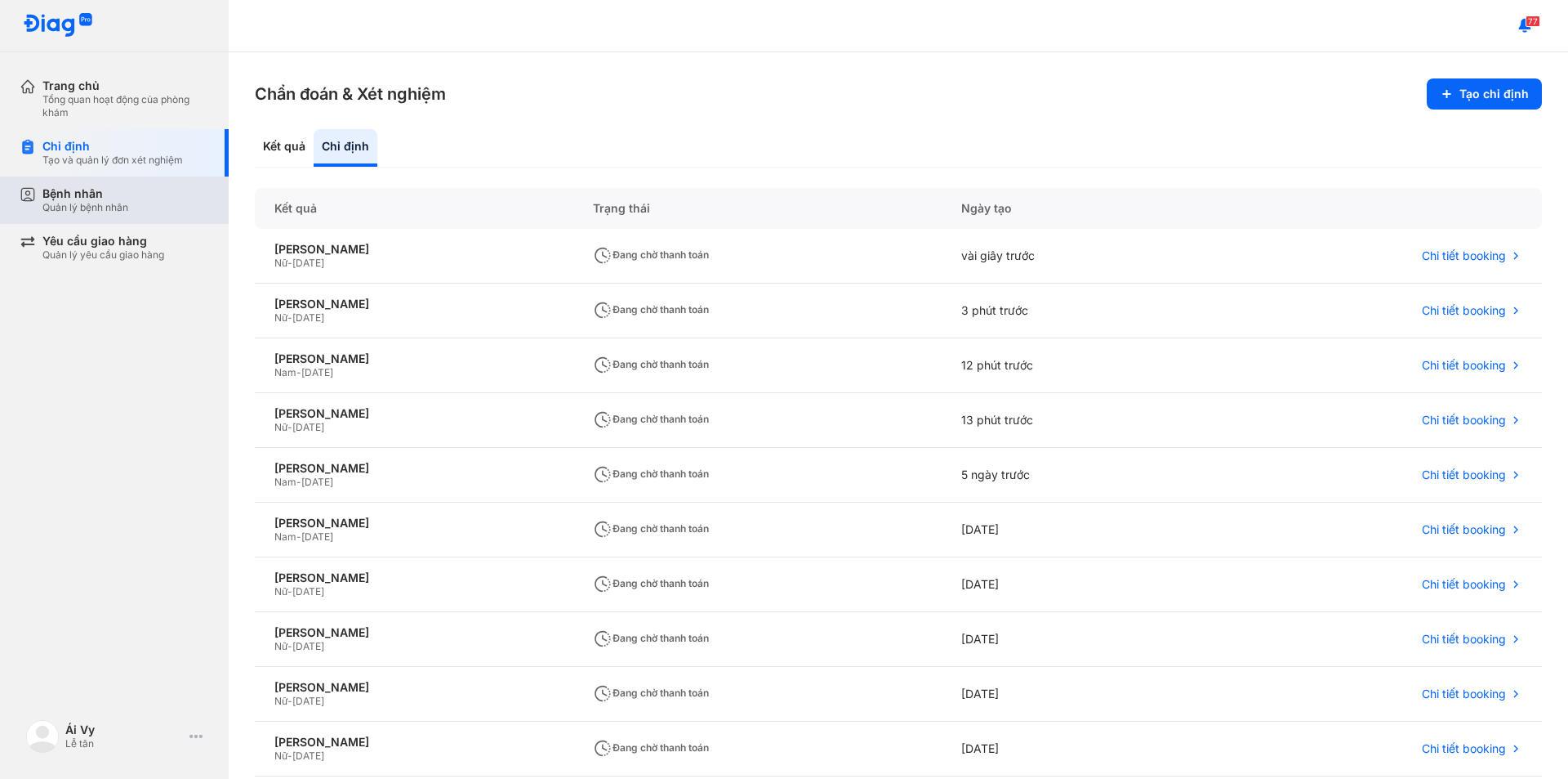
click at [130, 198] on div "Bệnh nhân Quản lý bệnh nhân" at bounding box center [126, 200] width 167 height 28
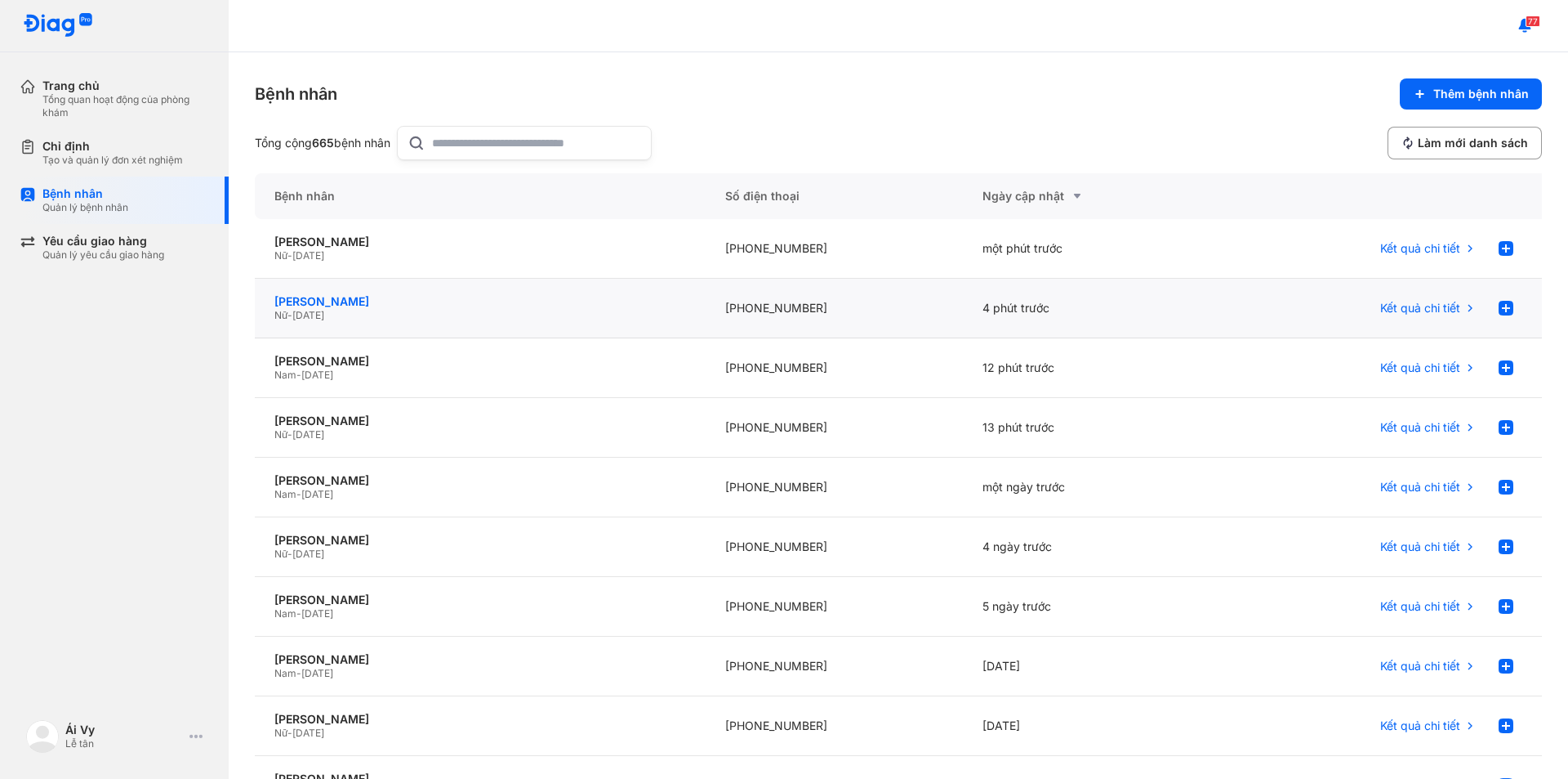
click at [404, 302] on div "[PERSON_NAME]" at bounding box center [480, 302] width 412 height 15
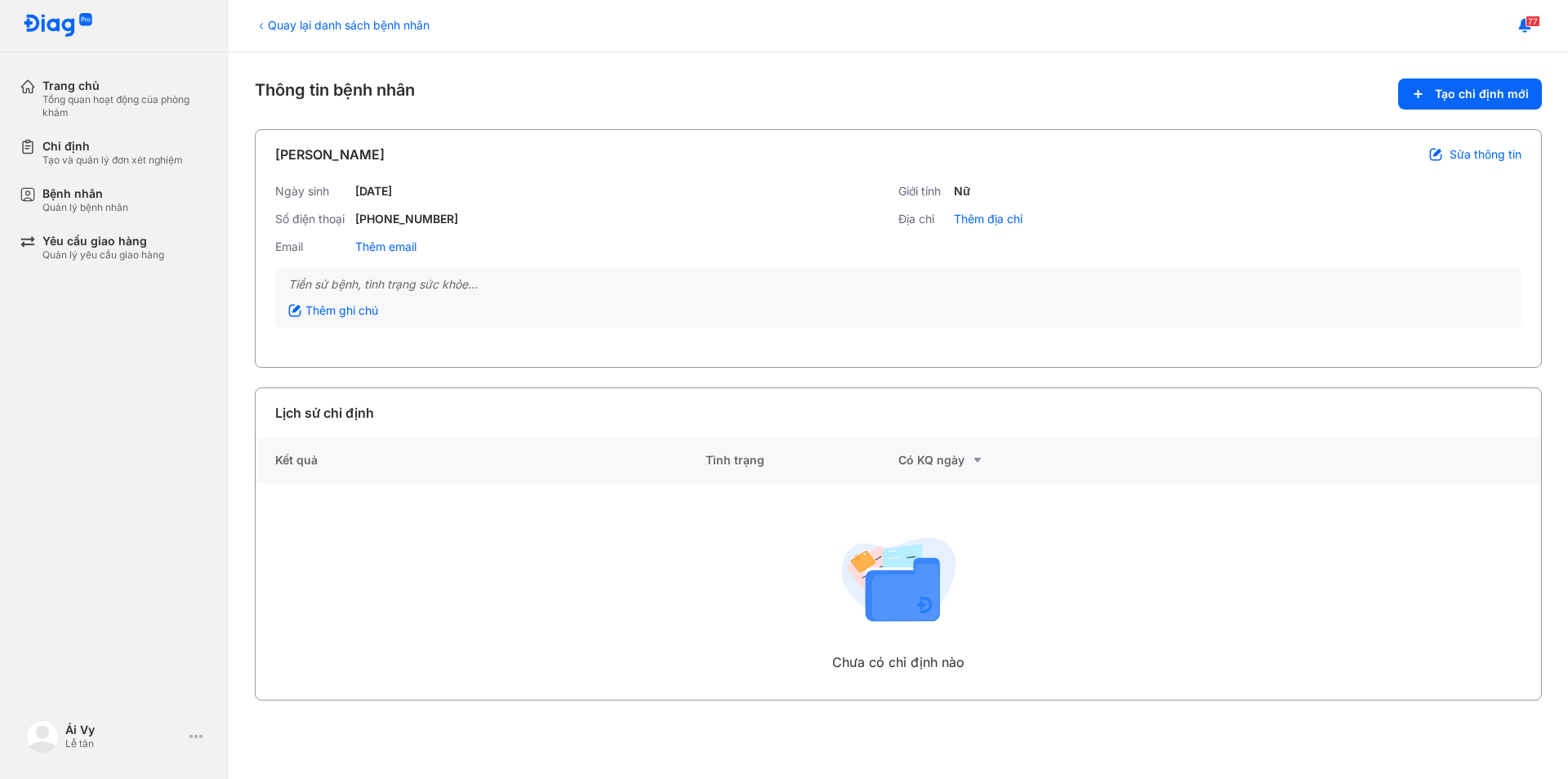
click at [1494, 158] on span "Sửa thông tin" at bounding box center [1485, 154] width 72 height 15
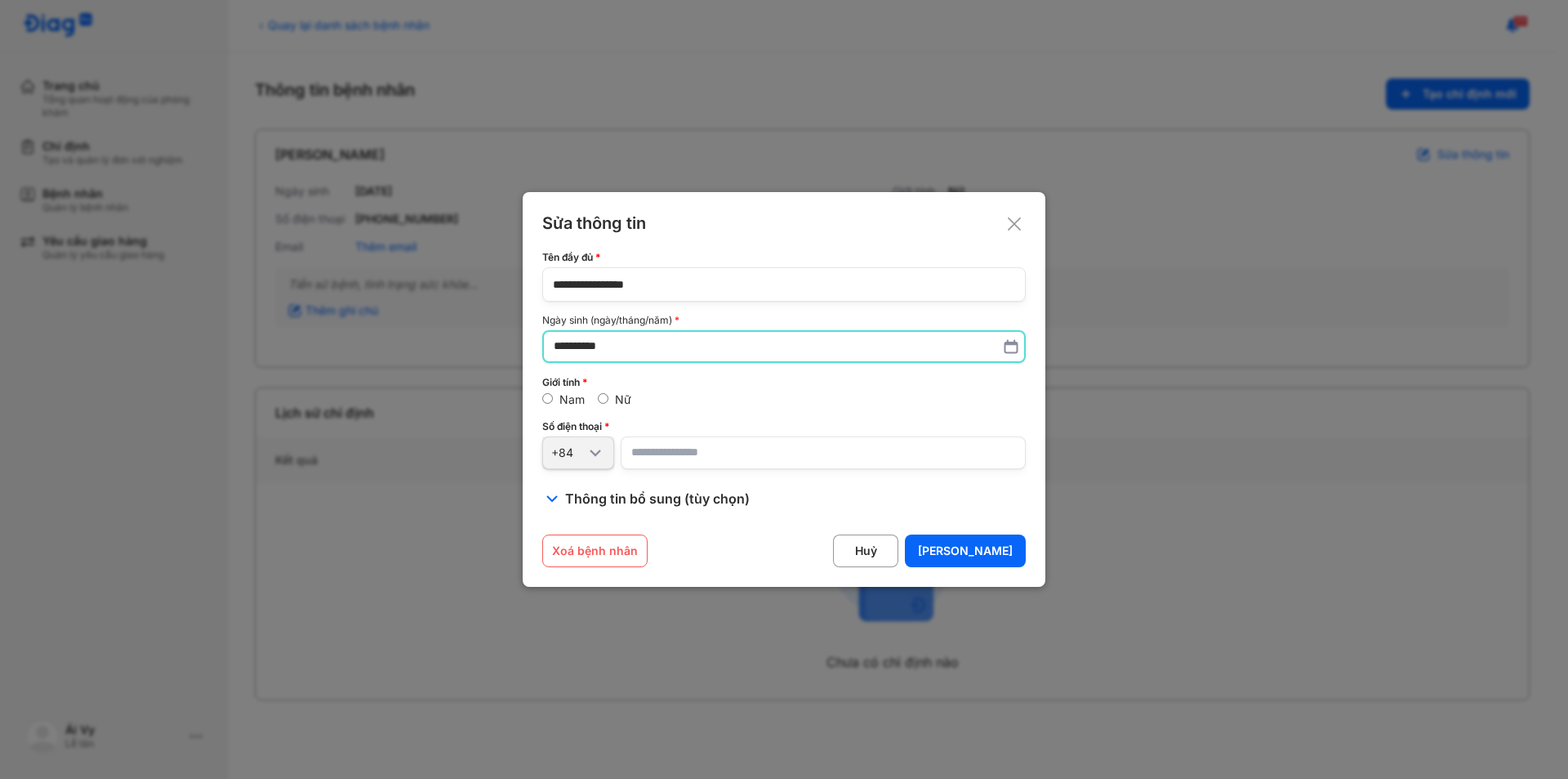
click at [614, 353] on input "**********" at bounding box center [784, 347] width 461 height 29
type input "**********"
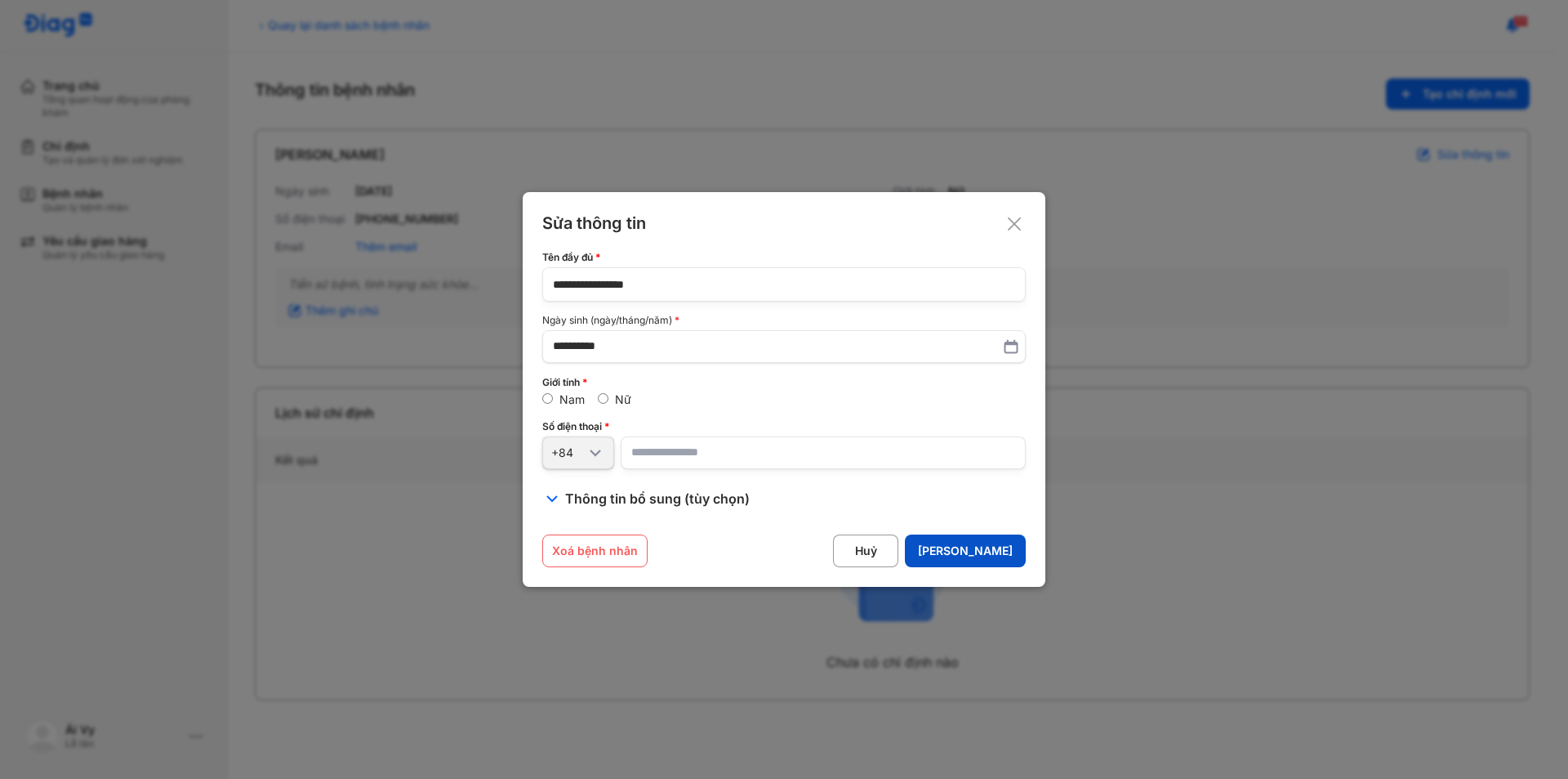
click at [1011, 546] on button "Lưu" at bounding box center [966, 551] width 121 height 33
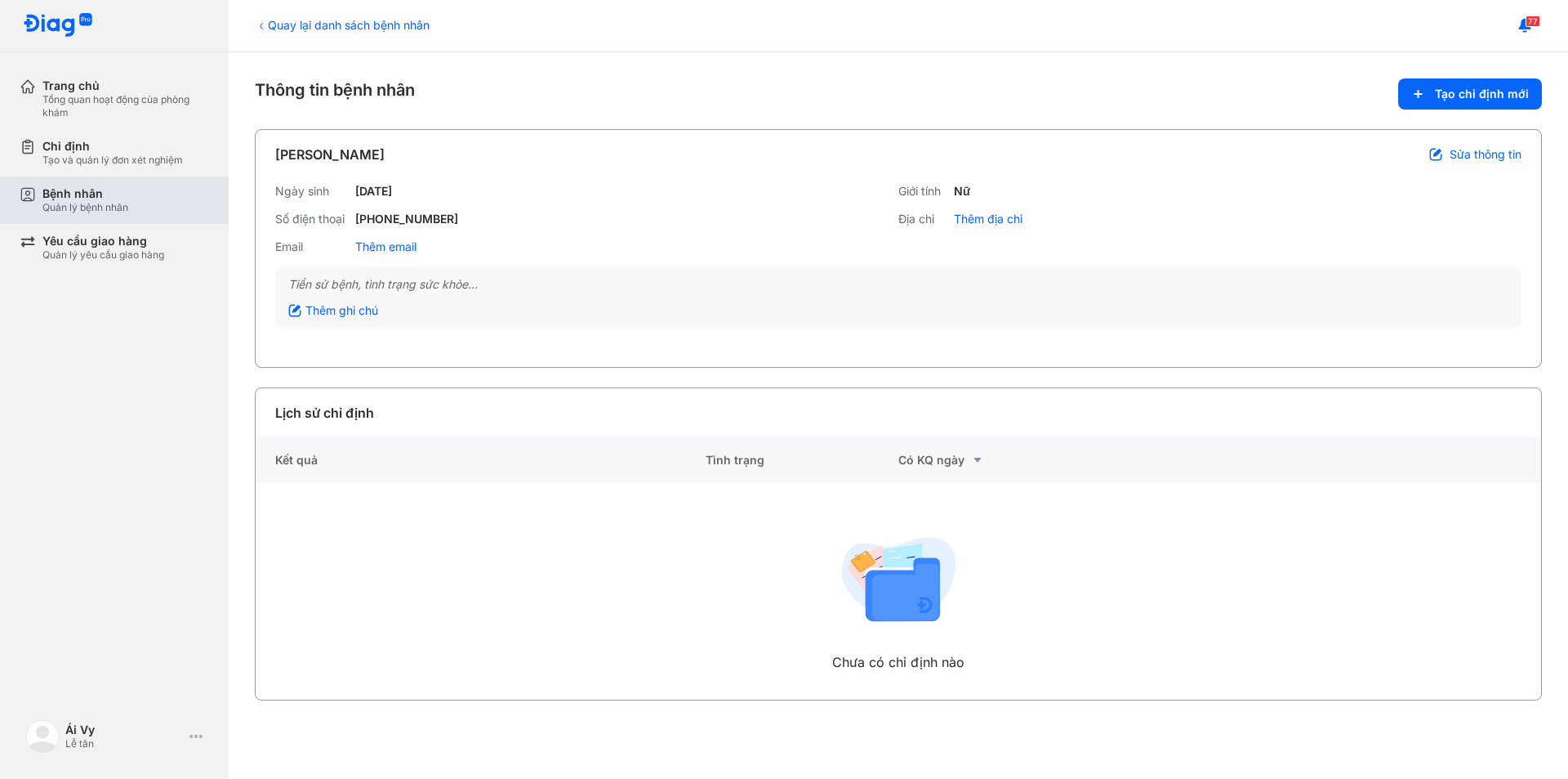
click at [77, 211] on div "Quản lý bệnh nhân" at bounding box center [85, 208] width 86 height 13
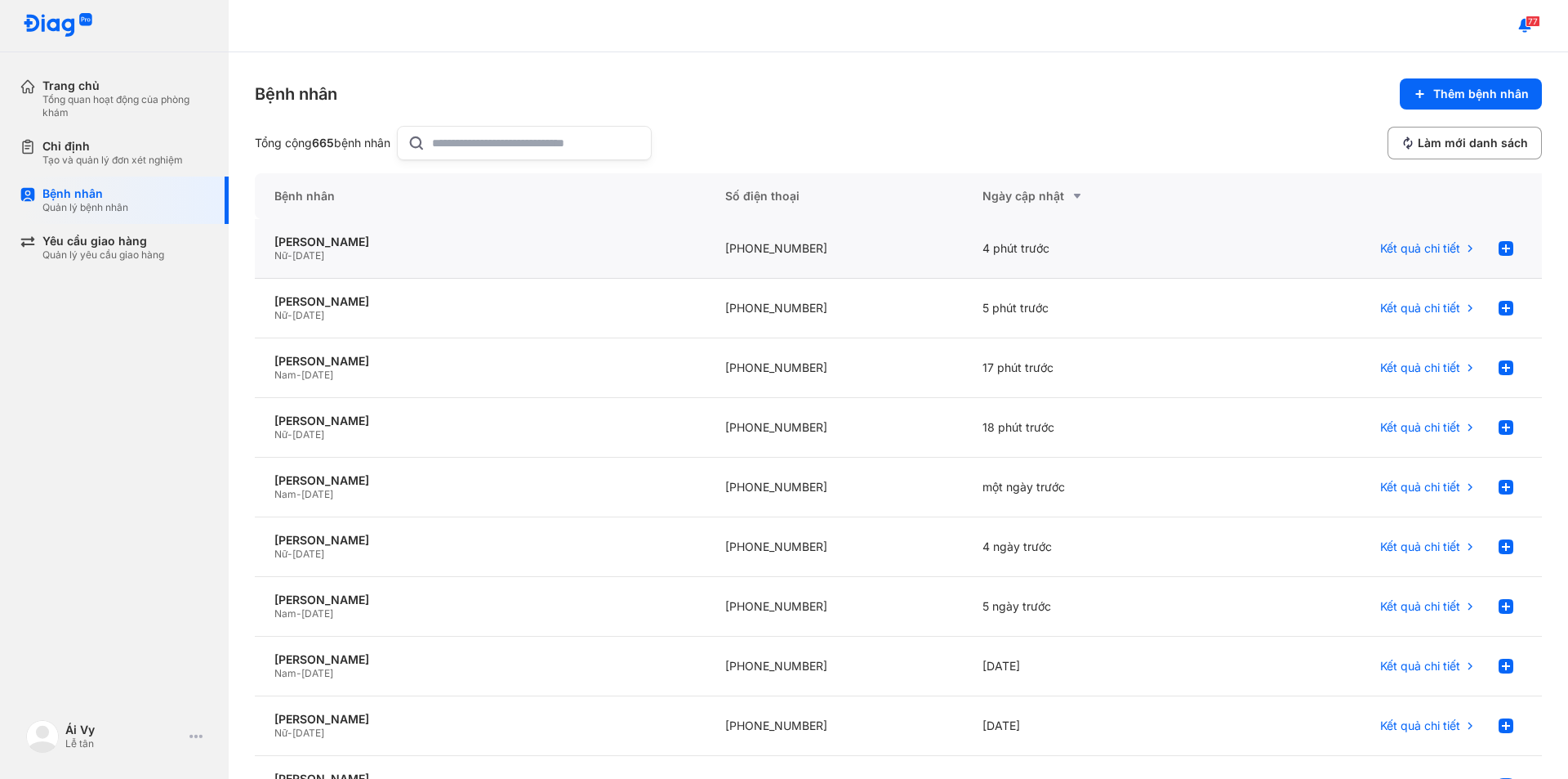
click at [402, 257] on div "Nữ - [DATE]" at bounding box center [480, 256] width 412 height 13
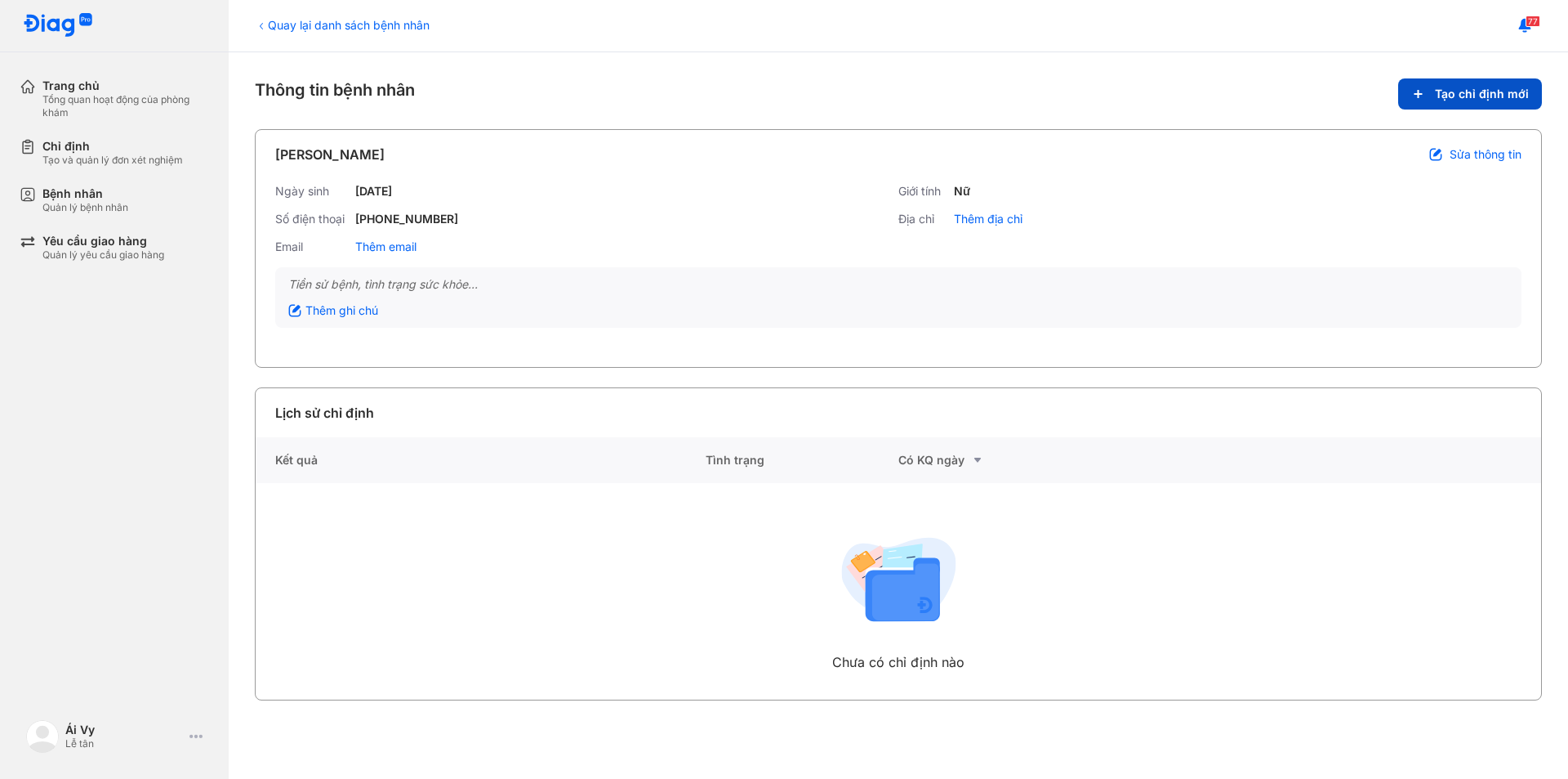
click at [1481, 101] on button "Tạo chỉ định mới" at bounding box center [1470, 94] width 144 height 31
